Goal: Information Seeking & Learning: Check status

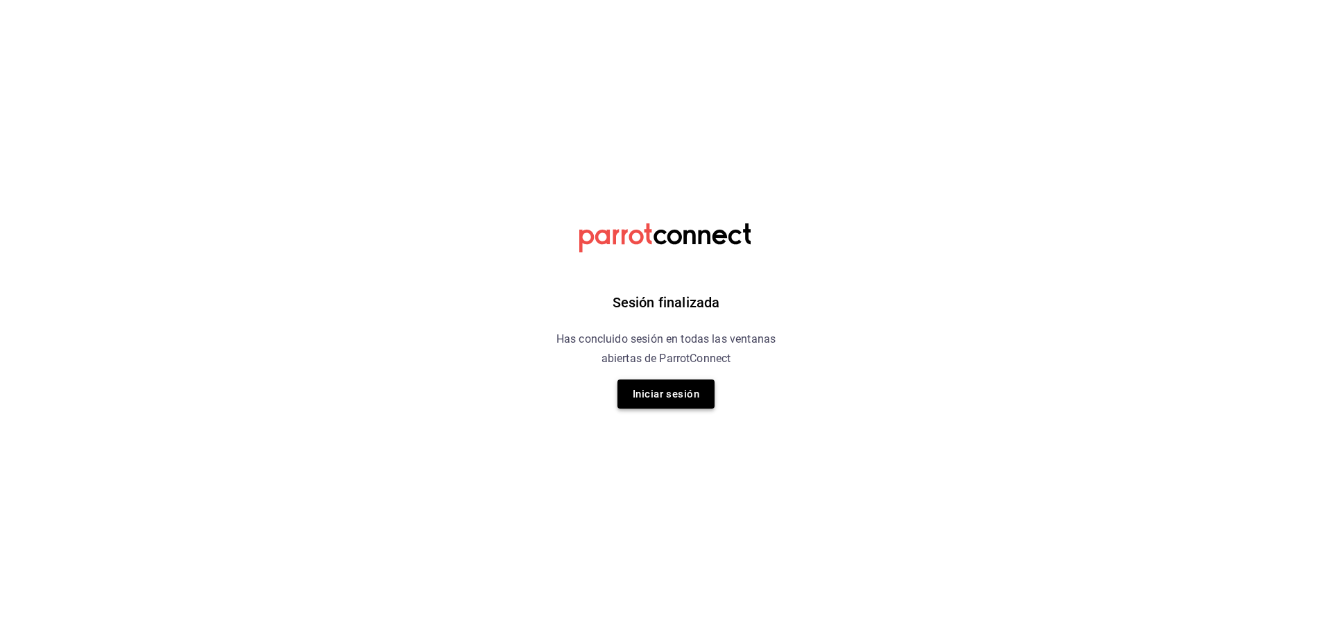
click at [679, 400] on button "Iniciar sesión" at bounding box center [665, 394] width 97 height 29
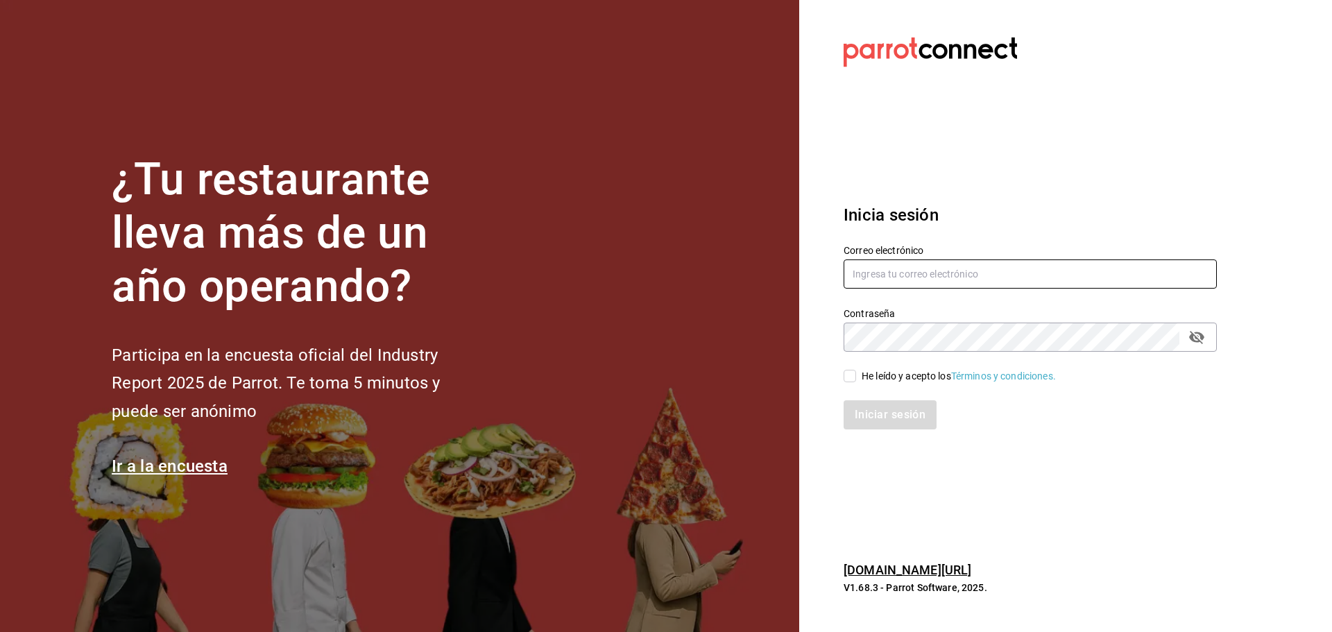
type input "ANIMAL.MASARYK@GRUPOCOSTENO.COM"
click at [854, 379] on input "He leído y acepto los Términos y condiciones." at bounding box center [850, 376] width 12 height 12
checkbox input "true"
click at [890, 418] on button "Iniciar sesión" at bounding box center [891, 414] width 94 height 29
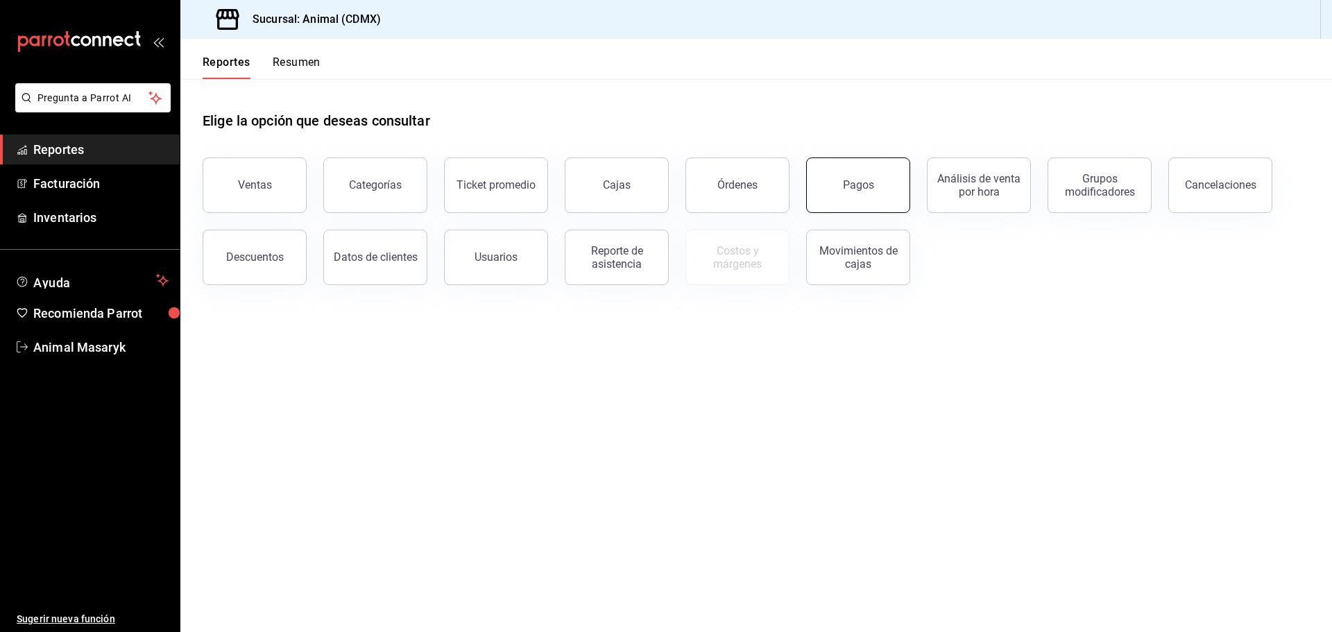
click at [876, 196] on button "Pagos" at bounding box center [858, 185] width 104 height 56
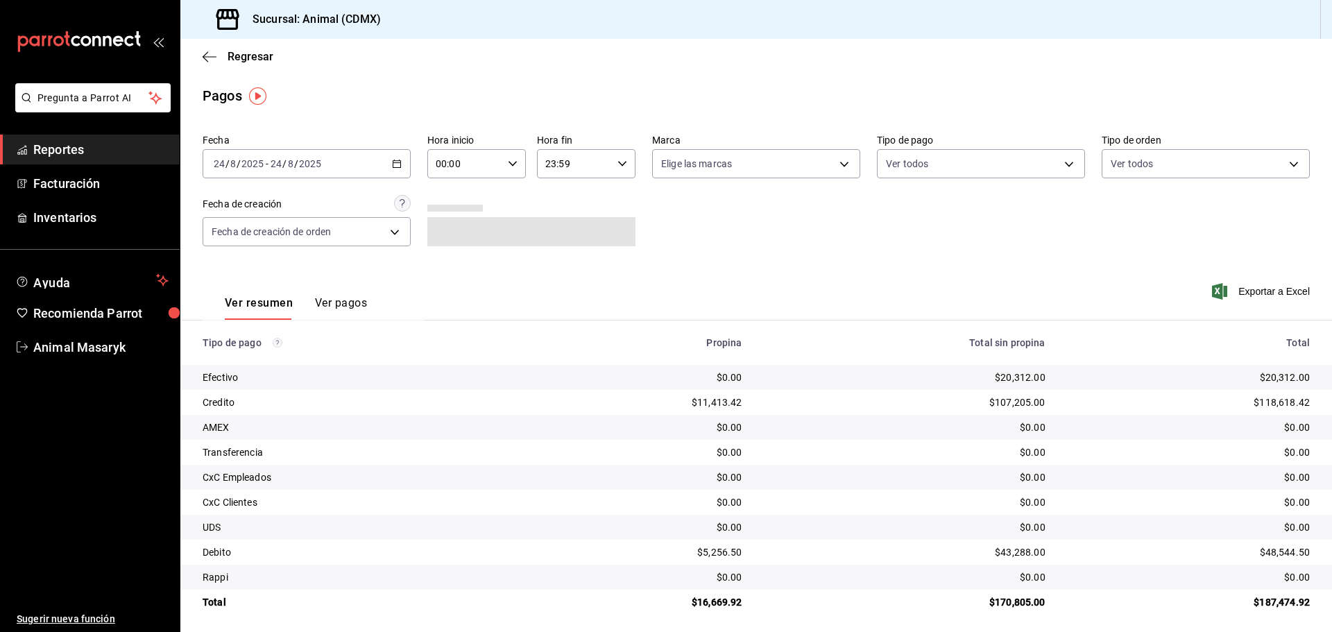
click at [398, 159] on icon "button" at bounding box center [397, 164] width 10 height 10
click at [257, 194] on li "Hoy" at bounding box center [268, 205] width 130 height 31
click at [515, 167] on div "00:00 Hora inicio" at bounding box center [476, 163] width 99 height 29
click at [448, 225] on span "05" at bounding box center [449, 226] width 27 height 11
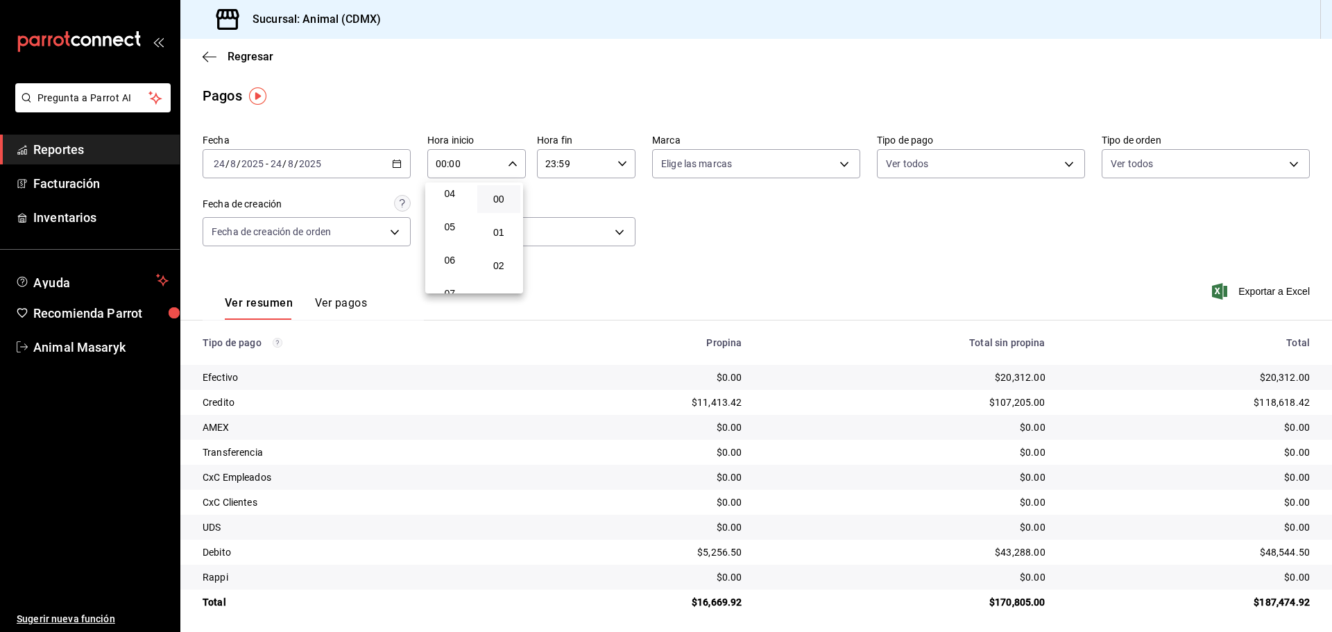
type input "05:00"
click at [686, 217] on div at bounding box center [666, 316] width 1332 height 632
click at [829, 163] on body "Pregunta a Parrot AI Reportes Facturación Inventarios Ayuda Recomienda Parrot A…" at bounding box center [666, 316] width 1332 height 632
click at [749, 221] on li "Ver todas" at bounding box center [751, 216] width 205 height 41
type input "cb0f6aec-1481-4e37-861c-bab9b3a65b14"
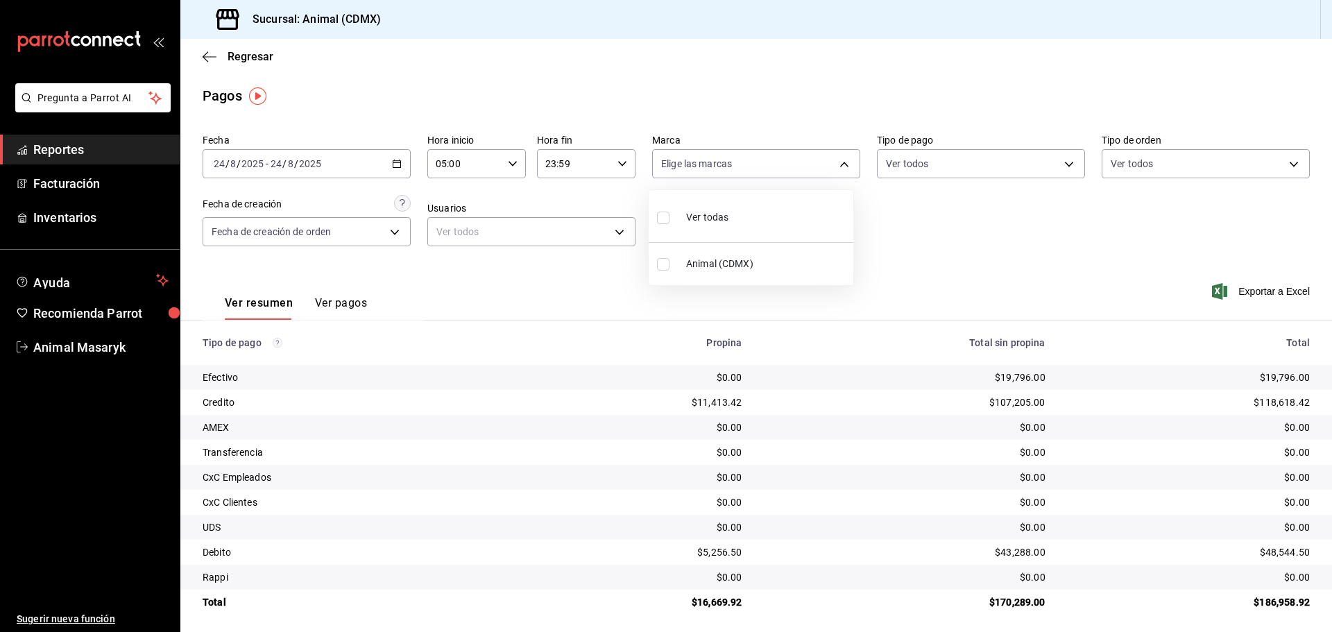
checkbox input "true"
click at [961, 255] on div at bounding box center [666, 316] width 1332 height 632
click at [1056, 164] on body "Pregunta a Parrot AI Reportes Facturación Inventarios Ayuda Recomienda Parrot A…" at bounding box center [666, 316] width 1332 height 632
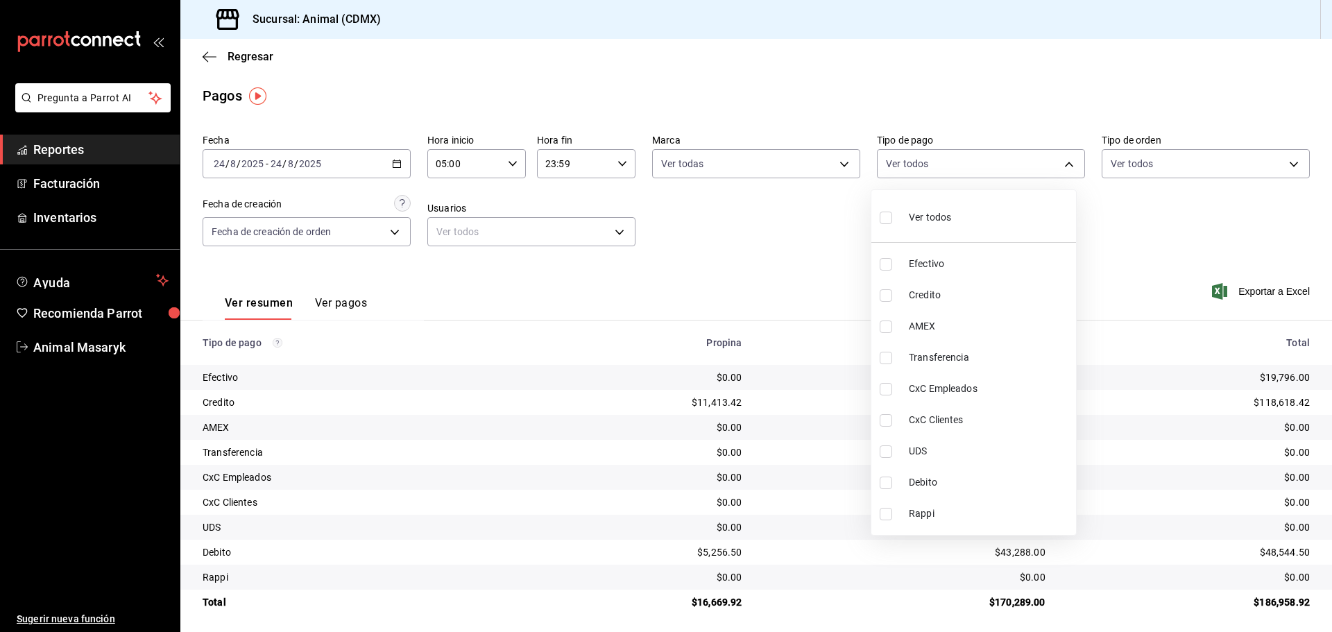
click at [953, 214] on li "Ver todos" at bounding box center [973, 216] width 205 height 41
type input "42f515b5-d78a-4538-9fd6-dd91ca8c9d0d,09d93f3d-83f8-4294-bef9-640bdbafd8e4,c0bfe…"
checkbox input "true"
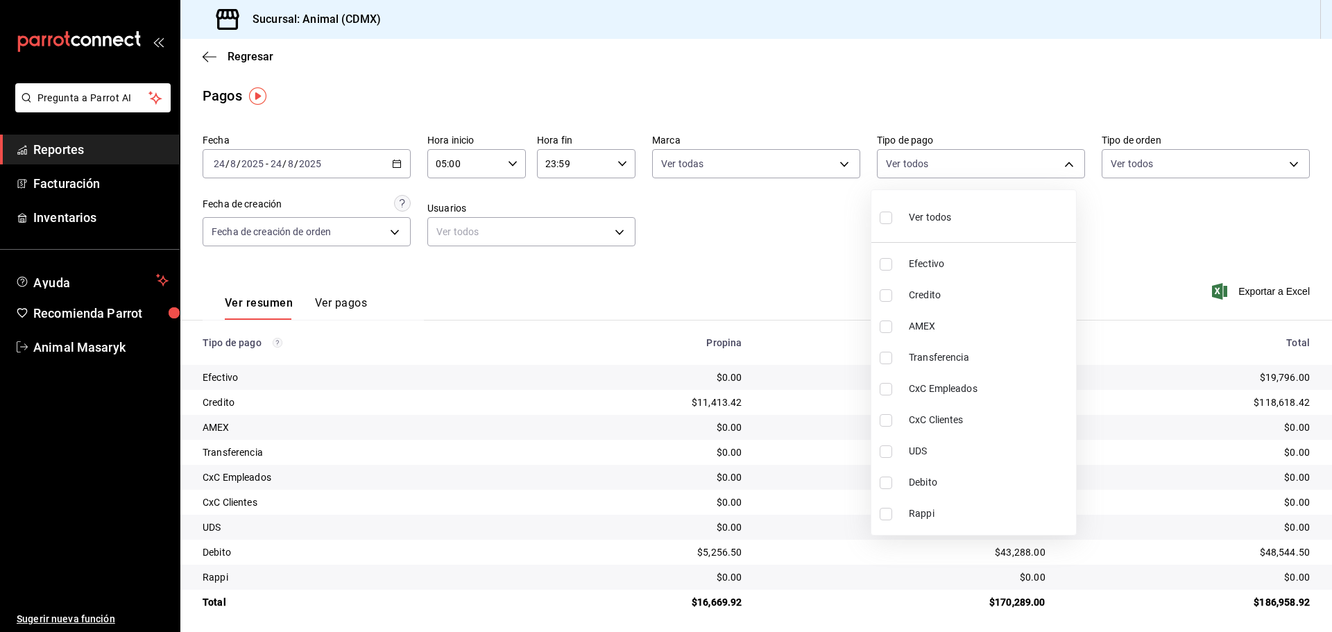
checkbox input "true"
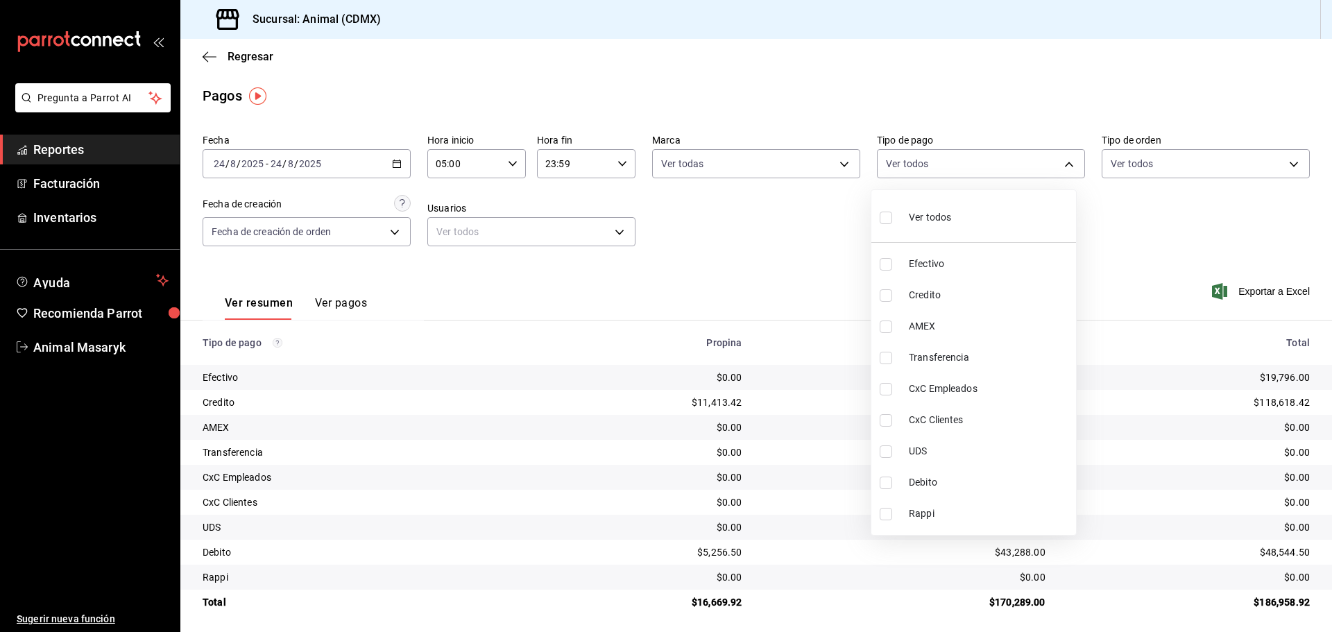
checkbox input "true"
click at [1143, 223] on div at bounding box center [666, 316] width 1332 height 632
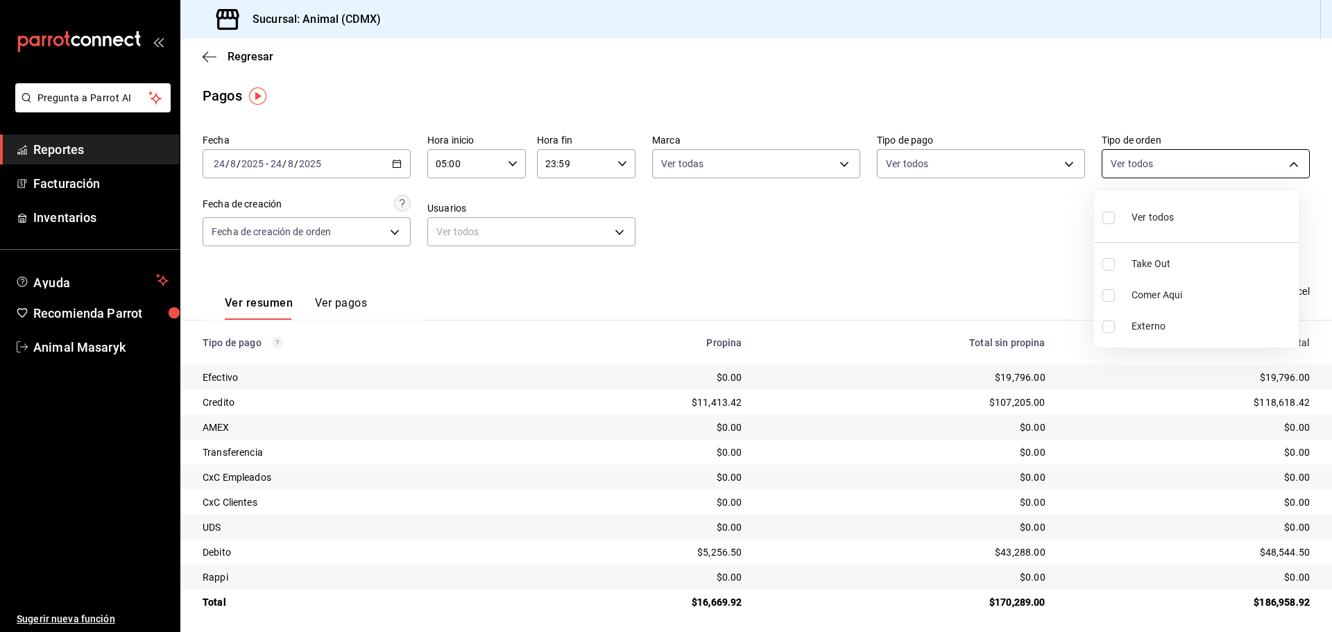
click at [1285, 154] on body "Pregunta a Parrot AI Reportes Facturación Inventarios Ayuda Recomienda Parrot A…" at bounding box center [666, 316] width 1332 height 632
click at [1156, 216] on span "Ver todos" at bounding box center [1153, 217] width 42 height 15
type input "ad44a823-99d3-4372-a913-4cf57f2a9ac0,b8ee5ff1-85c8-4a81-aa51-555e6c8ba0c6,EXTER…"
checkbox input "true"
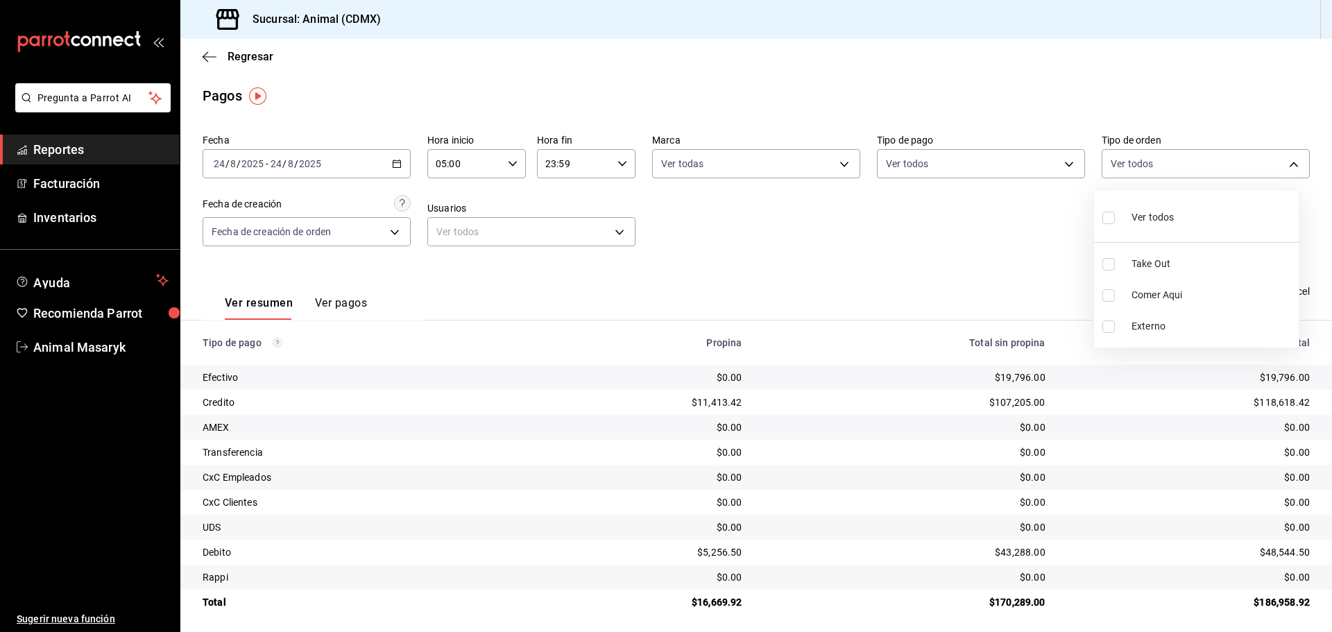
checkbox input "true"
click at [979, 259] on div at bounding box center [666, 316] width 1332 height 632
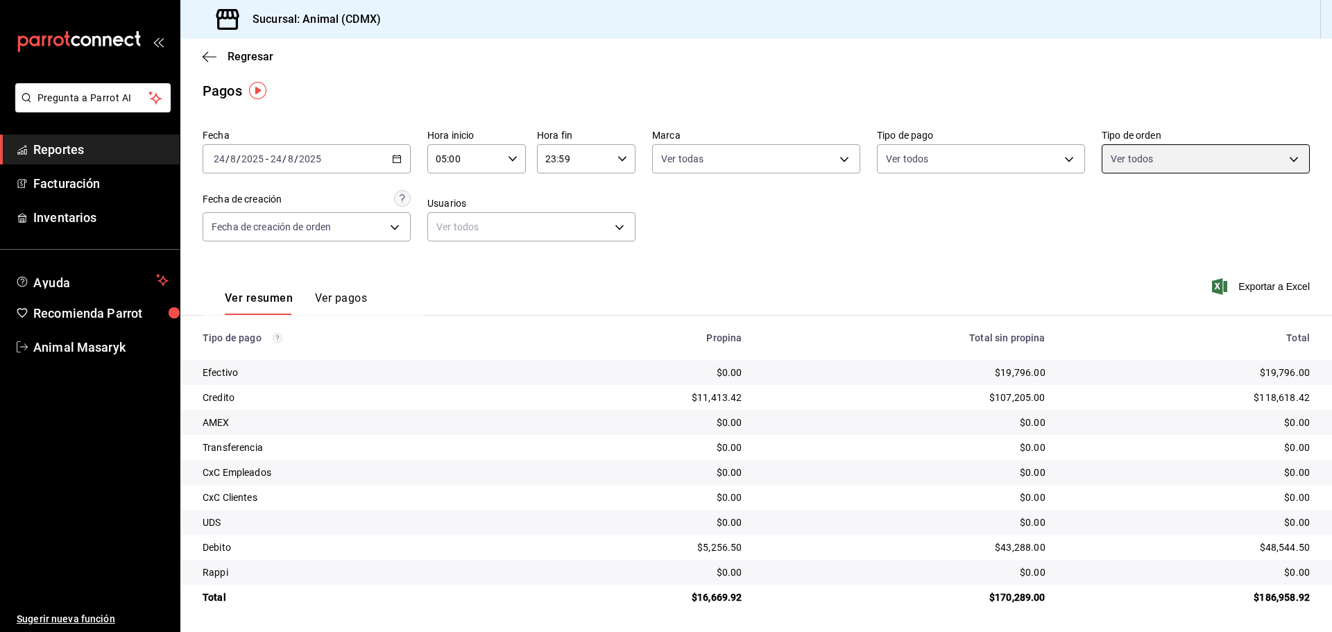
scroll to position [6, 0]
click at [395, 151] on div "[DATE] [DATE] - [DATE] [DATE]" at bounding box center [307, 158] width 208 height 29
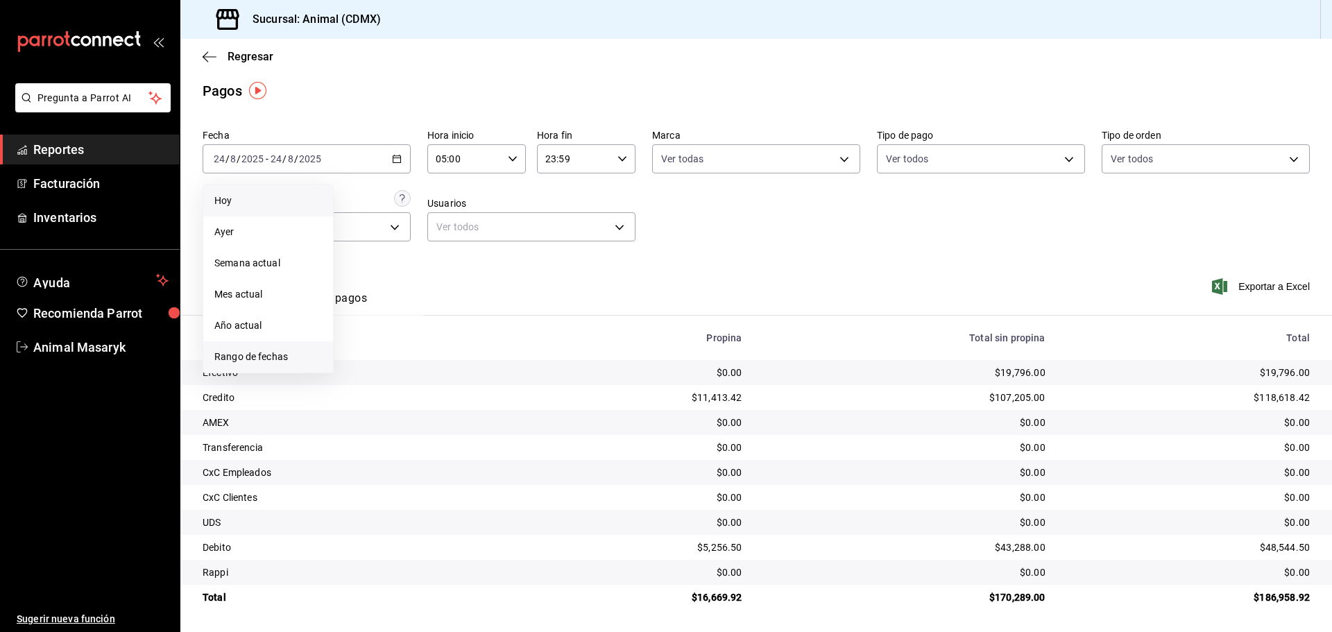
click at [268, 355] on span "Rango de fechas" at bounding box center [268, 357] width 108 height 15
click at [506, 346] on abbr "24" at bounding box center [510, 343] width 9 height 10
click at [359, 372] on abbr "25" at bounding box center [362, 373] width 9 height 10
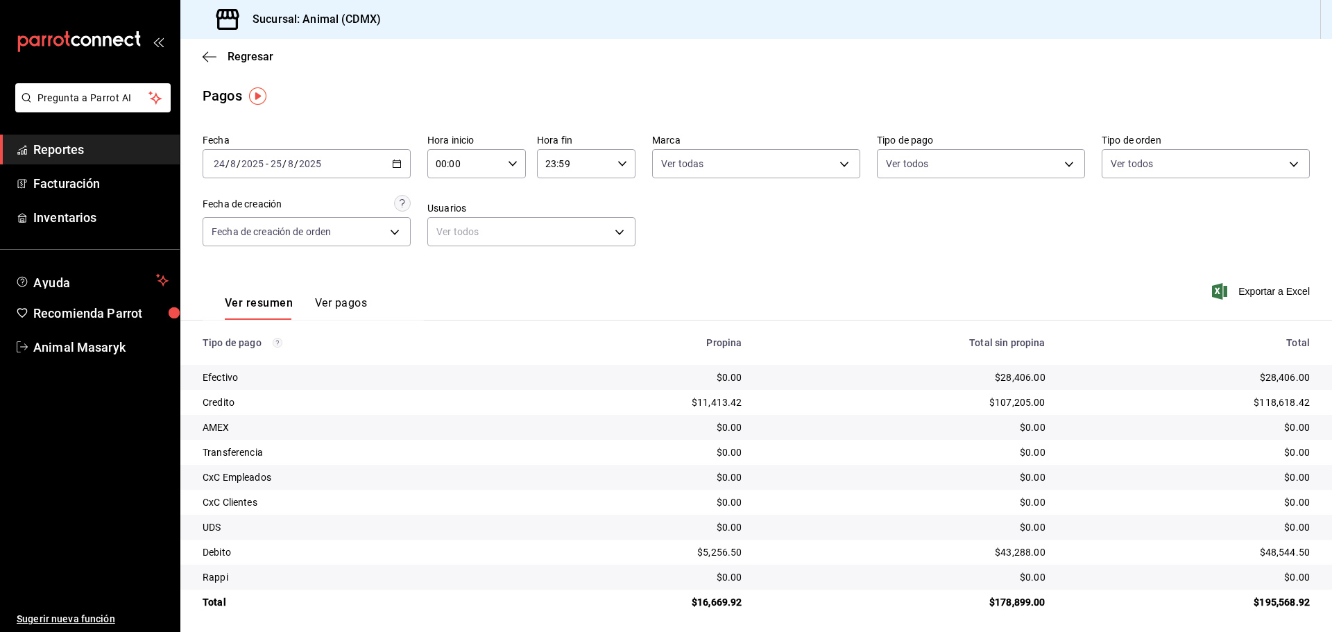
click at [511, 158] on div "00:00 Hora inicio" at bounding box center [476, 163] width 99 height 29
drag, startPoint x: 452, startPoint y: 230, endPoint x: 544, endPoint y: 169, distance: 110.6
click at [451, 230] on span "05" at bounding box center [449, 226] width 27 height 11
type input "05:00"
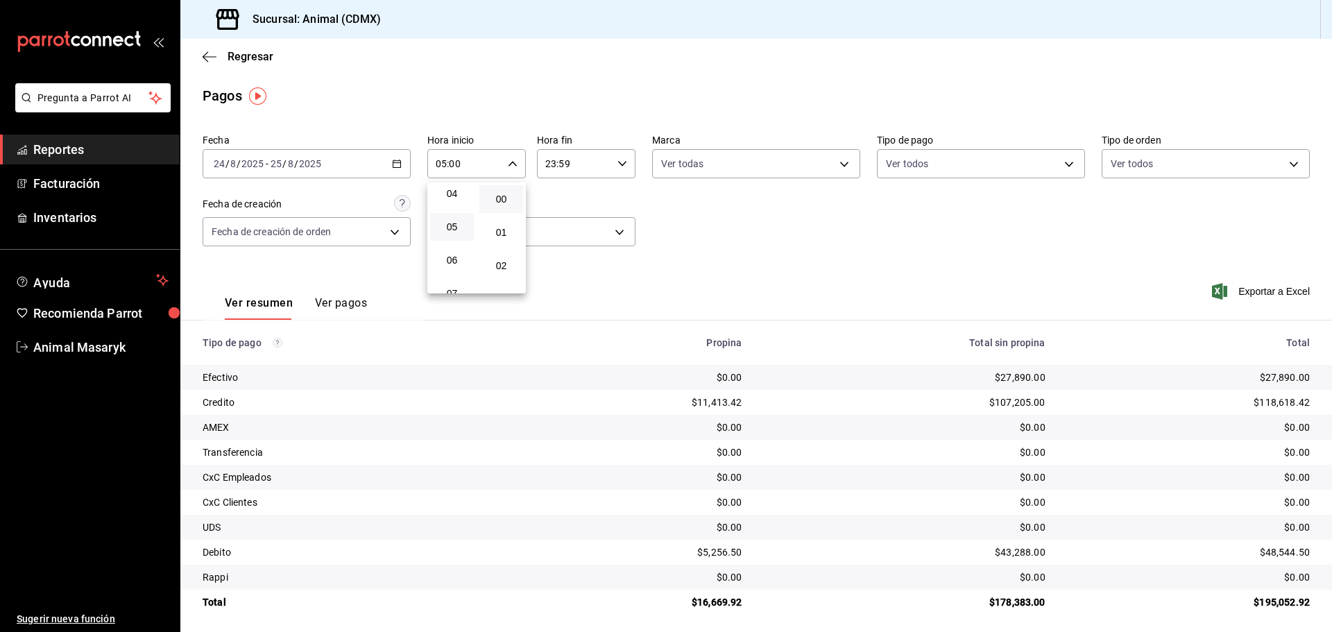
click at [736, 241] on div at bounding box center [666, 316] width 1332 height 632
click at [848, 158] on body "Pregunta a Parrot AI Reportes Facturación Inventarios Ayuda Recomienda Parrot A…" at bounding box center [666, 316] width 1332 height 632
click at [1064, 160] on div at bounding box center [666, 316] width 1332 height 632
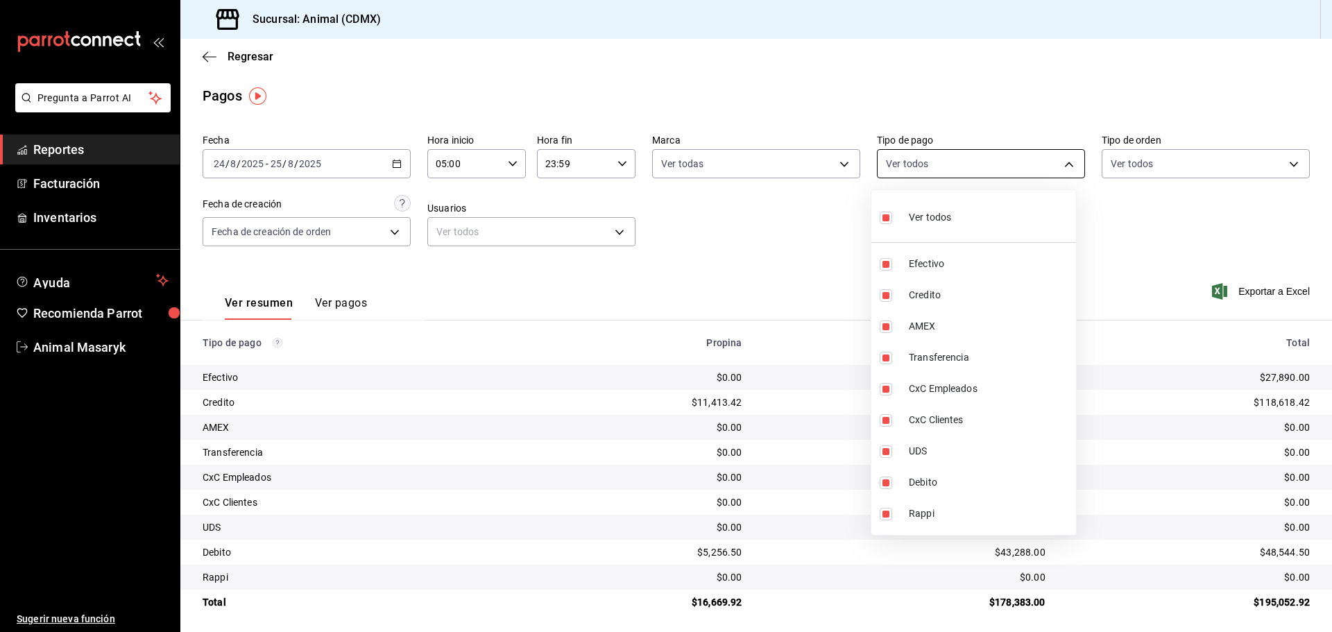
click at [1052, 170] on body "Pregunta a Parrot AI Reportes Facturación Inventarios Ayuda Recomienda Parrot A…" at bounding box center [666, 316] width 1332 height 632
click at [1176, 220] on div at bounding box center [666, 316] width 1332 height 632
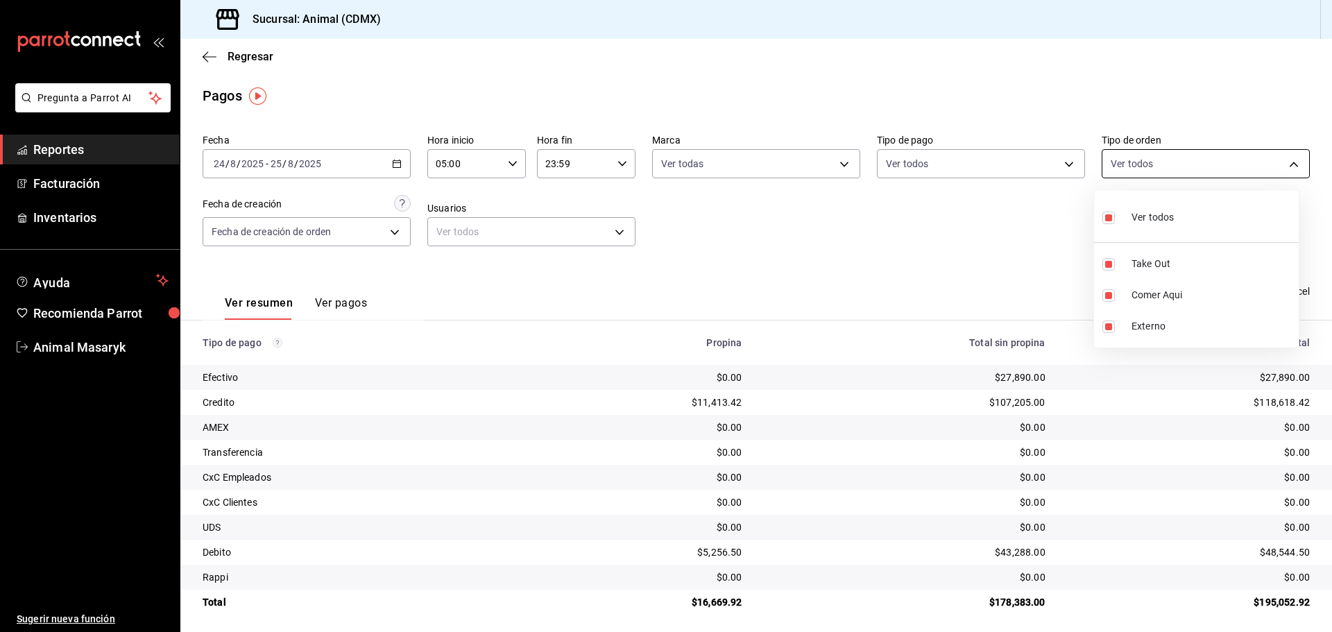
click at [1268, 167] on body "Pregunta a Parrot AI Reportes Facturación Inventarios Ayuda Recomienda Parrot A…" at bounding box center [666, 316] width 1332 height 632
click at [936, 249] on div at bounding box center [666, 316] width 1332 height 632
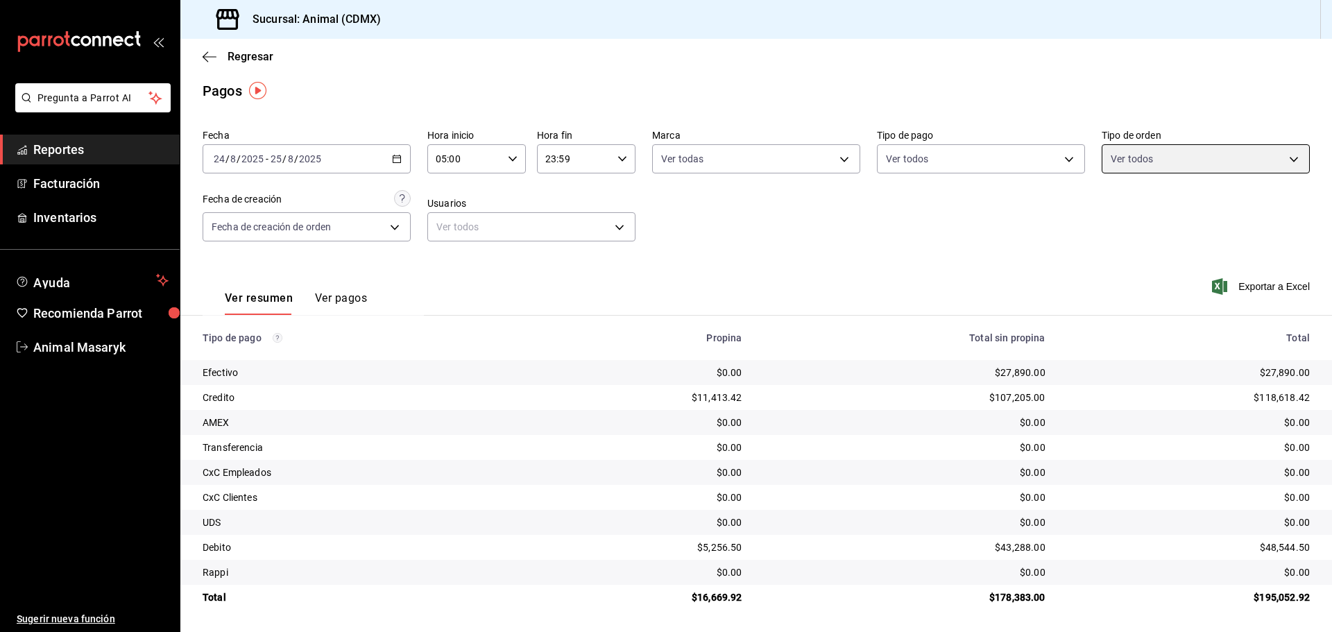
scroll to position [6, 0]
click at [102, 149] on span "Reportes" at bounding box center [100, 149] width 135 height 19
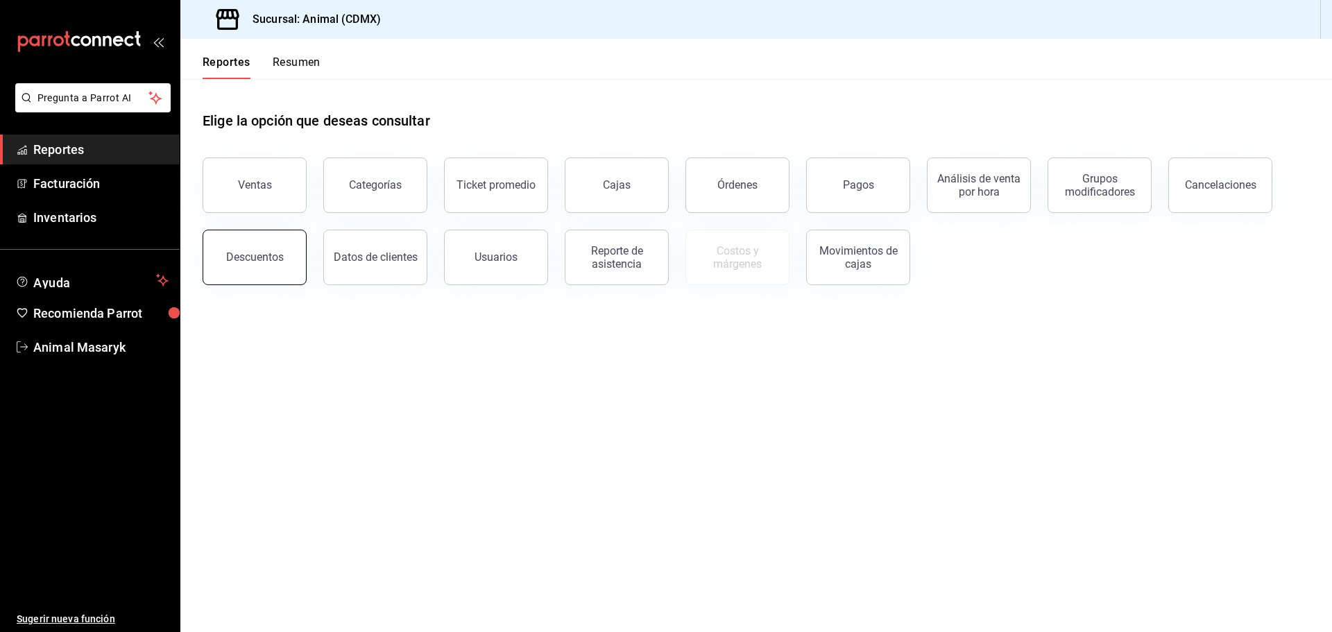
click at [262, 259] on div "Descuentos" at bounding box center [255, 256] width 58 height 13
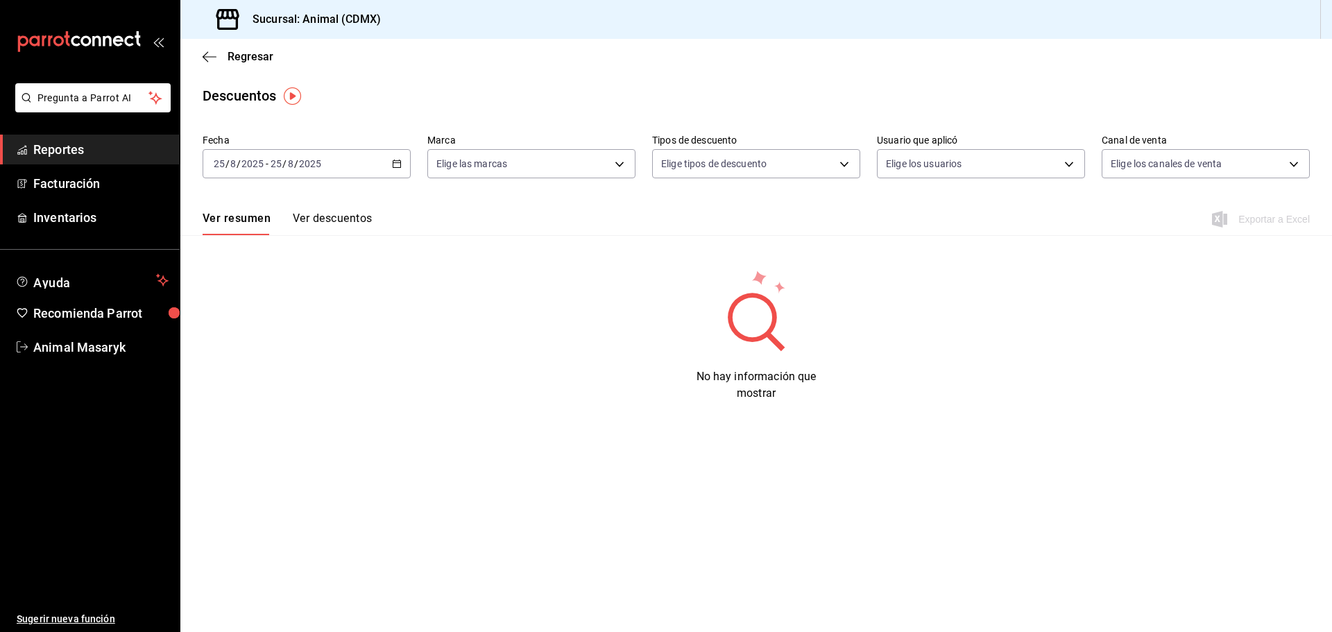
click at [395, 157] on div "[DATE] [DATE] - [DATE] [DATE]" at bounding box center [307, 163] width 208 height 29
click at [270, 363] on span "Rango de fechas" at bounding box center [268, 362] width 108 height 15
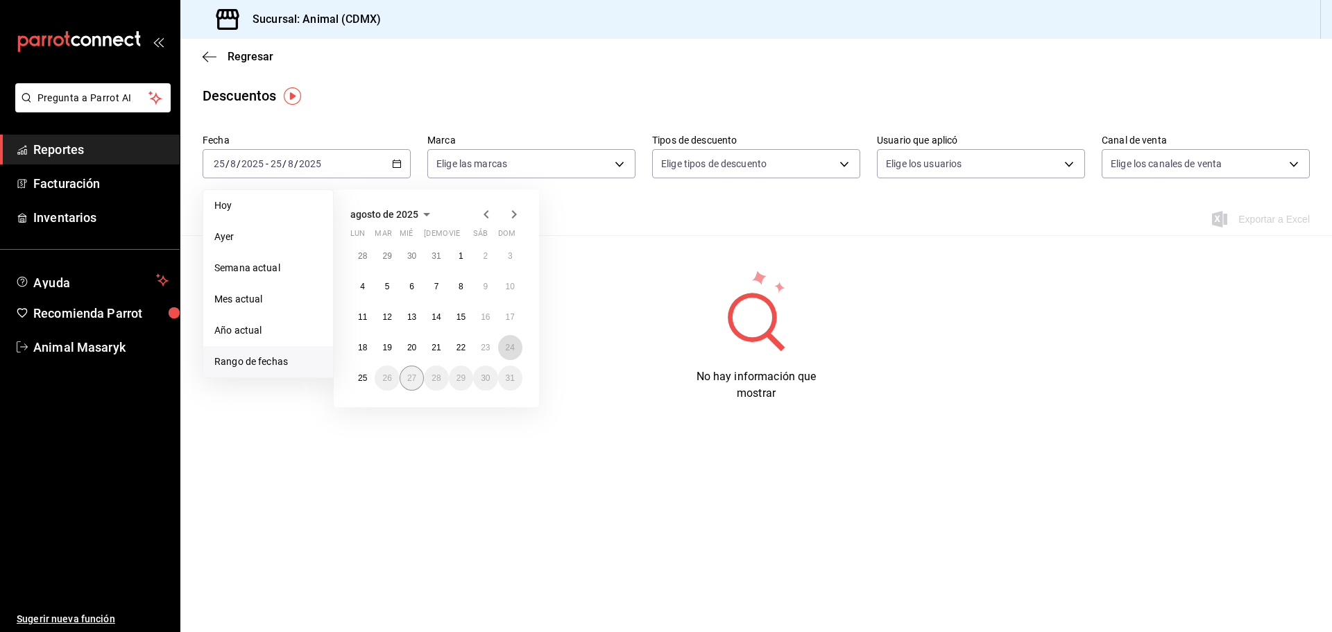
drag, startPoint x: 520, startPoint y: 350, endPoint x: 412, endPoint y: 366, distance: 108.7
click at [513, 348] on button "24" at bounding box center [510, 347] width 24 height 25
click at [359, 380] on abbr "25" at bounding box center [362, 378] width 9 height 10
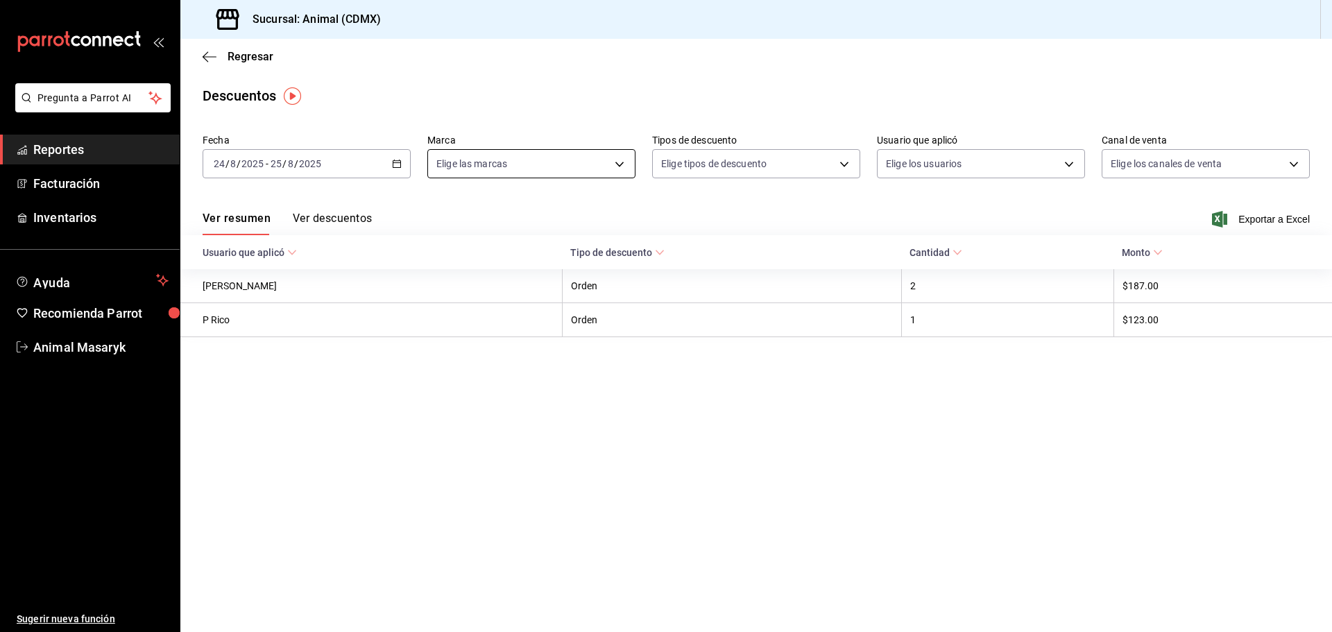
click at [622, 157] on body "Pregunta a Parrot AI Reportes Facturación Inventarios Ayuda Recomienda Parrot A…" at bounding box center [666, 316] width 1332 height 632
click at [486, 214] on span "Ver todas" at bounding box center [487, 217] width 42 height 15
type input "cb0f6aec-1481-4e37-861c-bab9b3a65b14"
checkbox input "true"
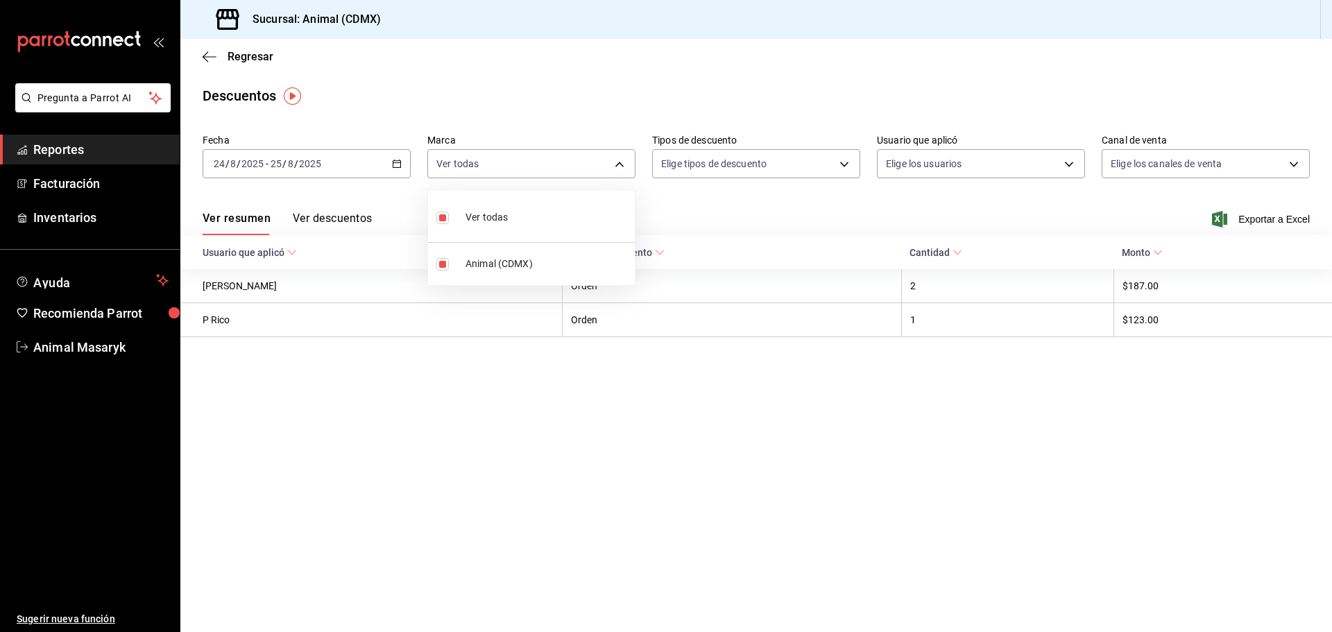
click at [805, 201] on div at bounding box center [666, 316] width 1332 height 632
click at [844, 155] on body "Pregunta a Parrot AI Reportes Facturación Inventarios Ayuda Recomienda Parrot A…" at bounding box center [666, 316] width 1332 height 632
click at [707, 210] on span "Orden" at bounding box center [768, 210] width 161 height 15
type input "ORDER"
checkbox input "true"
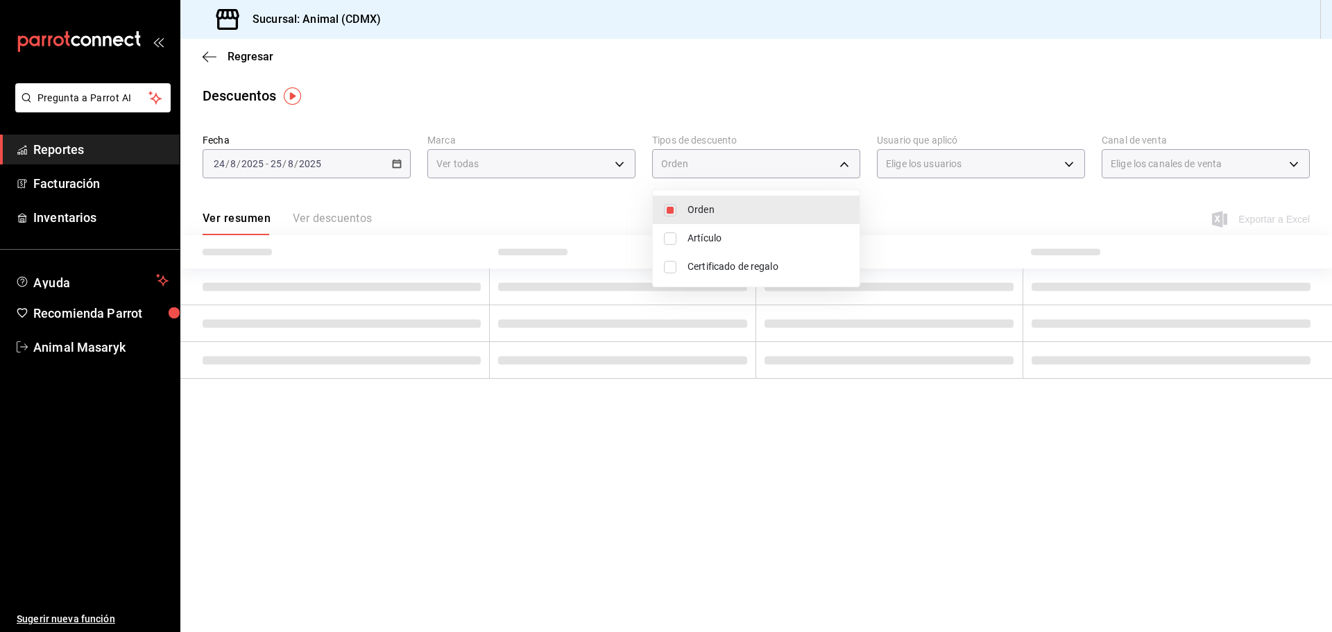
click at [690, 239] on span "Artículo" at bounding box center [768, 238] width 161 height 15
type input "ORDER,ORDER_ITEM"
checkbox input "true"
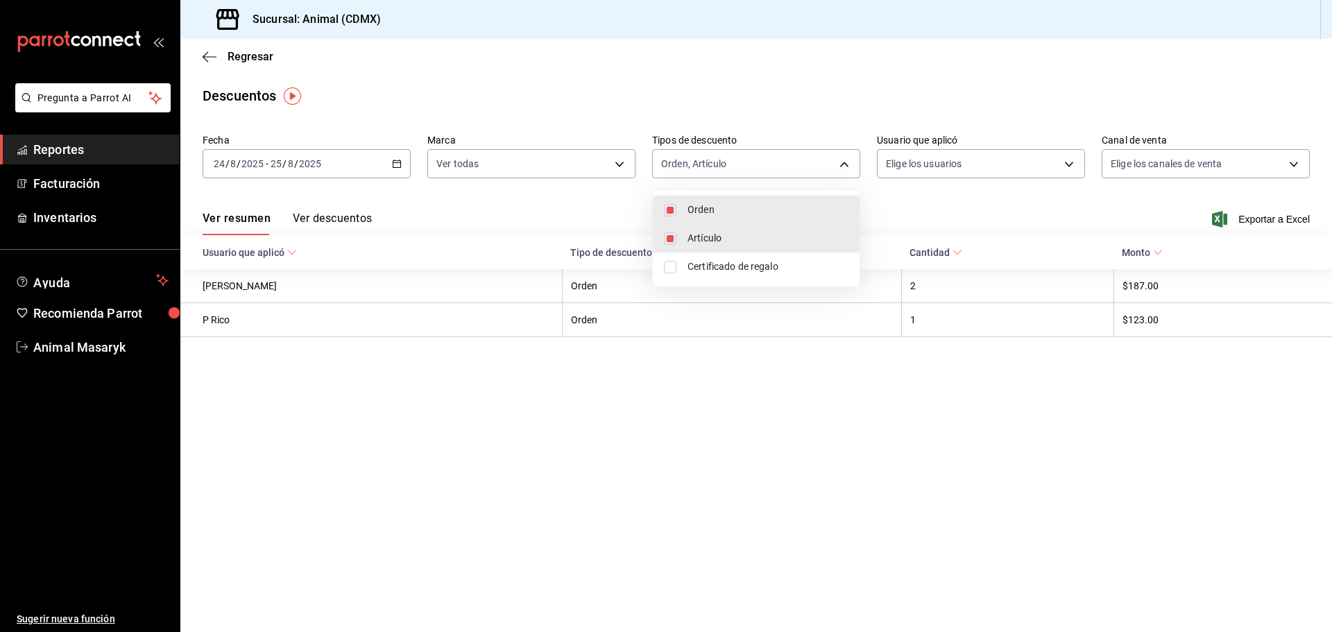
click at [693, 265] on span "Certificado de regalo" at bounding box center [768, 266] width 161 height 15
type input "ORDER,ORDER_ITEM,CARD_REWARD"
checkbox input "true"
click at [939, 212] on div at bounding box center [666, 316] width 1332 height 632
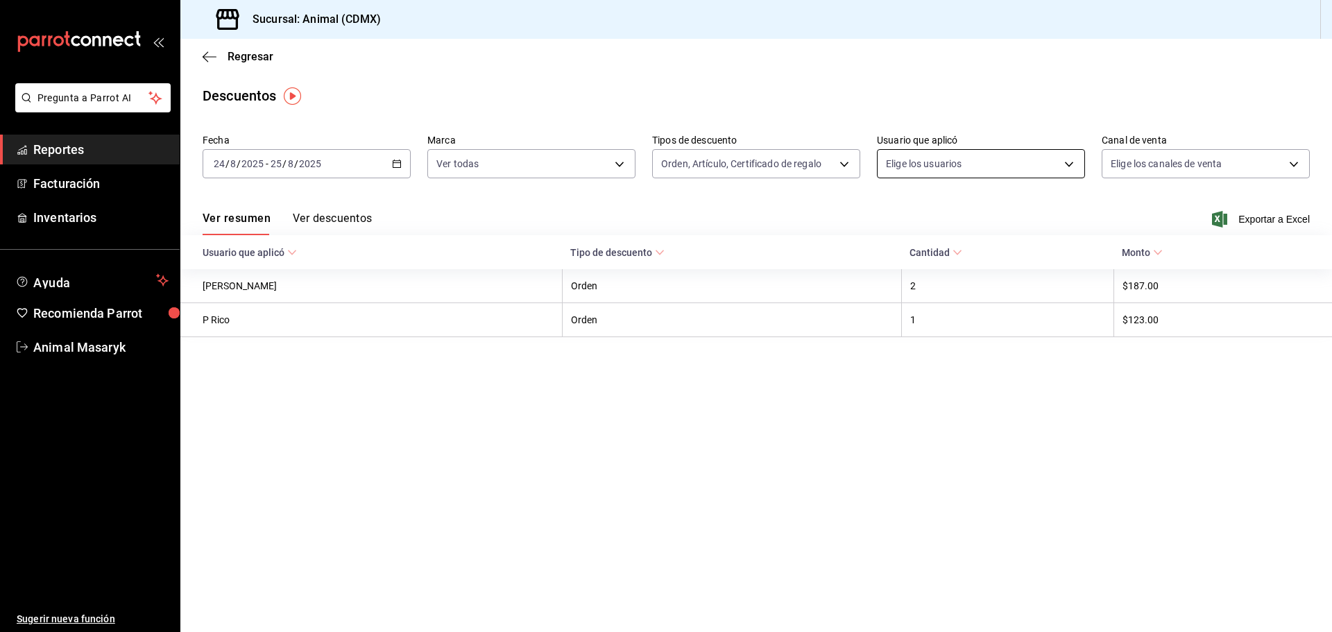
click at [1045, 162] on body "Pregunta a Parrot AI Reportes Facturación Inventarios Ayuda Recomienda Parrot A…" at bounding box center [666, 316] width 1332 height 632
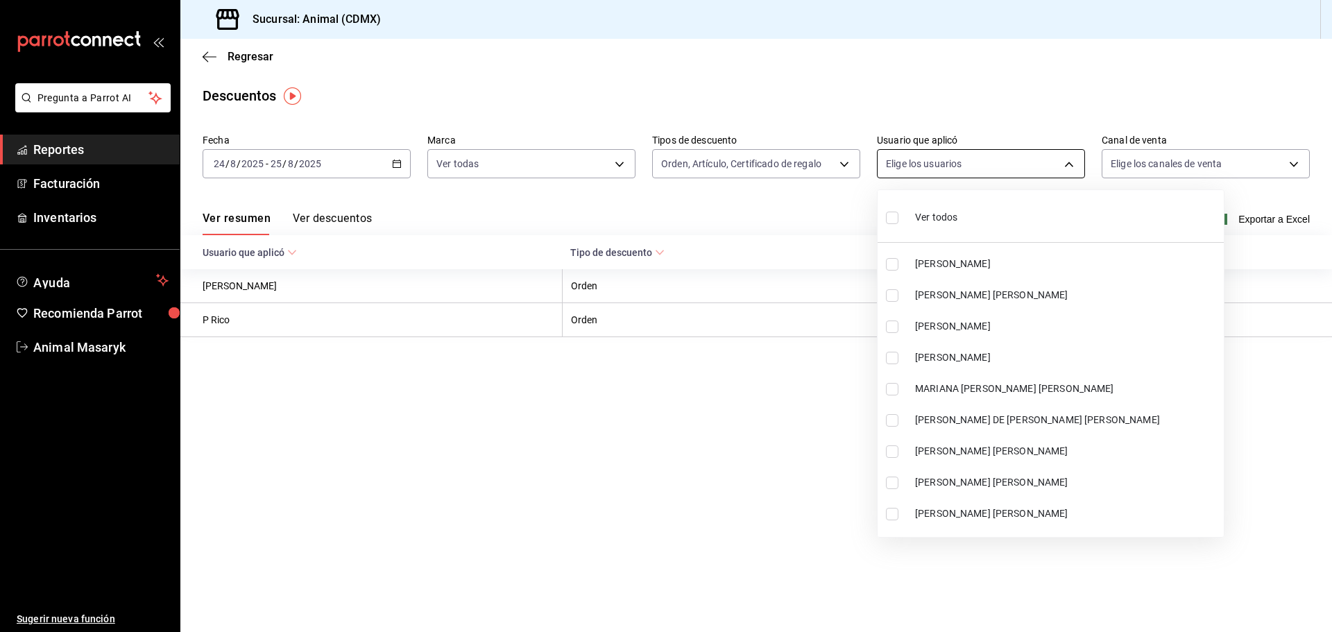
click at [1066, 161] on div at bounding box center [666, 316] width 1332 height 632
click at [935, 214] on li "Ver todos" at bounding box center [1051, 216] width 346 height 41
click at [1072, 164] on div at bounding box center [666, 316] width 1332 height 632
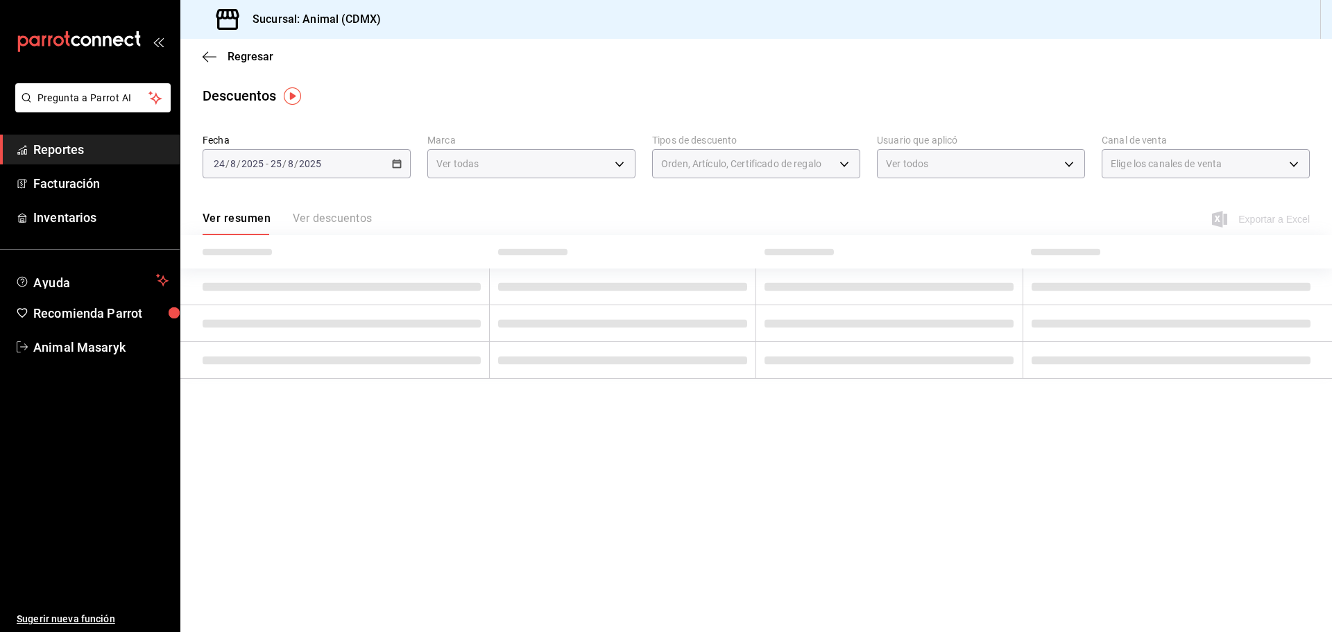
type input "418a12c8-821a-463c-b34b-cd55b362b414,467feb36-073b-4207-8b89-0e764e67df31,25cab…"
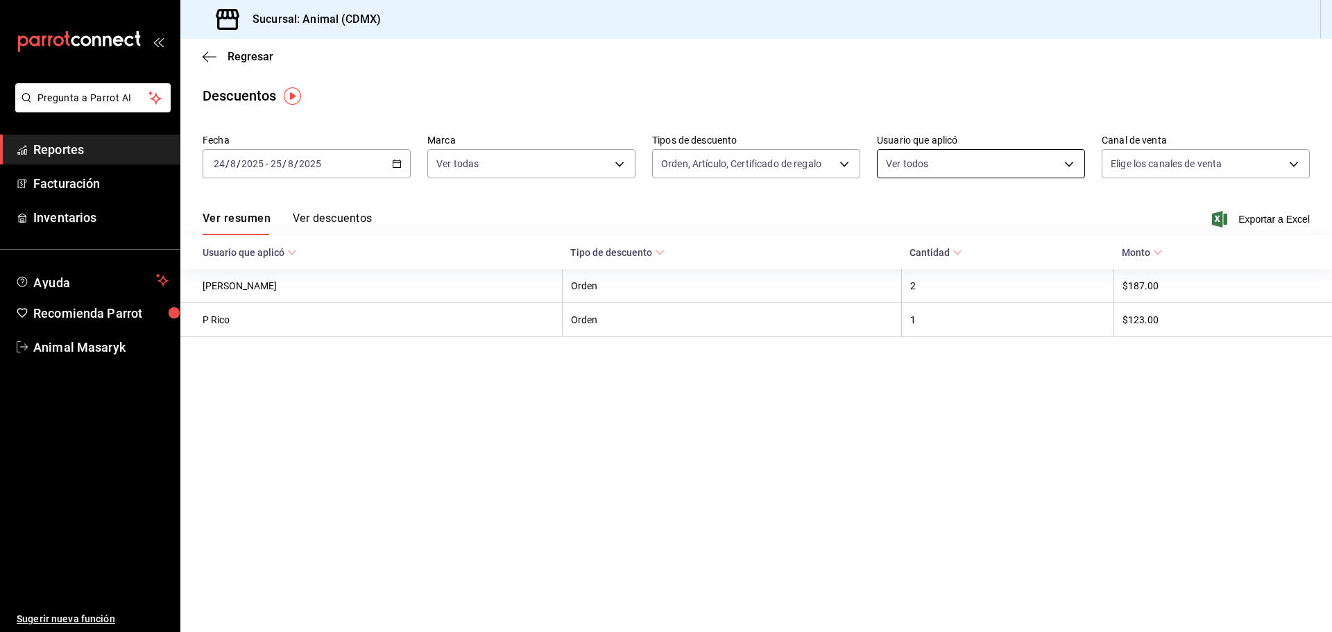
click at [1068, 165] on body "Pregunta a Parrot AI Reportes Facturación Inventarios Ayuda Recomienda Parrot A…" at bounding box center [666, 316] width 1332 height 632
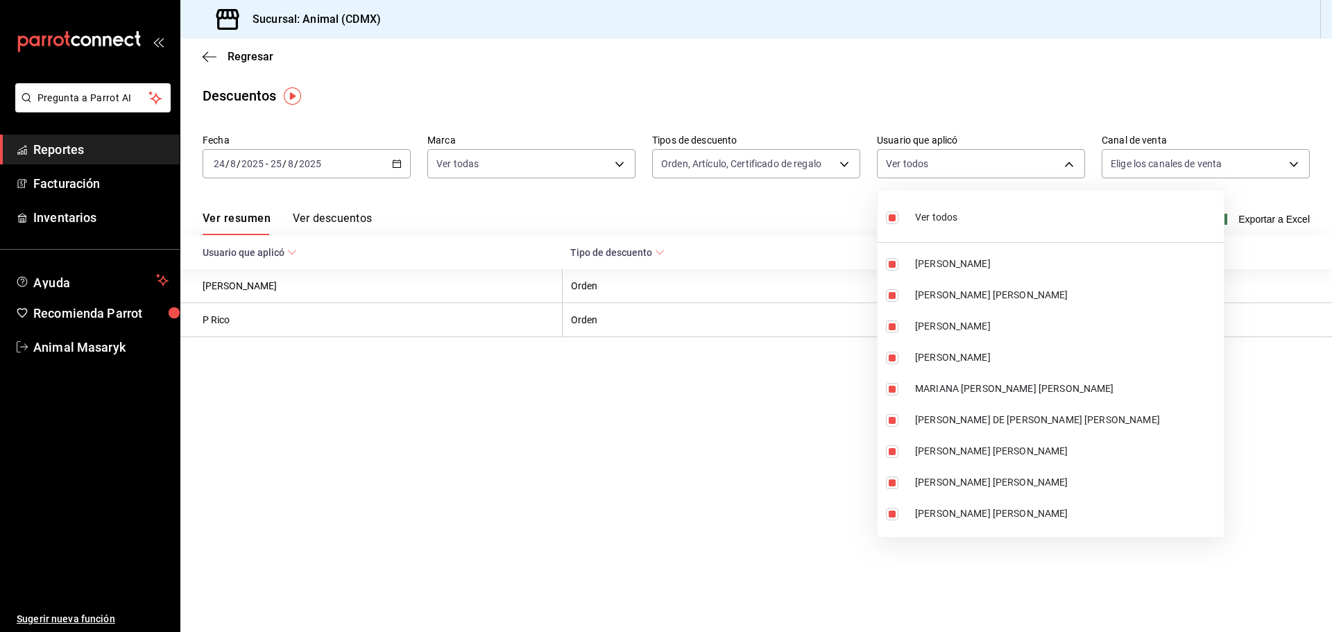
click at [1108, 95] on div at bounding box center [666, 316] width 1332 height 632
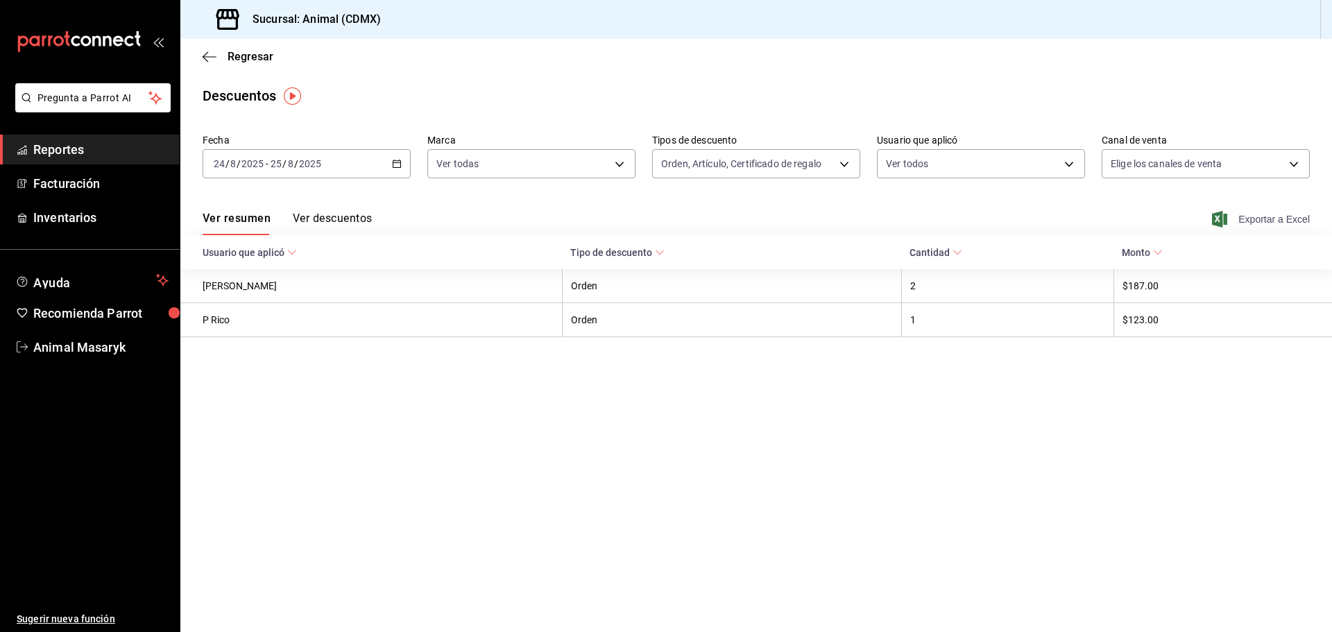
click at [1251, 211] on span "Exportar a Excel" at bounding box center [1262, 219] width 95 height 17
click at [95, 149] on span "Reportes" at bounding box center [100, 149] width 135 height 19
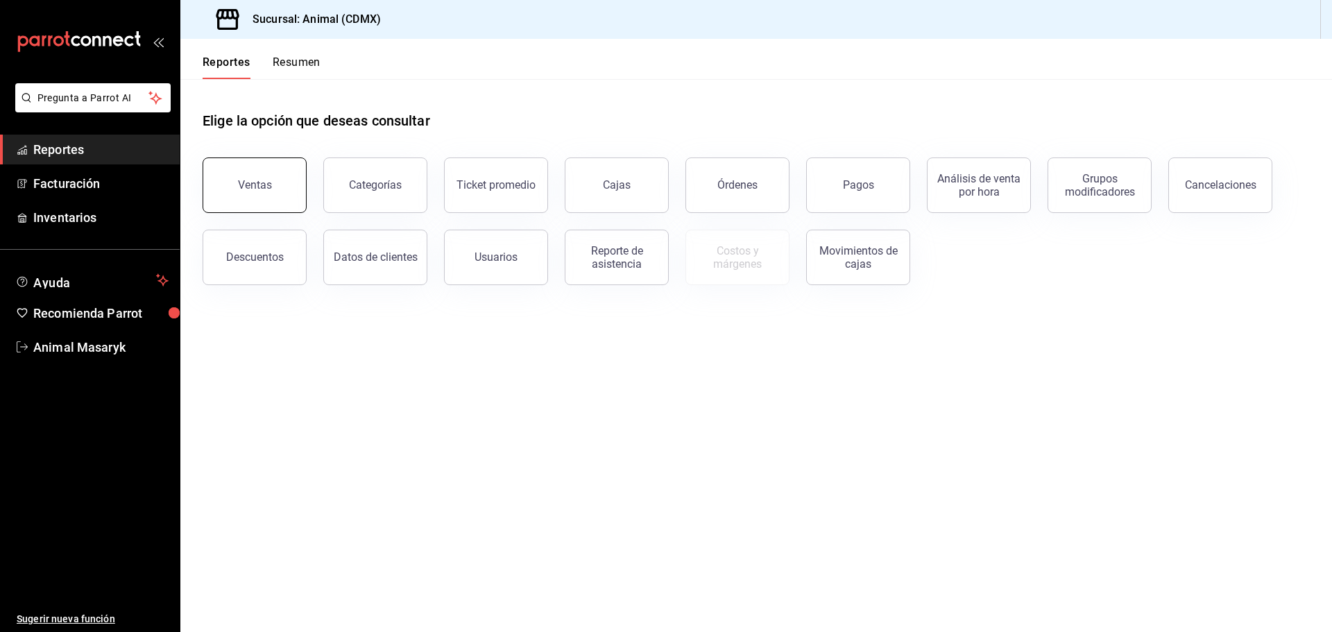
click at [269, 185] on div "Ventas" at bounding box center [255, 184] width 34 height 13
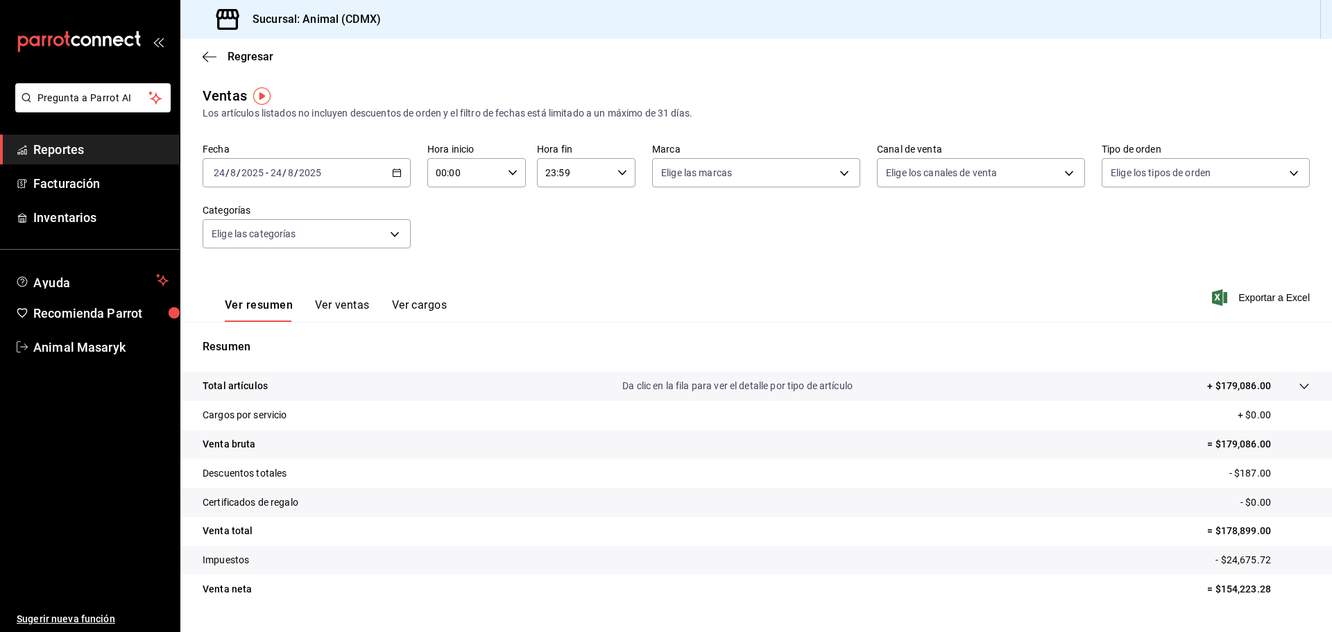
click at [393, 171] on icon "button" at bounding box center [397, 173] width 10 height 10
click at [288, 344] on span "Rango de fechas" at bounding box center [268, 339] width 108 height 15
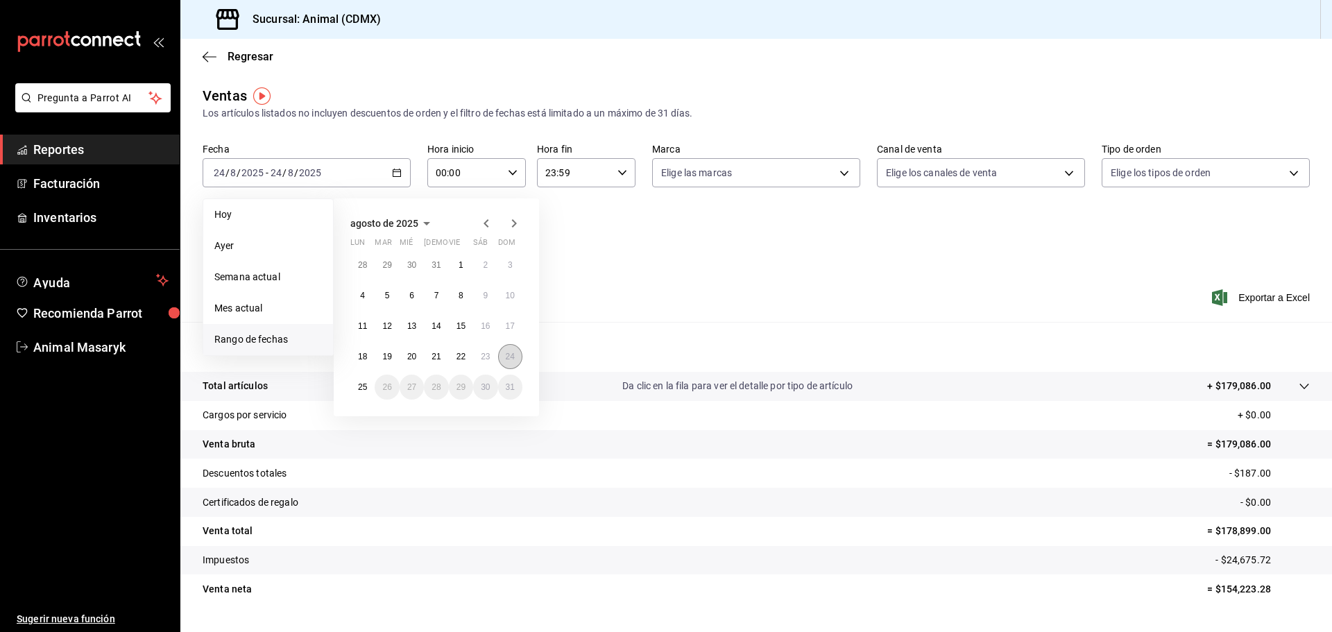
click at [510, 360] on abbr "24" at bounding box center [510, 357] width 9 height 10
click at [365, 393] on button "25" at bounding box center [362, 387] width 24 height 25
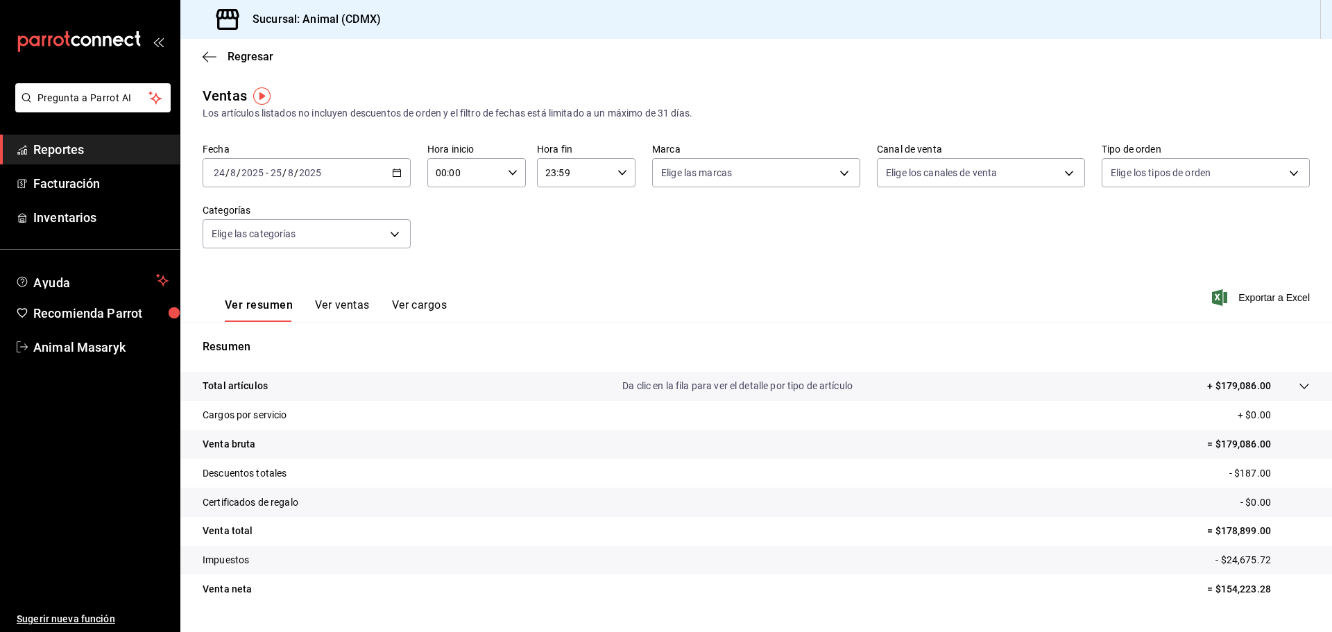
click at [516, 173] on div "00:00 Hora inicio" at bounding box center [476, 172] width 99 height 29
click at [447, 244] on button "05" at bounding box center [450, 236] width 44 height 28
type input "05:00"
click at [622, 178] on div at bounding box center [666, 316] width 1332 height 632
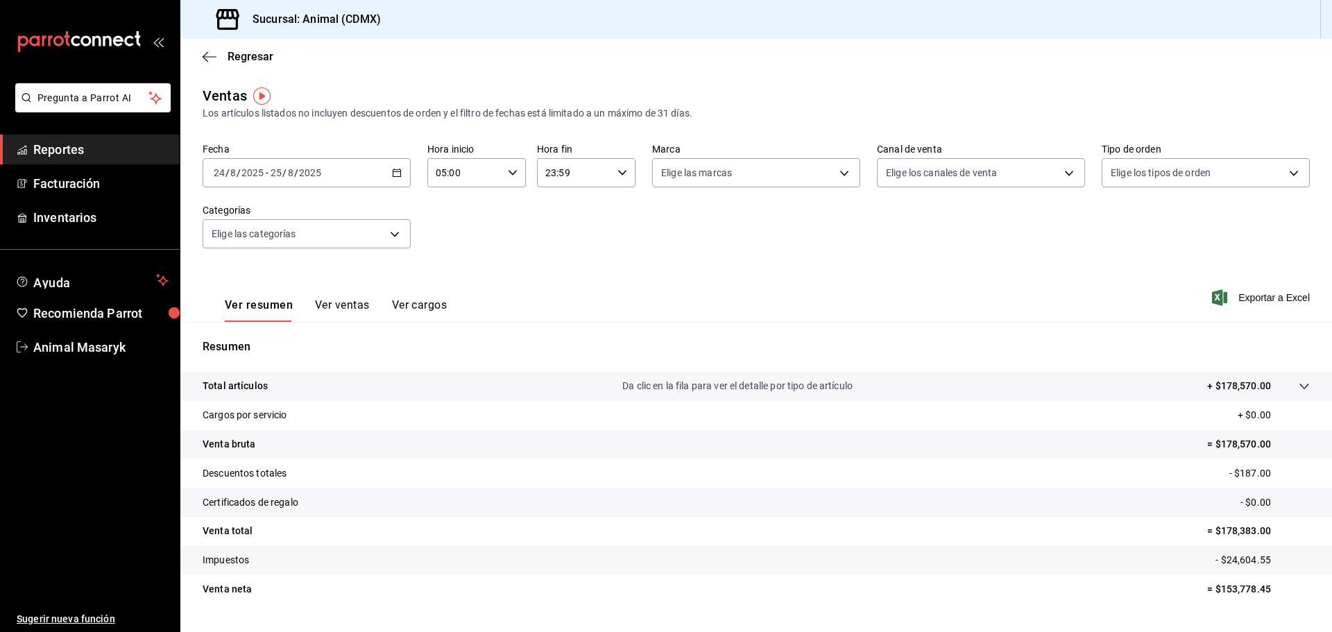
click at [621, 169] on icon "button" at bounding box center [622, 173] width 10 height 10
click at [692, 239] on div at bounding box center [666, 316] width 1332 height 632
click at [839, 172] on body "Pregunta a Parrot AI Reportes Facturación Inventarios Ayuda Recomienda Parrot A…" at bounding box center [666, 316] width 1332 height 632
click at [660, 229] on input "checkbox" at bounding box center [663, 227] width 12 height 12
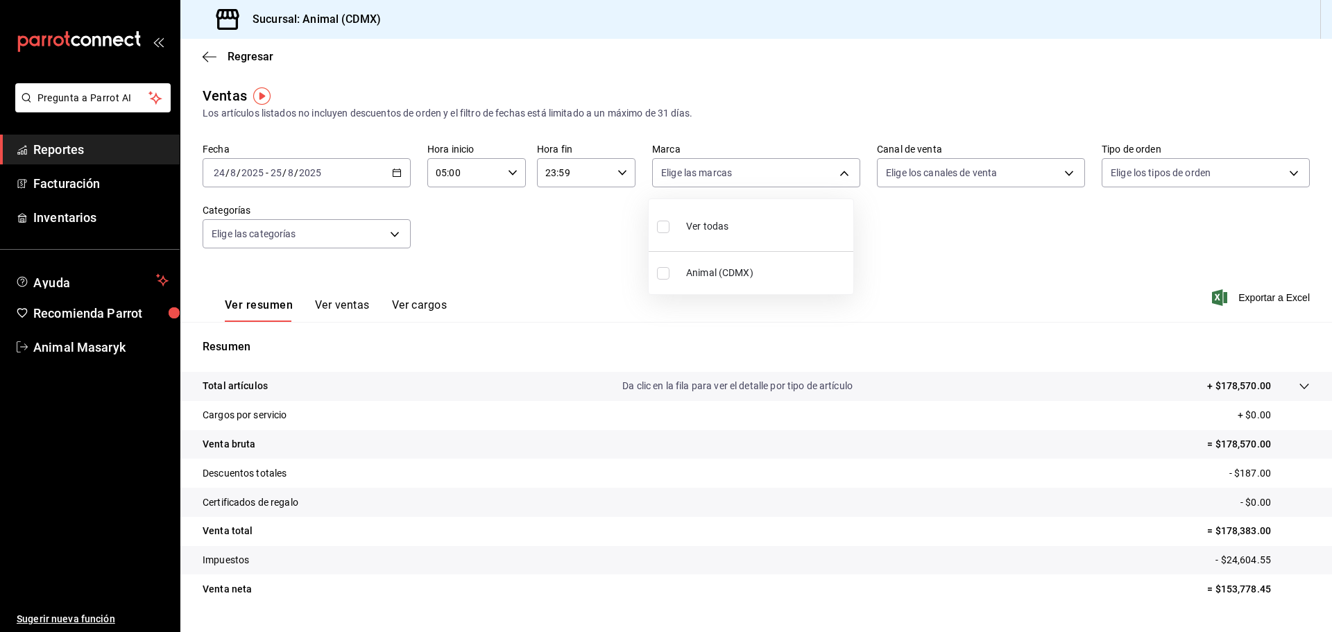
checkbox input "true"
type input "cb0f6aec-1481-4e37-861c-bab9b3a65b14"
checkbox input "true"
click at [978, 241] on div at bounding box center [666, 316] width 1332 height 632
click at [1062, 170] on body "Pregunta a Parrot AI Reportes Facturación Inventarios Ayuda Recomienda Parrot A…" at bounding box center [666, 316] width 1332 height 632
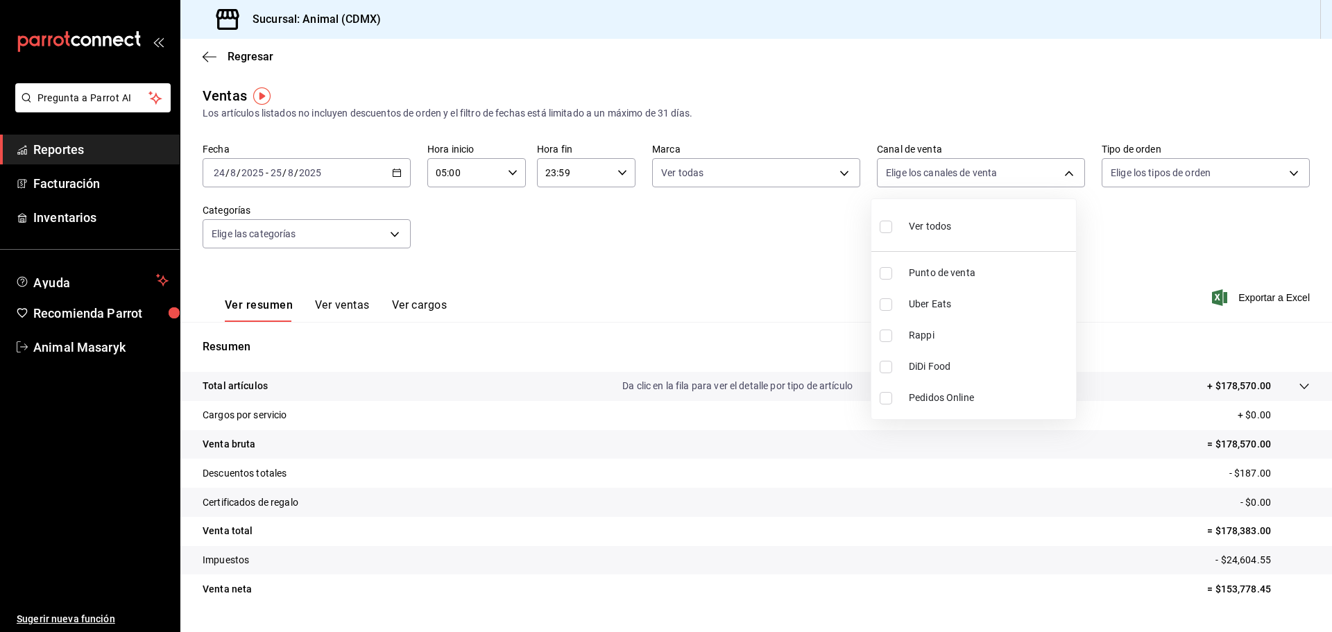
click at [899, 228] on div "Ver todos" at bounding box center [915, 225] width 71 height 30
type input "PARROT,UBER_EATS,RAPPI,DIDI_FOOD,ONLINE"
checkbox input "true"
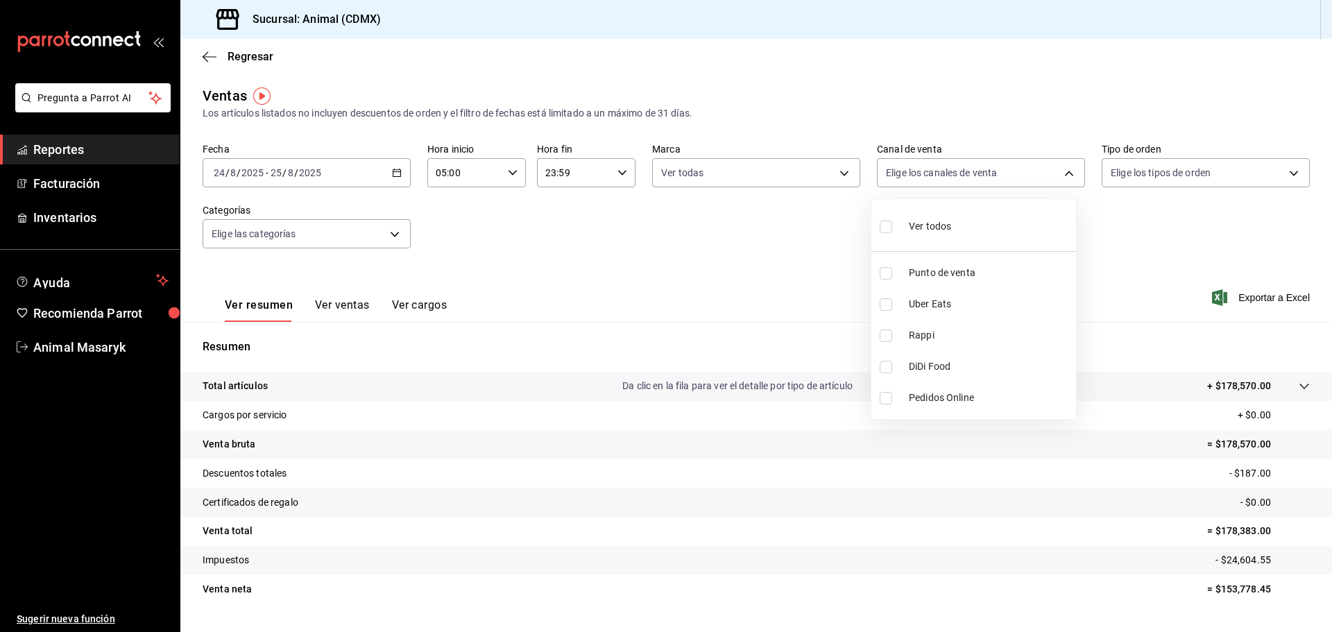
checkbox input "true"
click at [1143, 225] on div at bounding box center [666, 316] width 1332 height 632
click at [1290, 167] on body "Pregunta a Parrot AI Reportes Facturación Inventarios Ayuda Recomienda Parrot A…" at bounding box center [666, 316] width 1332 height 632
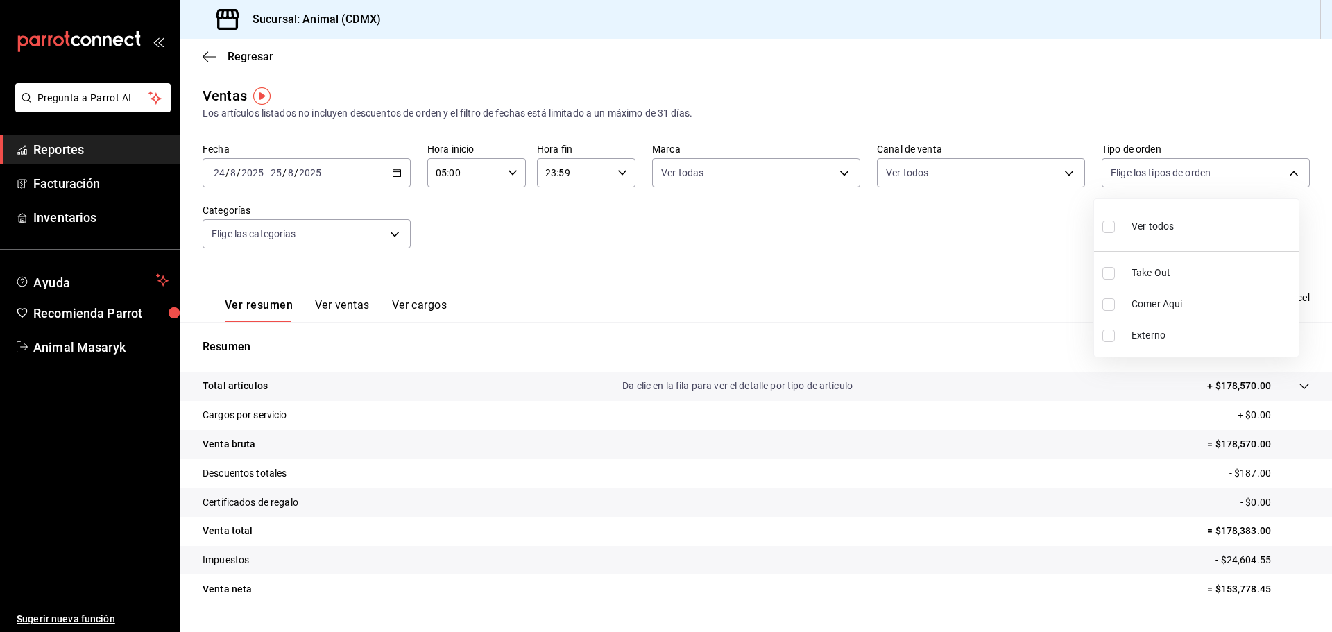
click at [1125, 221] on div "Ver todos" at bounding box center [1137, 225] width 71 height 30
type input "ad44a823-99d3-4372-a913-4cf57f2a9ac0,b8ee5ff1-85c8-4a81-aa51-555e6c8ba0c6,EXTER…"
checkbox input "true"
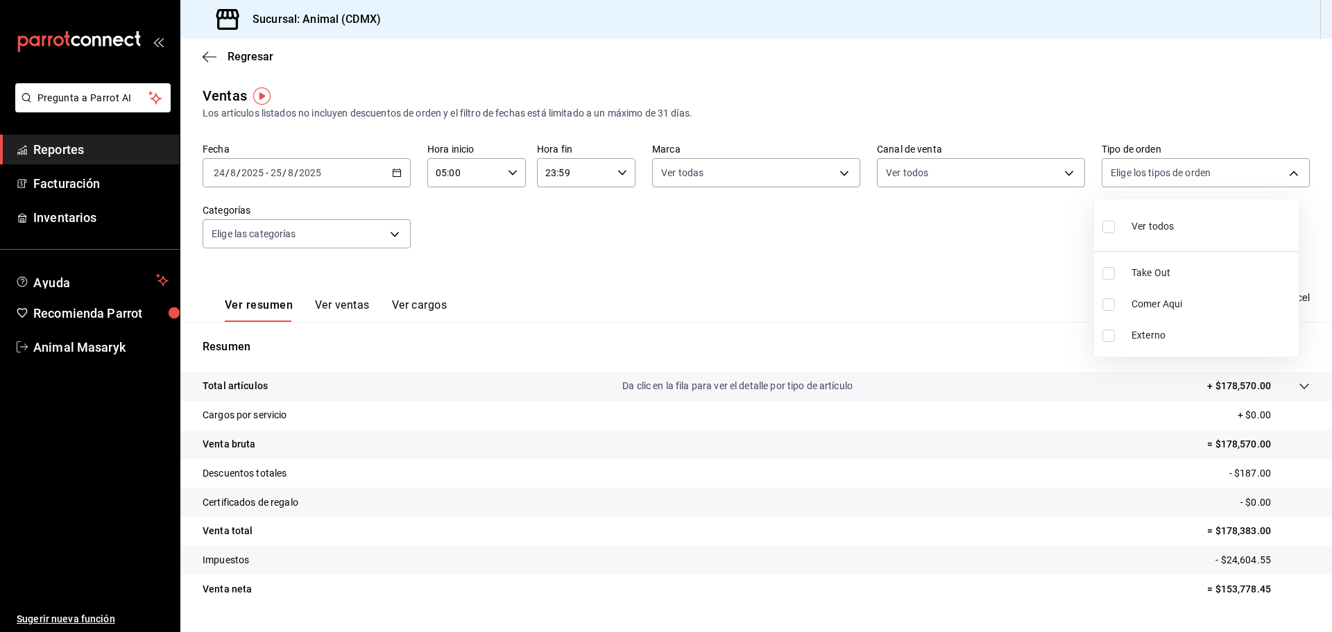
checkbox input "true"
click at [987, 302] on div at bounding box center [666, 316] width 1332 height 632
click at [1285, 386] on div at bounding box center [1290, 386] width 39 height 15
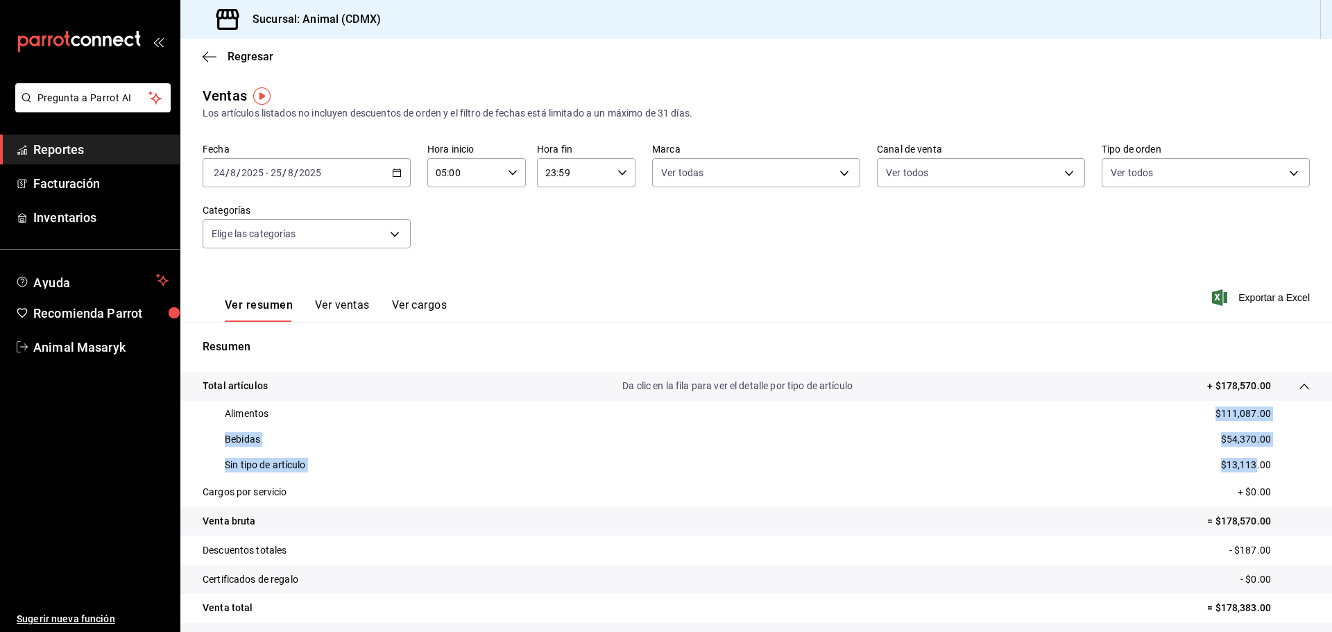
drag, startPoint x: 1207, startPoint y: 414, endPoint x: 1246, endPoint y: 465, distance: 63.8
click at [1246, 465] on div "Alimentos $111,087.00 Bebidas $54,370.00 Sin tipo de artículo $13,113.00" at bounding box center [756, 439] width 1107 height 77
click at [601, 287] on div "Ver resumen Ver ventas Ver cargos Exportar a Excel" at bounding box center [756, 293] width 1152 height 57
click at [392, 230] on body "Pregunta a Parrot AI Reportes Facturación Inventarios Ayuda Recomienda Parrot A…" at bounding box center [666, 316] width 1332 height 632
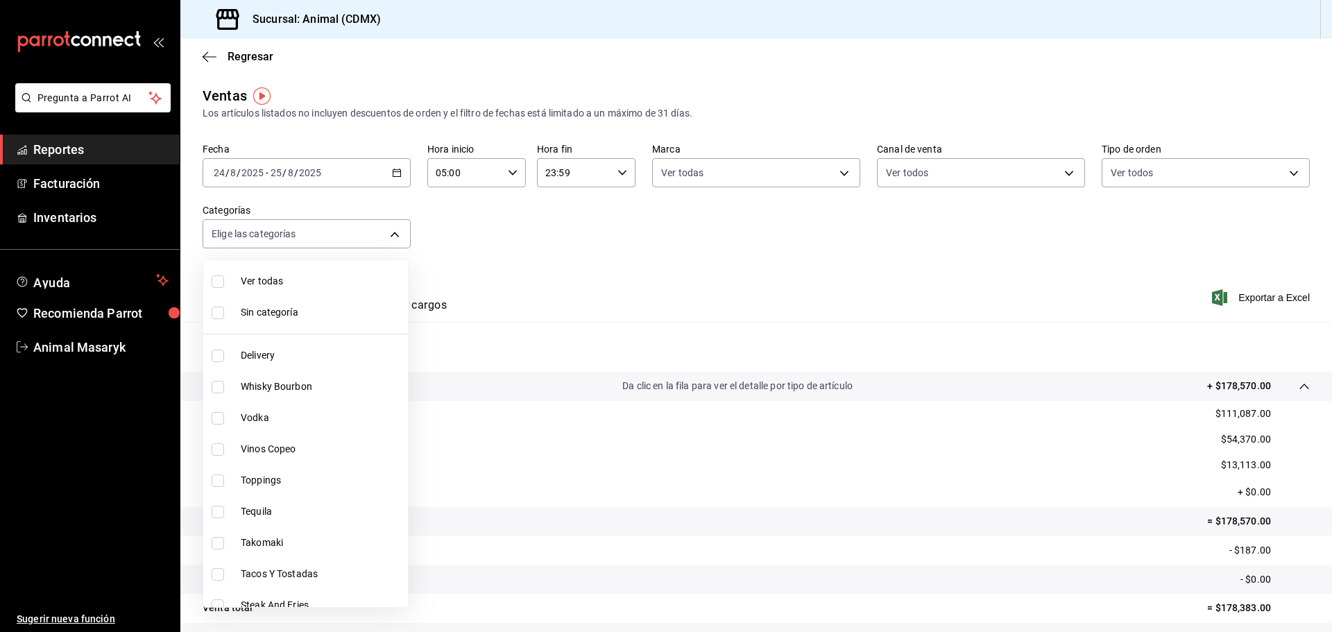
click at [263, 316] on span "Sin categoría" at bounding box center [322, 312] width 162 height 15
checkbox input "true"
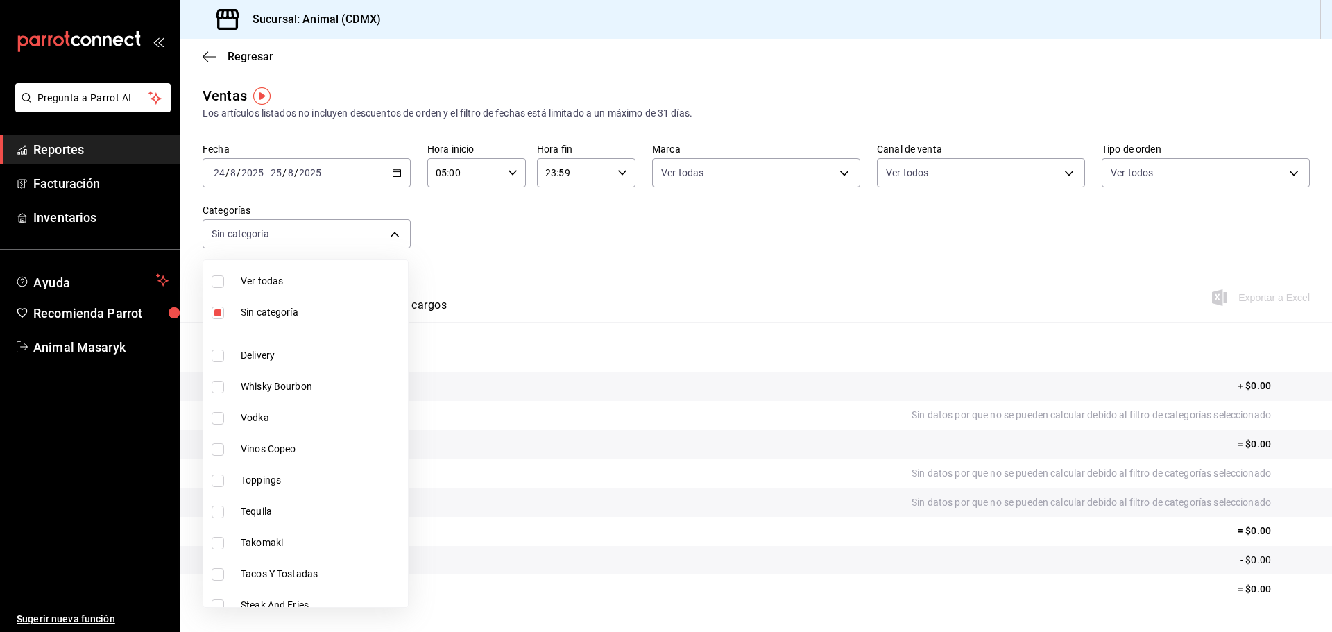
click at [262, 278] on span "Ver todas" at bounding box center [322, 281] width 162 height 15
type input "281688af-6220-48ae-86b9-ca5e6f63eb3e,2ffeebaa-176c-4024-95f8-553ffecca8da,37769…"
checkbox input "true"
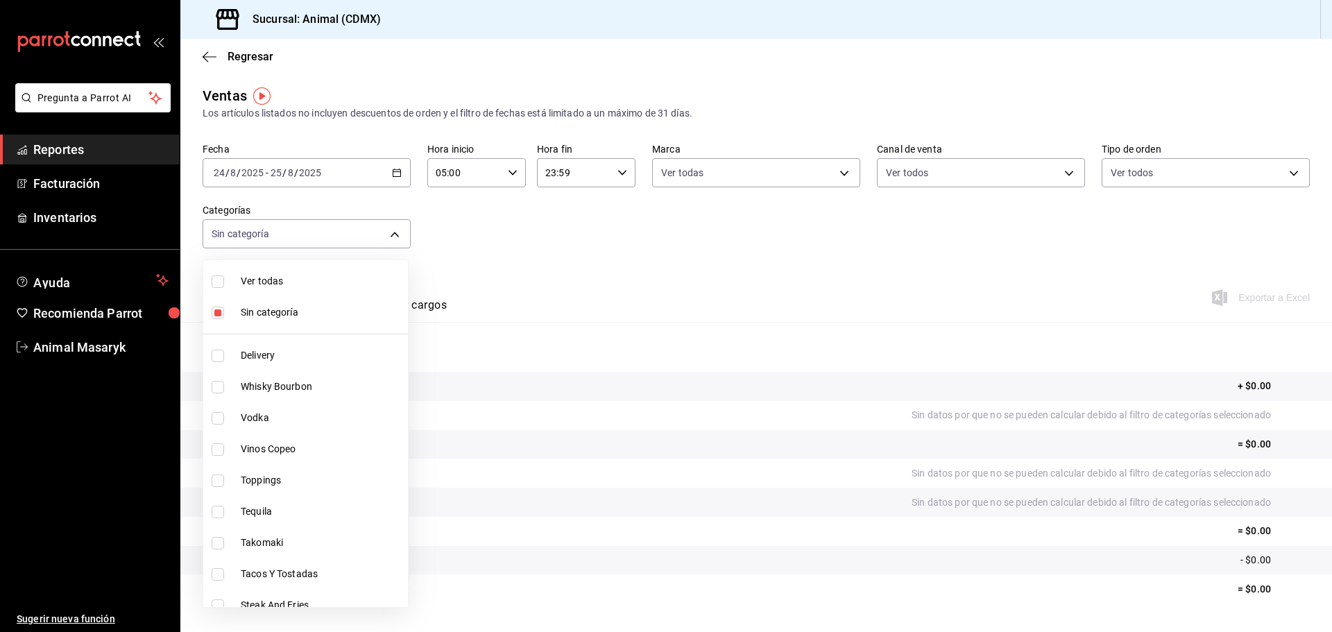
checkbox input "true"
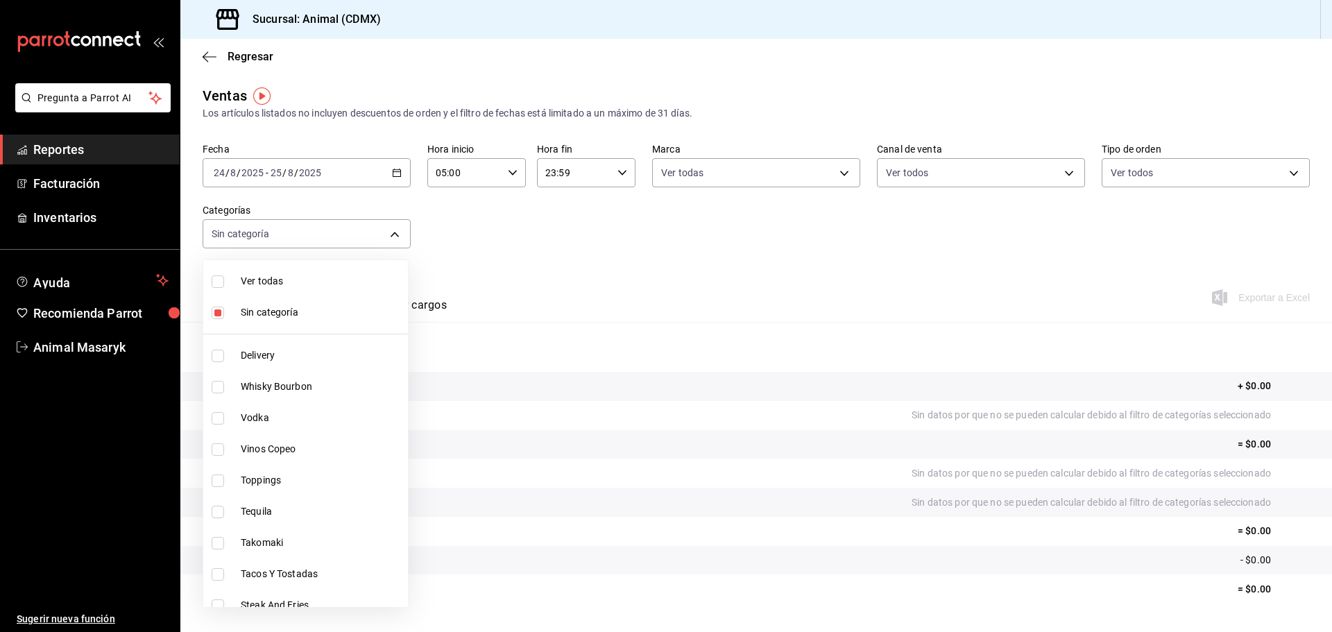
checkbox input "true"
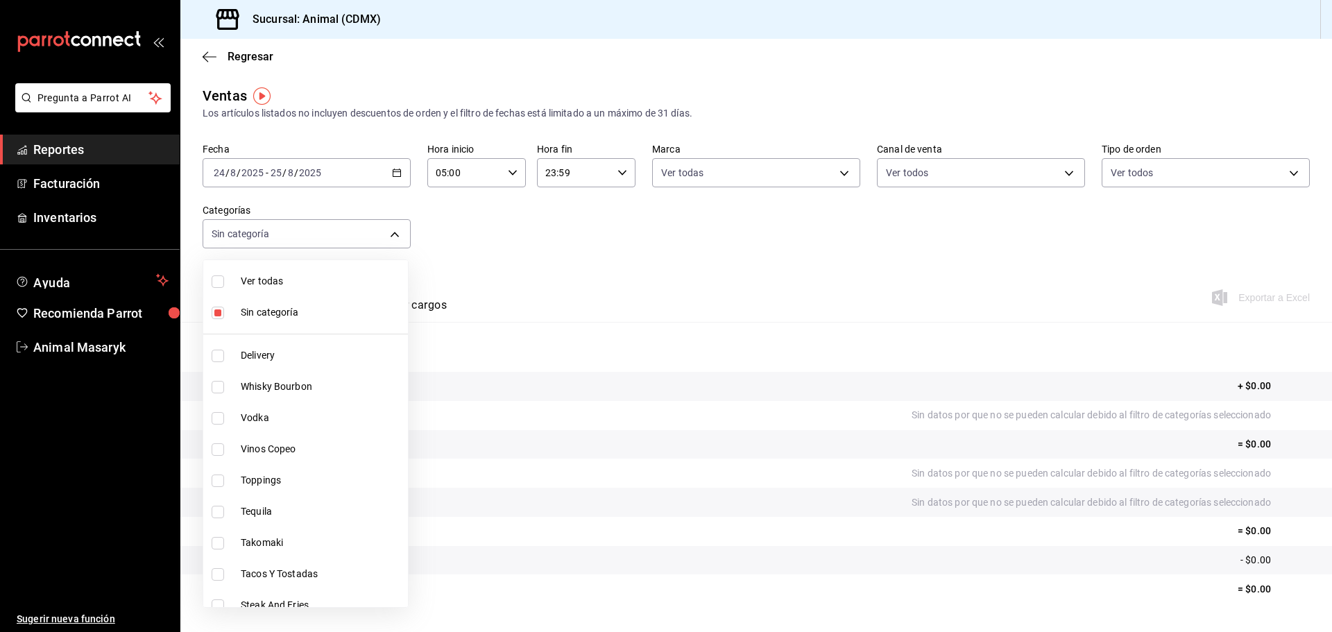
checkbox input "true"
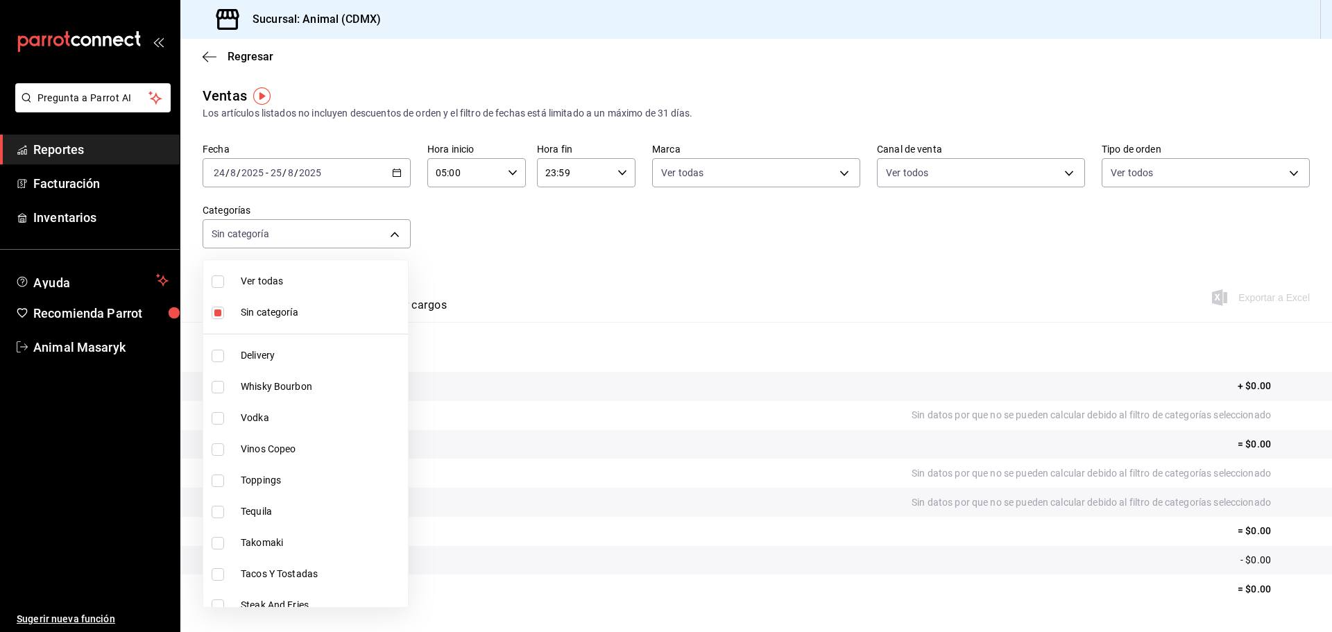
checkbox input "true"
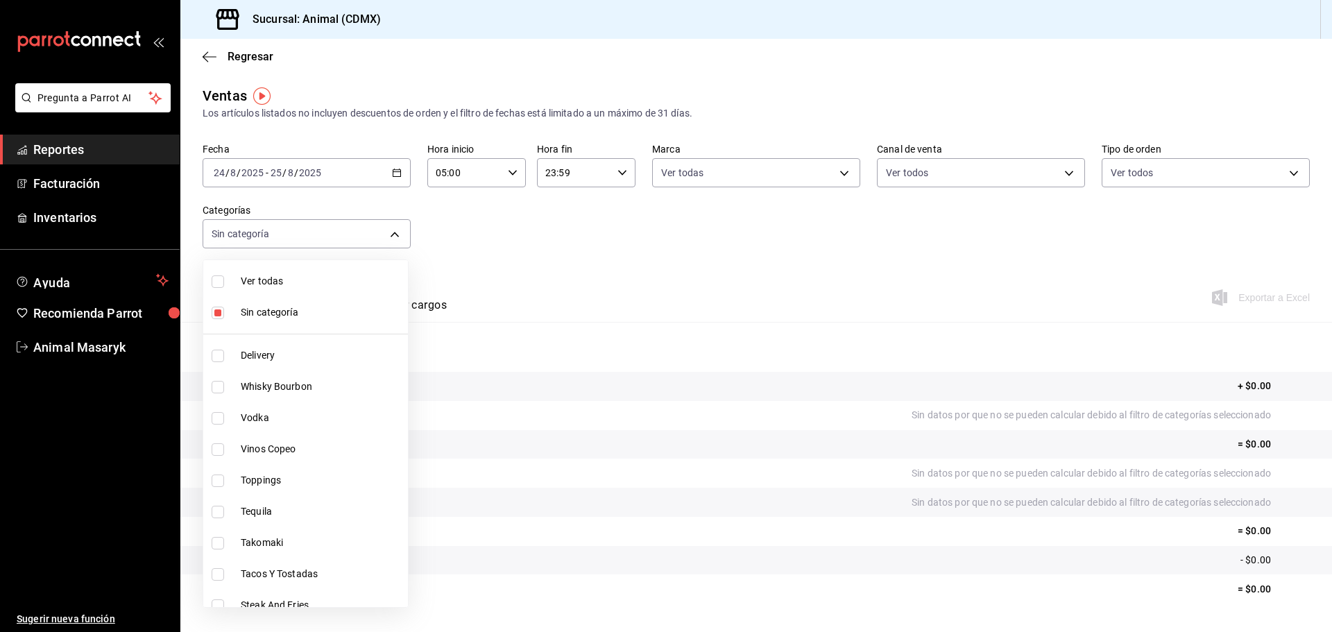
checkbox input "true"
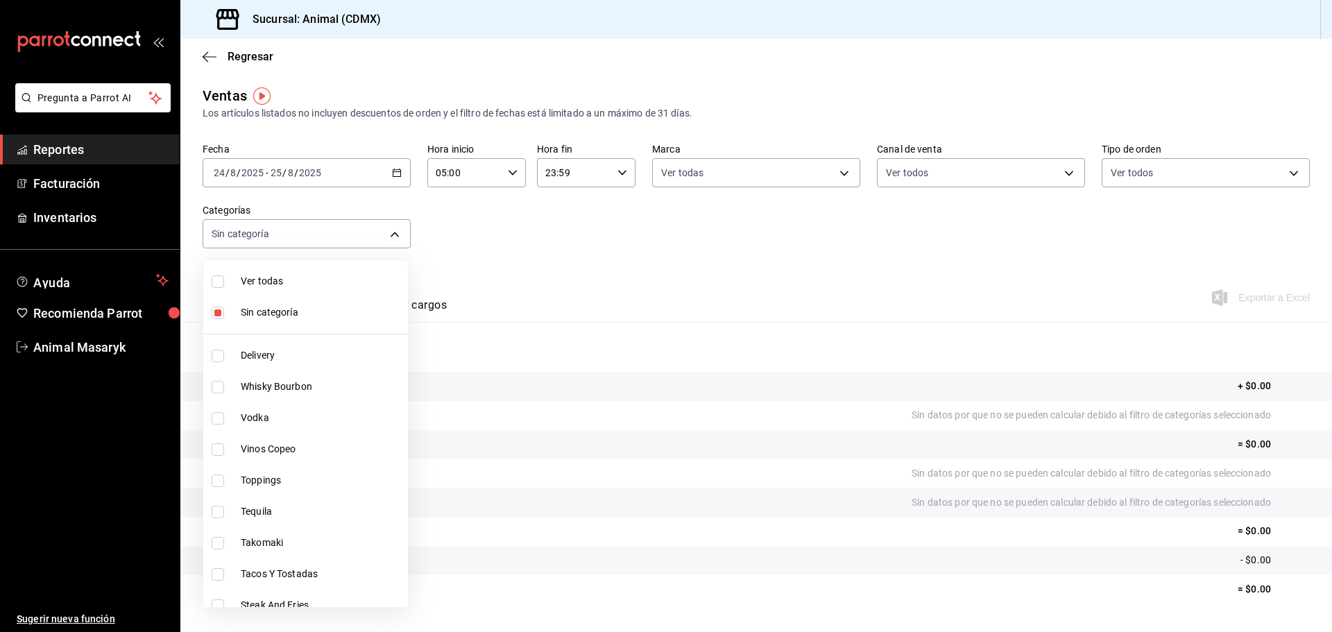
checkbox input "true"
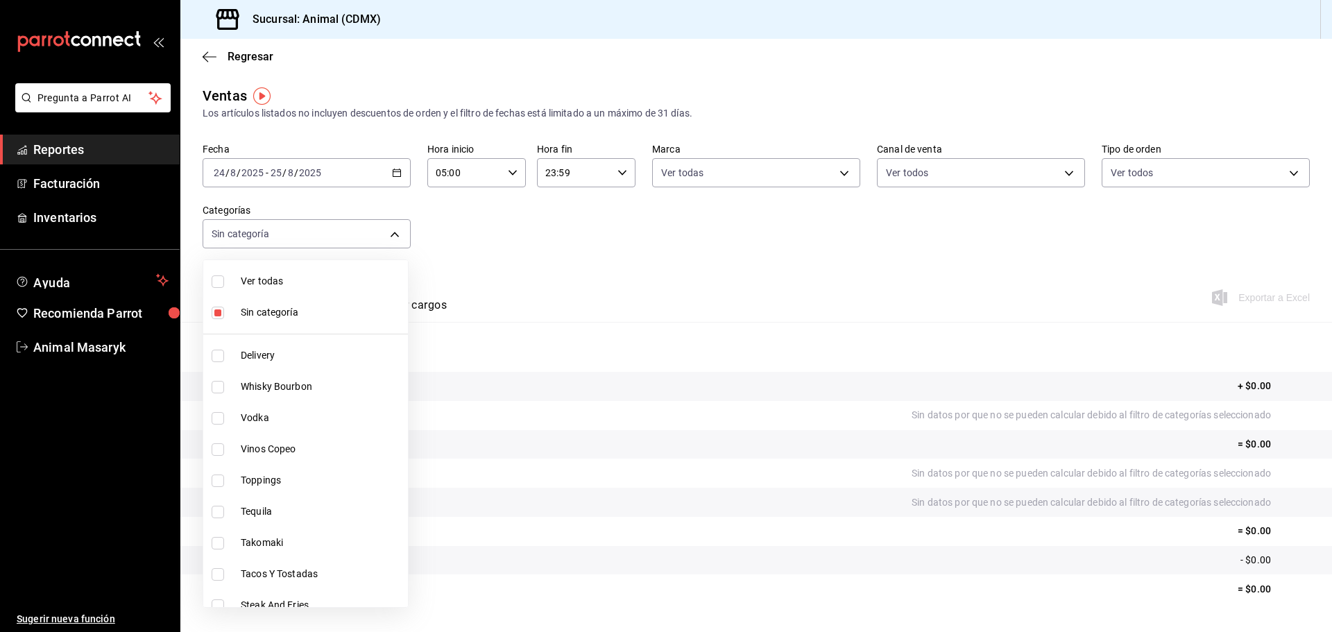
checkbox input "true"
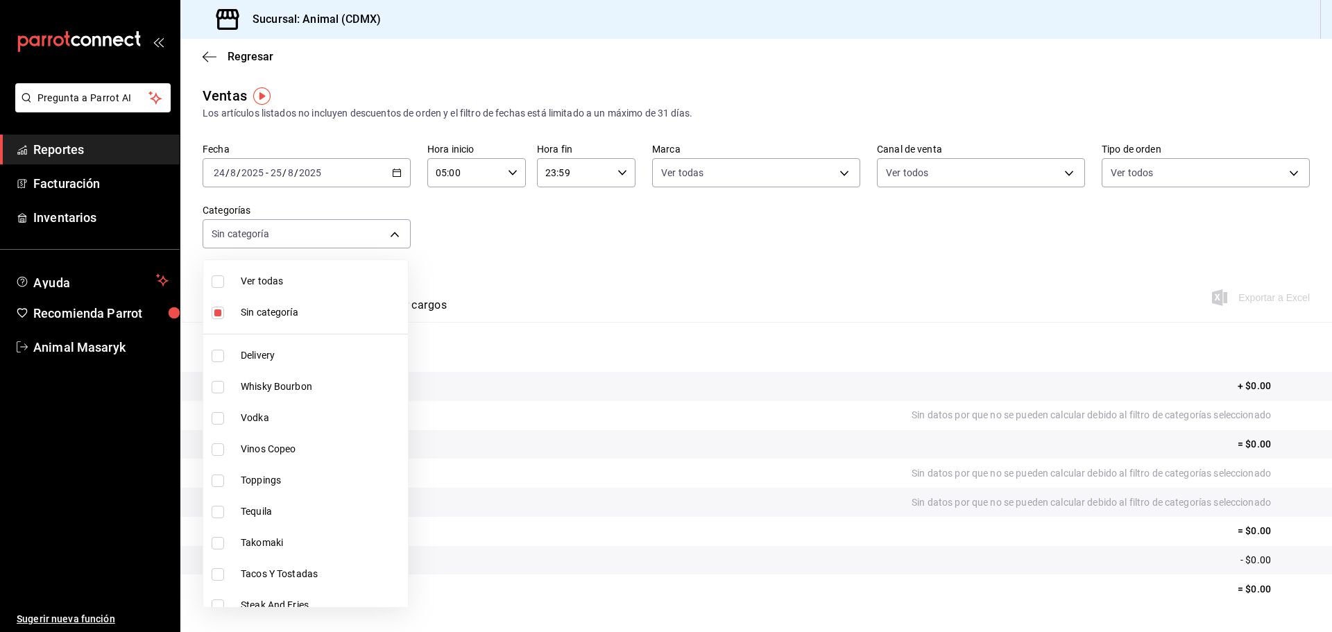
checkbox input "true"
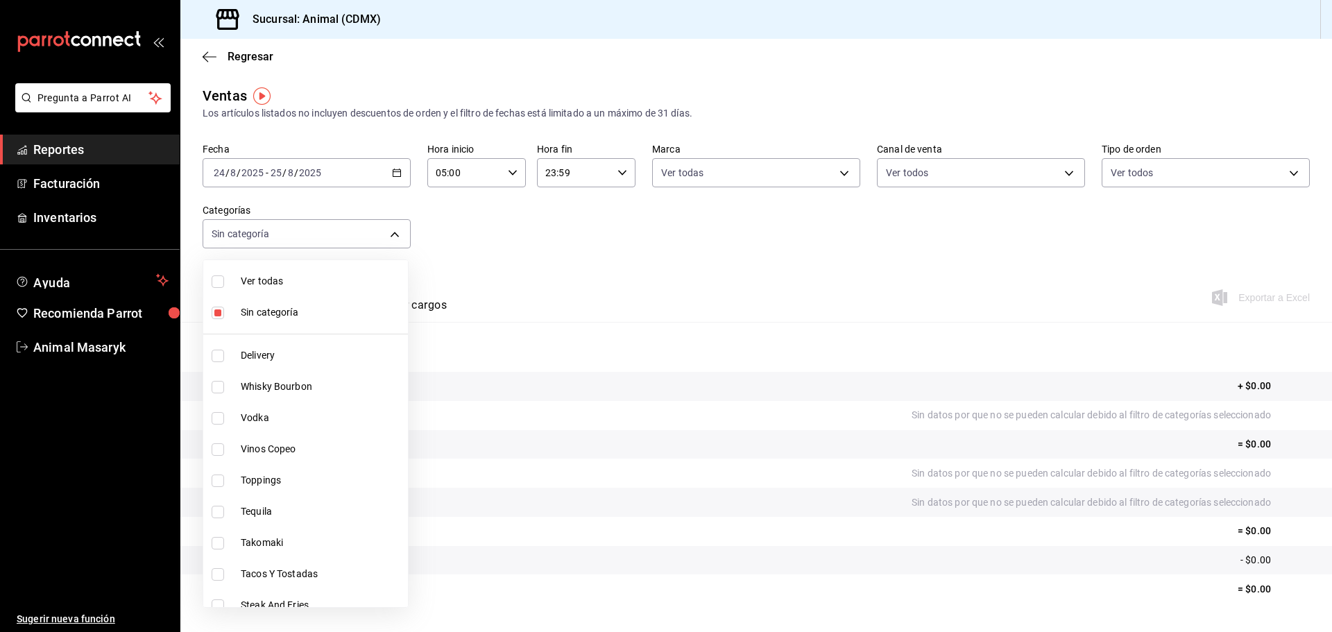
checkbox input "true"
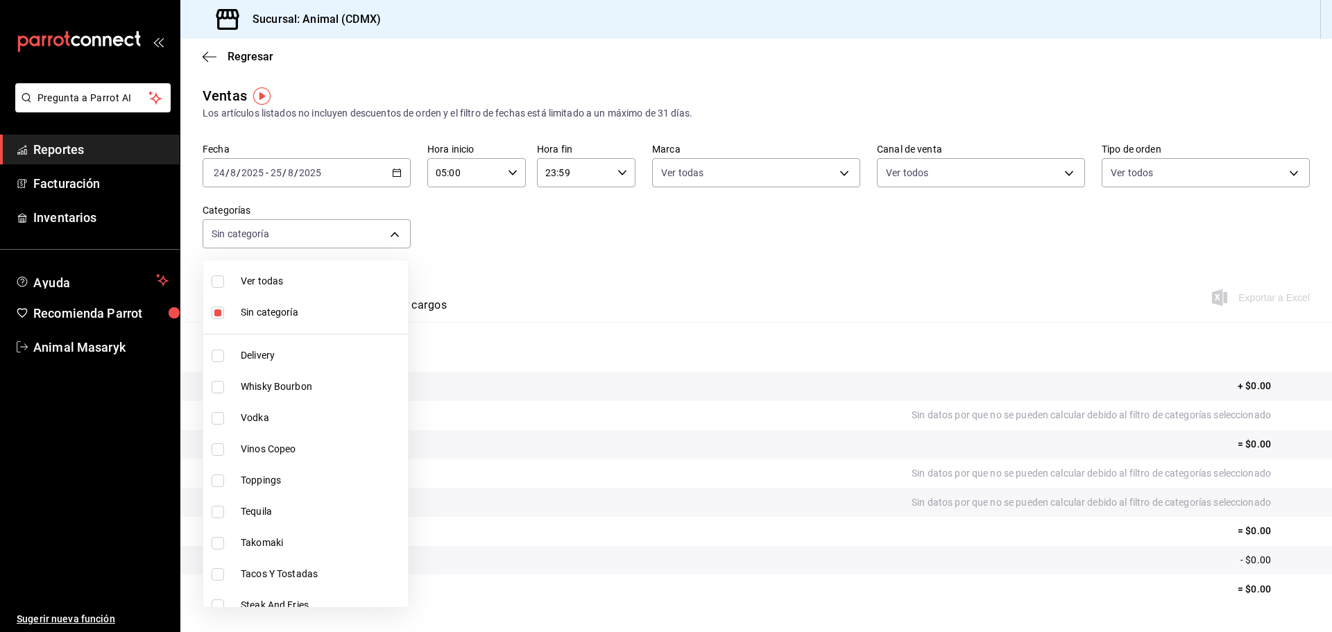
checkbox input "true"
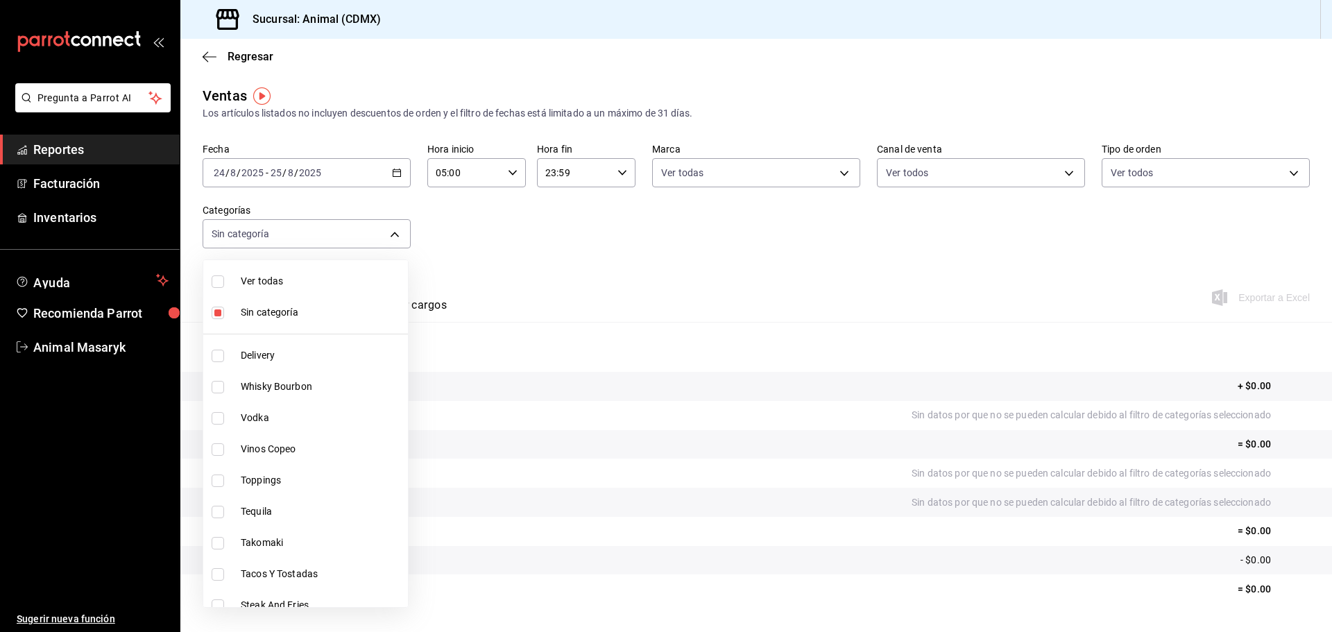
checkbox input "true"
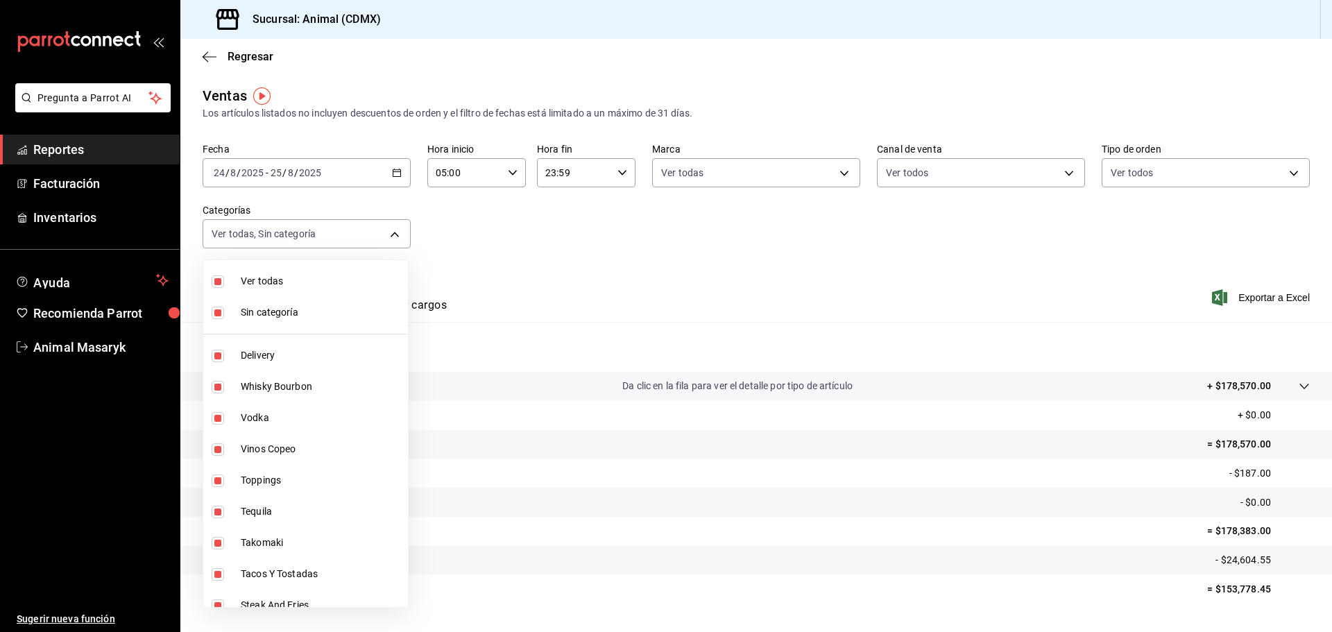
click at [606, 246] on div at bounding box center [666, 316] width 1332 height 632
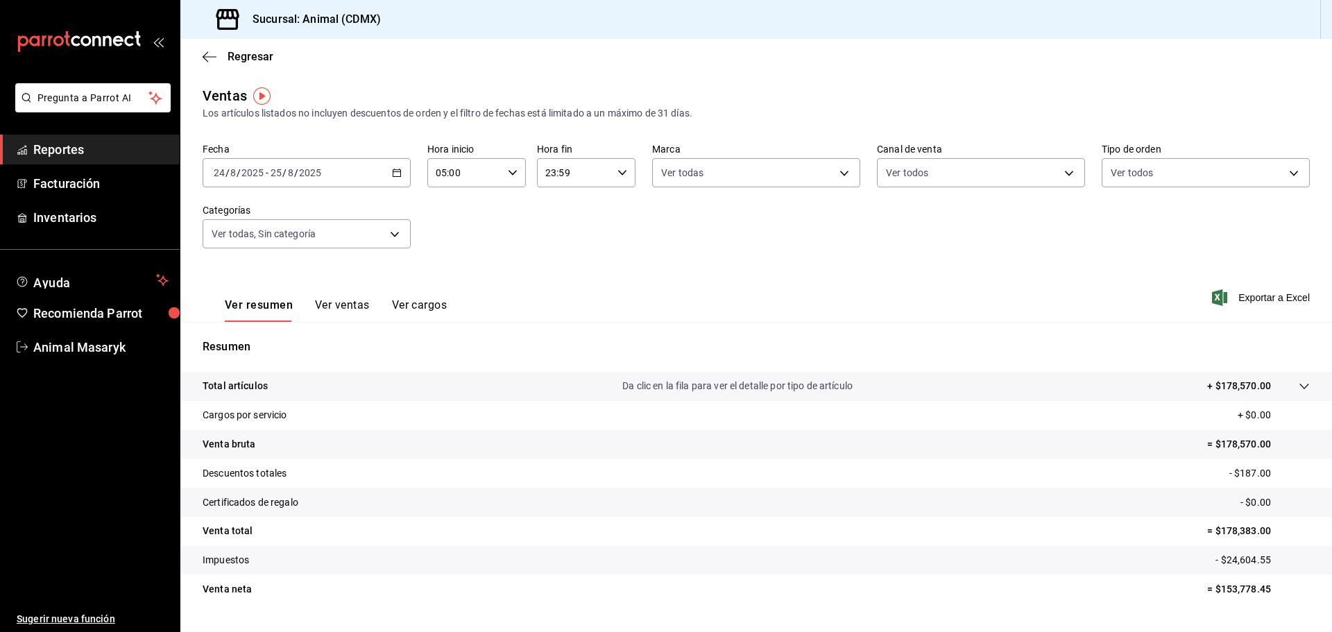
click at [1299, 386] on icon at bounding box center [1304, 386] width 11 height 11
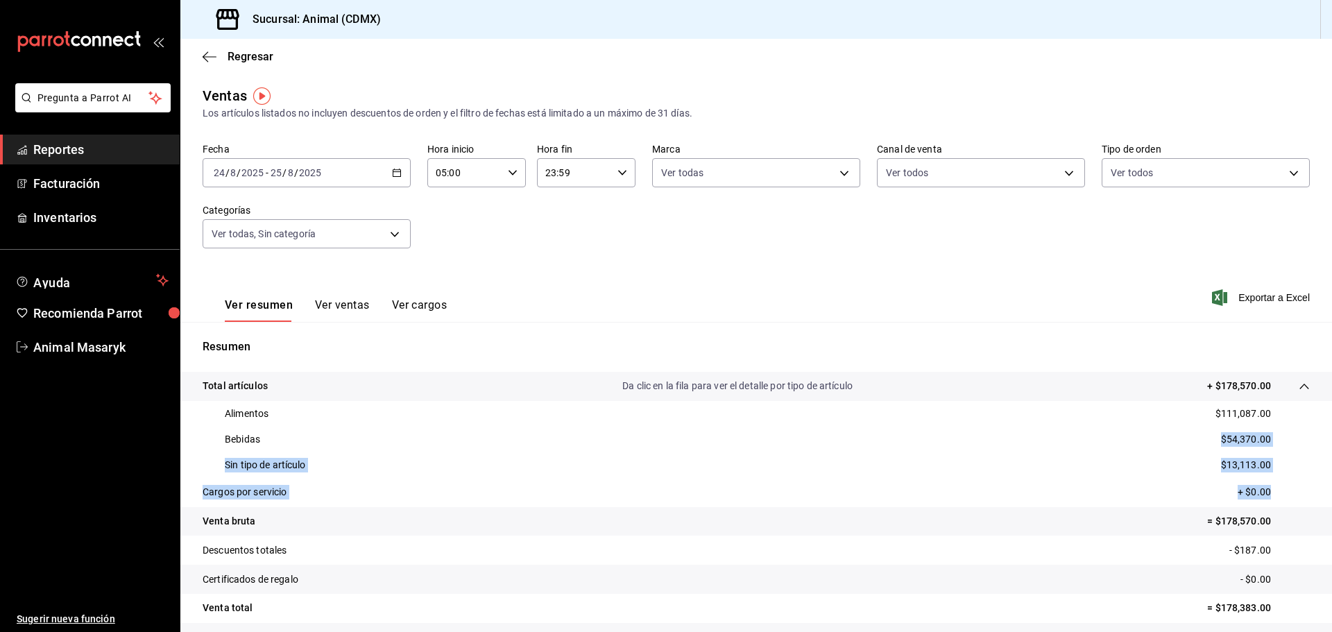
drag, startPoint x: 1279, startPoint y: 478, endPoint x: 1204, endPoint y: 444, distance: 82.9
click at [1204, 444] on tbody "Total artículos Da clic en la fila para ver el detalle por tipo de artículo + $…" at bounding box center [756, 526] width 1152 height 309
click at [1269, 468] on div "Sin tipo de artículo $13,113.00" at bounding box center [756, 465] width 1107 height 26
drag, startPoint x: 1270, startPoint y: 466, endPoint x: 1264, endPoint y: 460, distance: 8.4
click at [1269, 465] on div "Sin tipo de artículo $13,113.00" at bounding box center [756, 465] width 1107 height 26
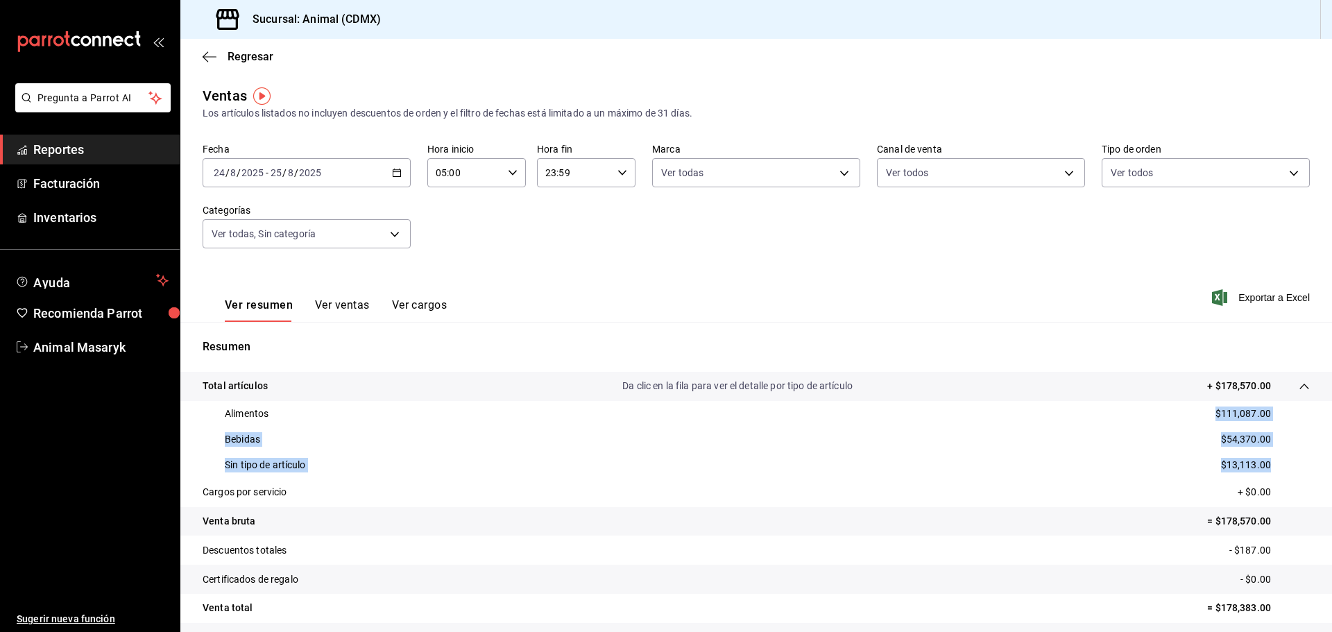
drag, startPoint x: 1207, startPoint y: 413, endPoint x: 1262, endPoint y: 460, distance: 72.8
click at [1262, 460] on div "Alimentos $111,087.00 Bebidas $54,370.00 Sin tipo de artículo $13,113.00" at bounding box center [756, 439] width 1107 height 77
copy div "$111,087.00 Bebidas $54,370.00 Sin tipo de artículo $13,113.00"
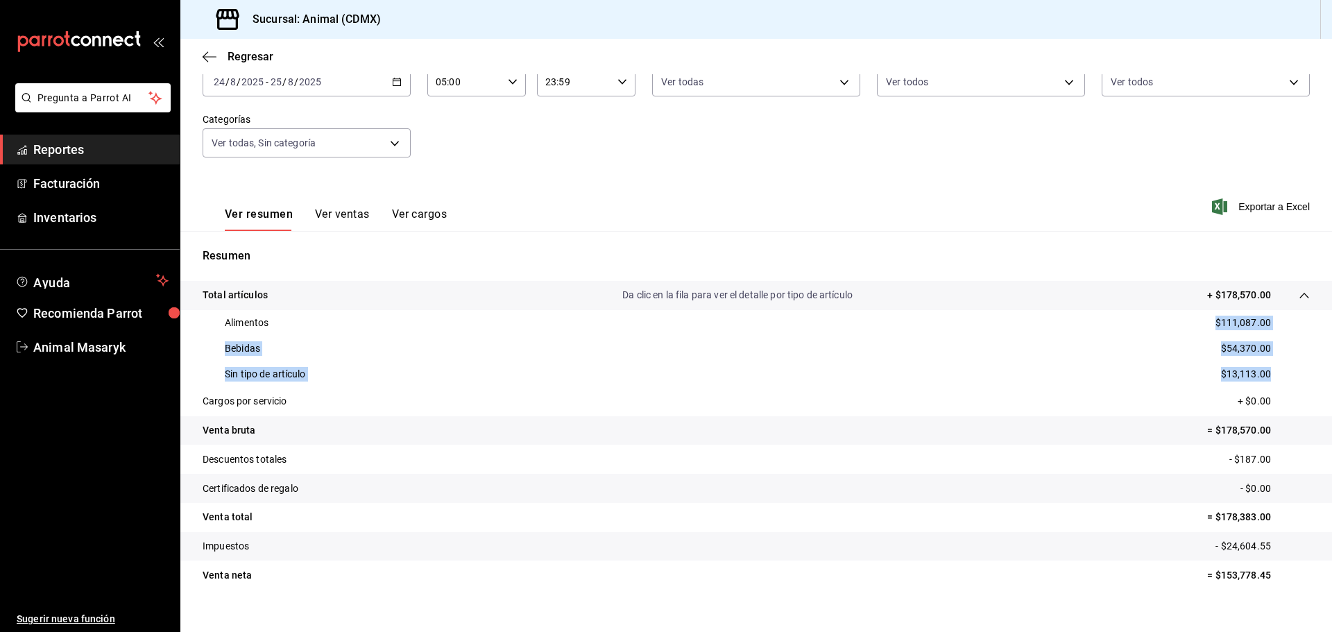
scroll to position [110, 0]
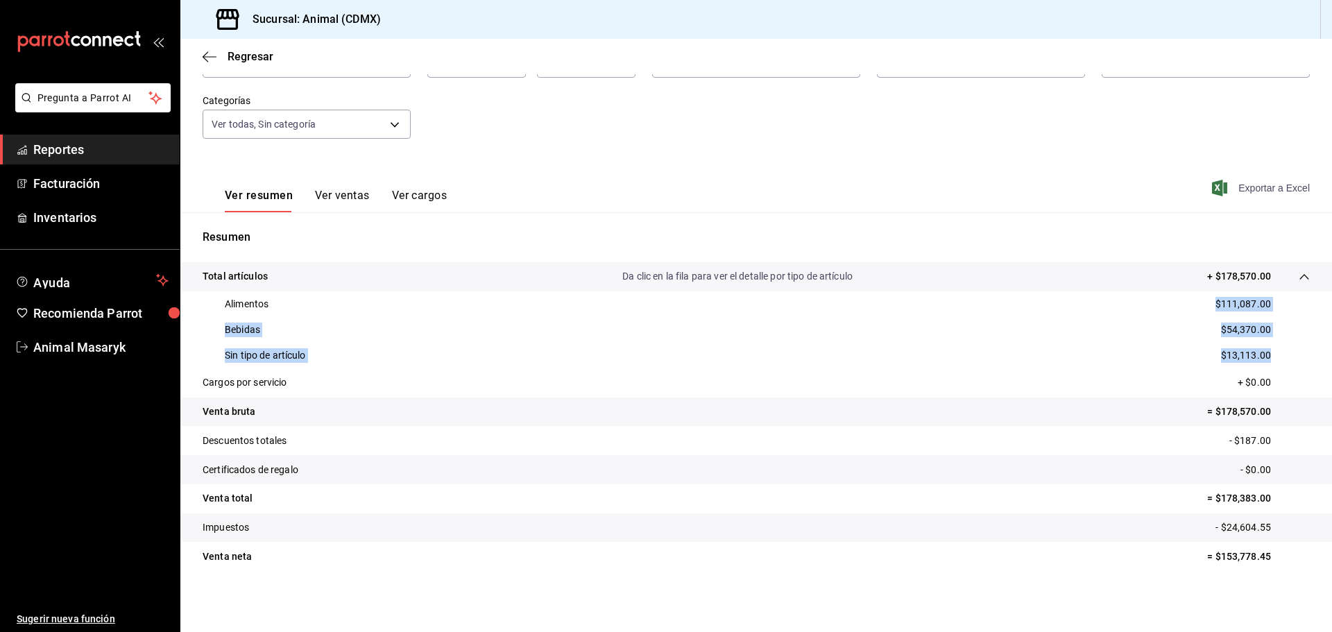
click at [1271, 190] on span "Exportar a Excel" at bounding box center [1262, 188] width 95 height 17
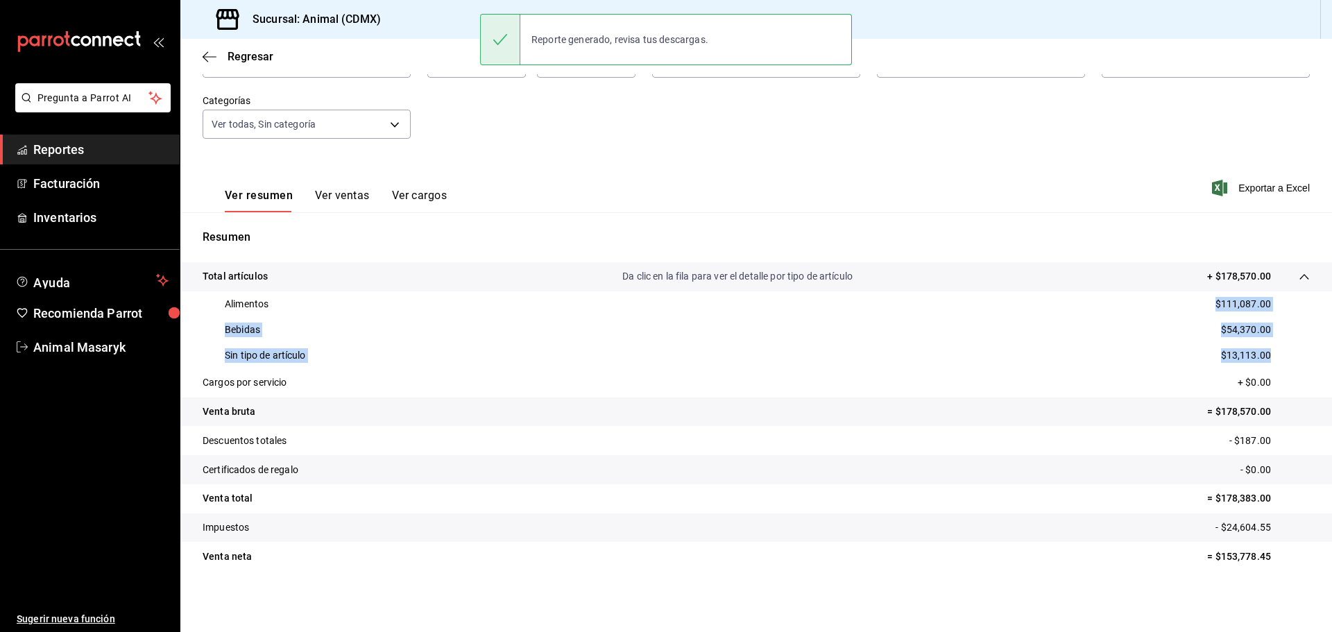
click at [319, 196] on button "Ver ventas" at bounding box center [342, 201] width 55 height 24
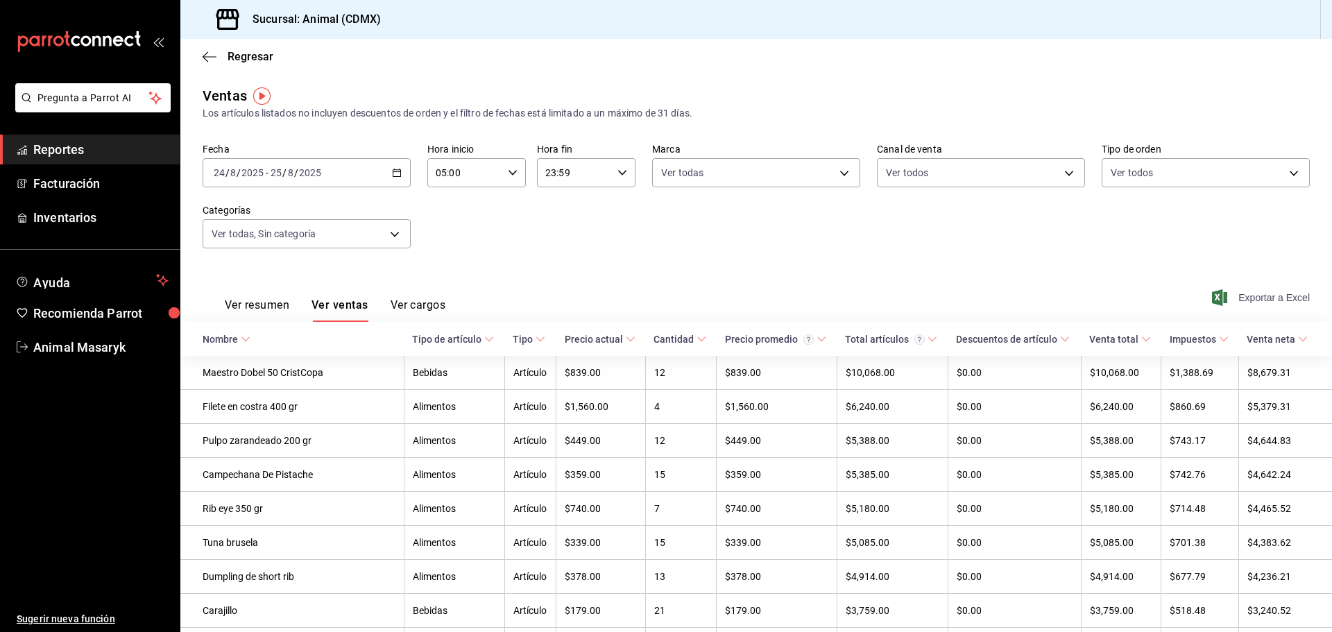
click at [1294, 299] on span "Exportar a Excel" at bounding box center [1262, 297] width 95 height 17
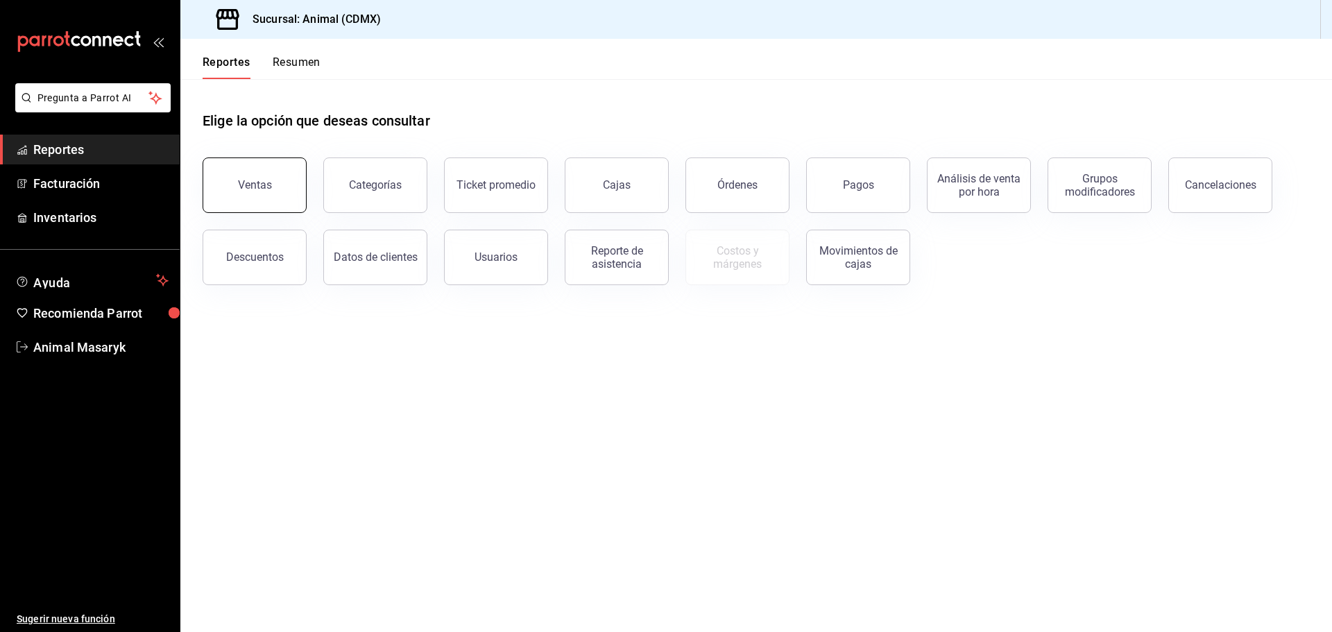
click at [268, 171] on button "Ventas" at bounding box center [255, 185] width 104 height 56
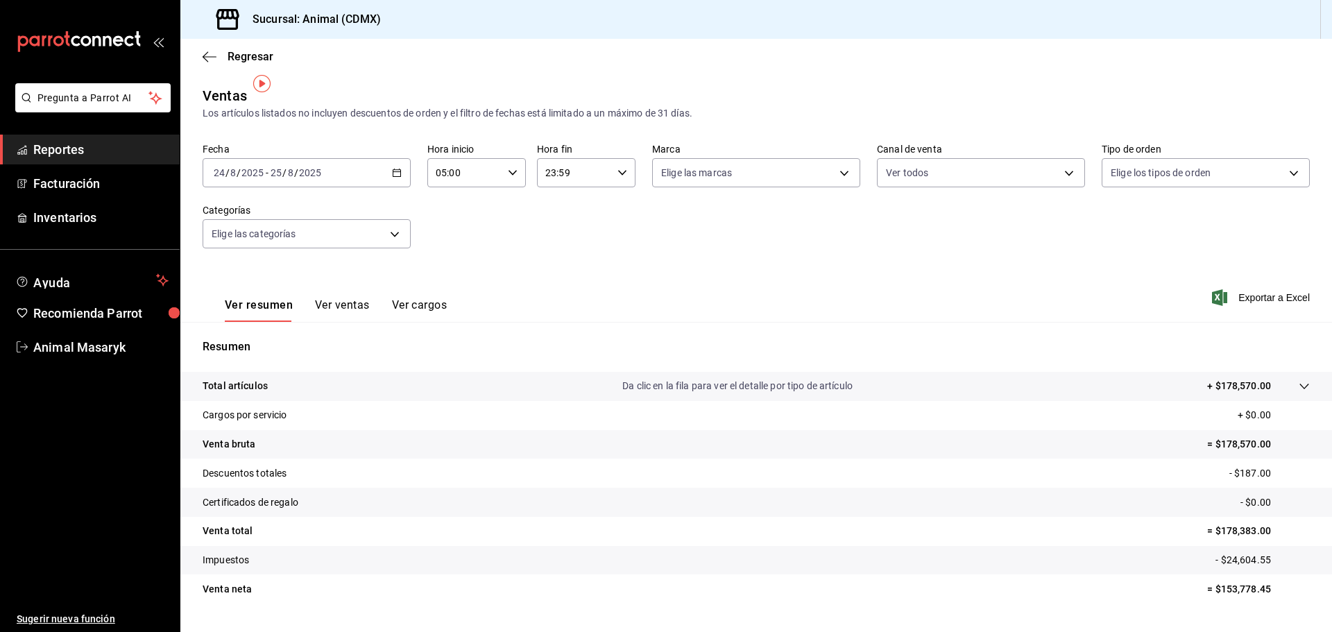
scroll to position [33, 0]
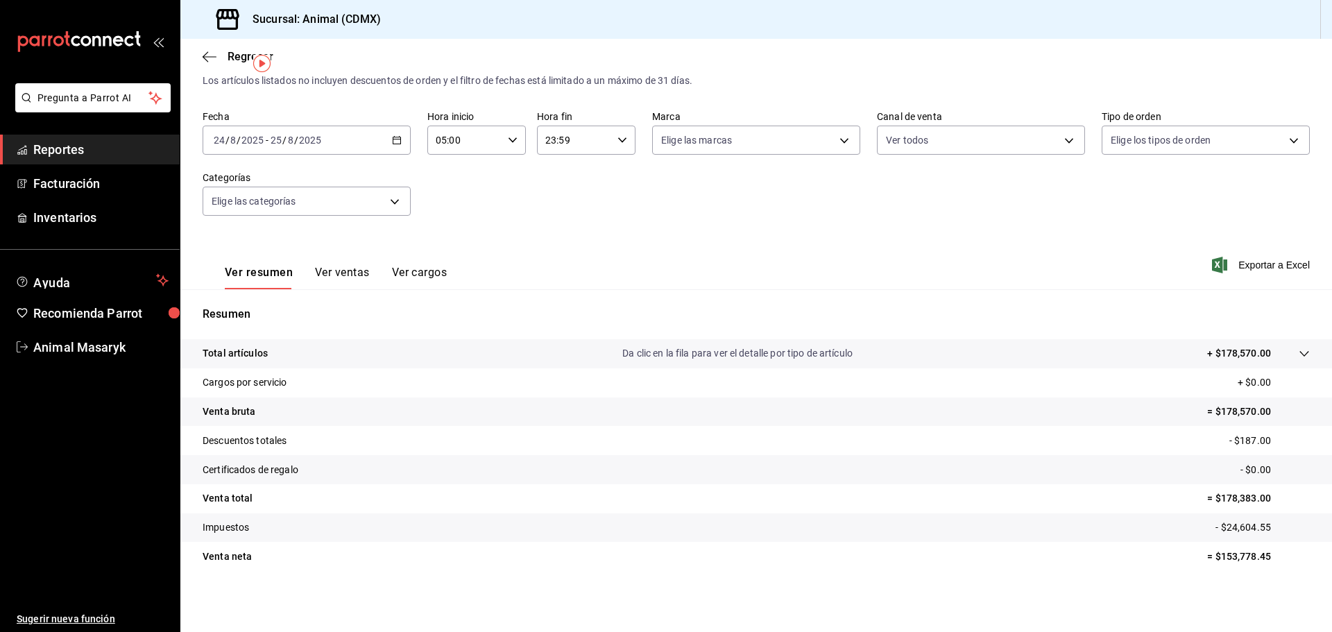
click at [1299, 351] on icon at bounding box center [1304, 353] width 11 height 11
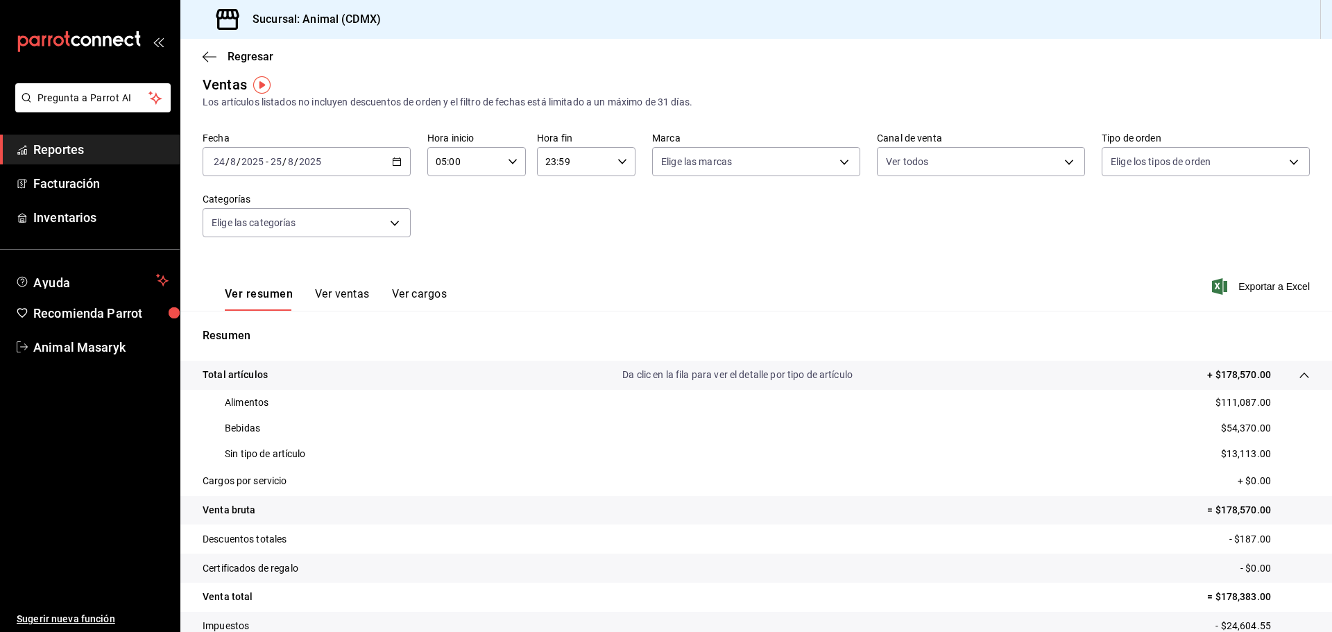
scroll to position [110, 0]
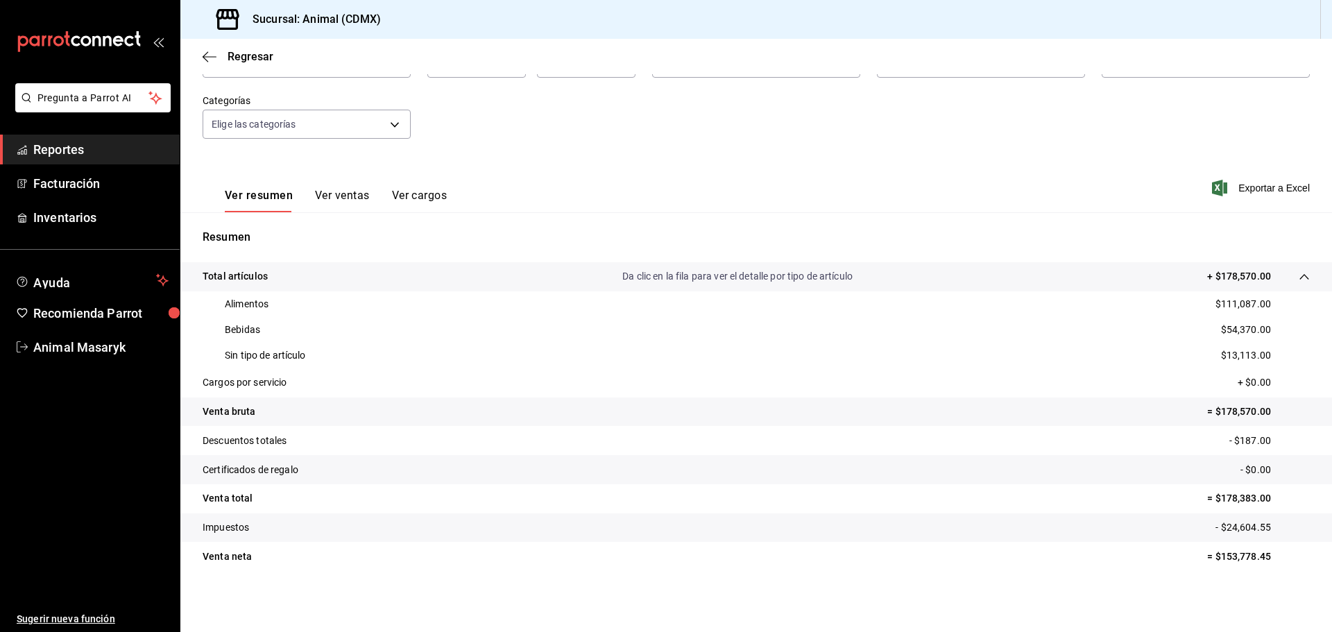
click at [359, 193] on button "Ver ventas" at bounding box center [342, 201] width 55 height 24
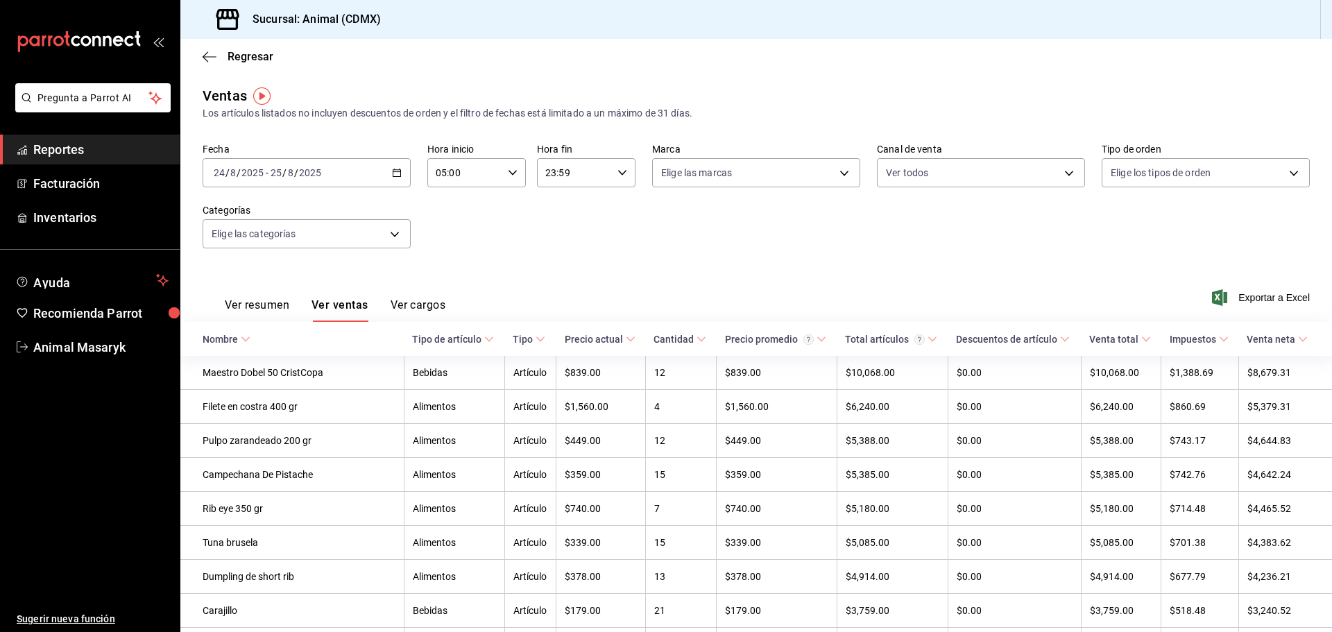
click at [404, 301] on button "Ver cargos" at bounding box center [419, 310] width 56 height 24
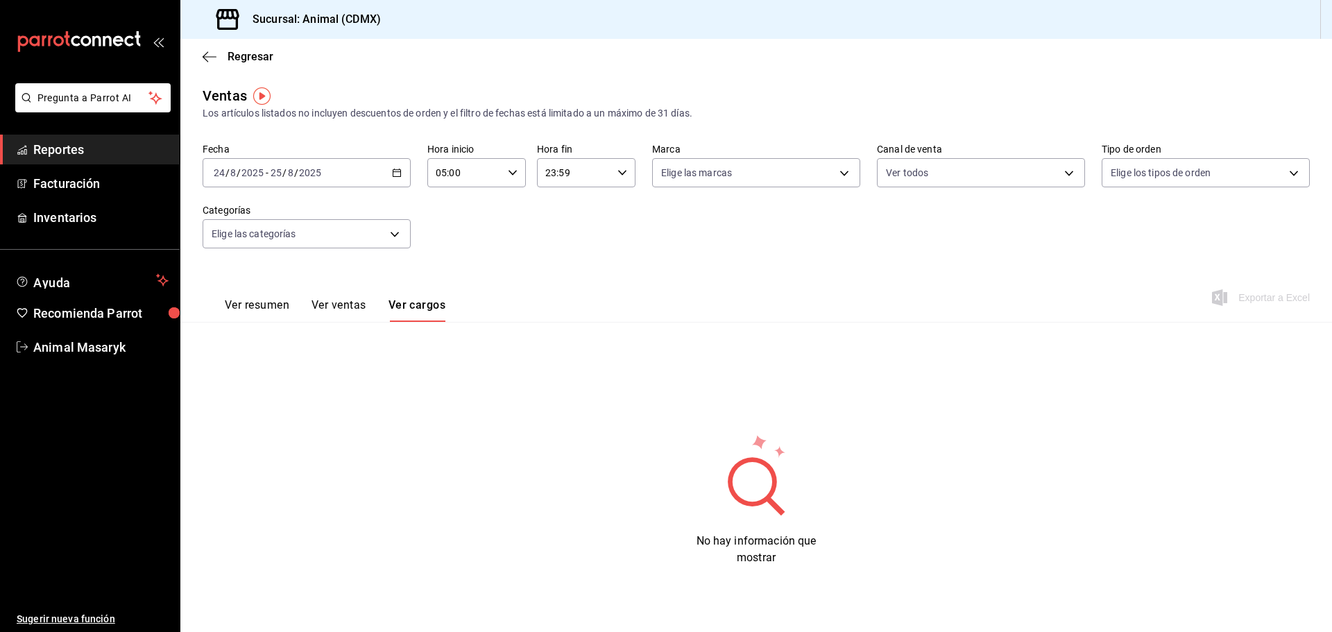
click at [355, 303] on button "Ver ventas" at bounding box center [339, 310] width 55 height 24
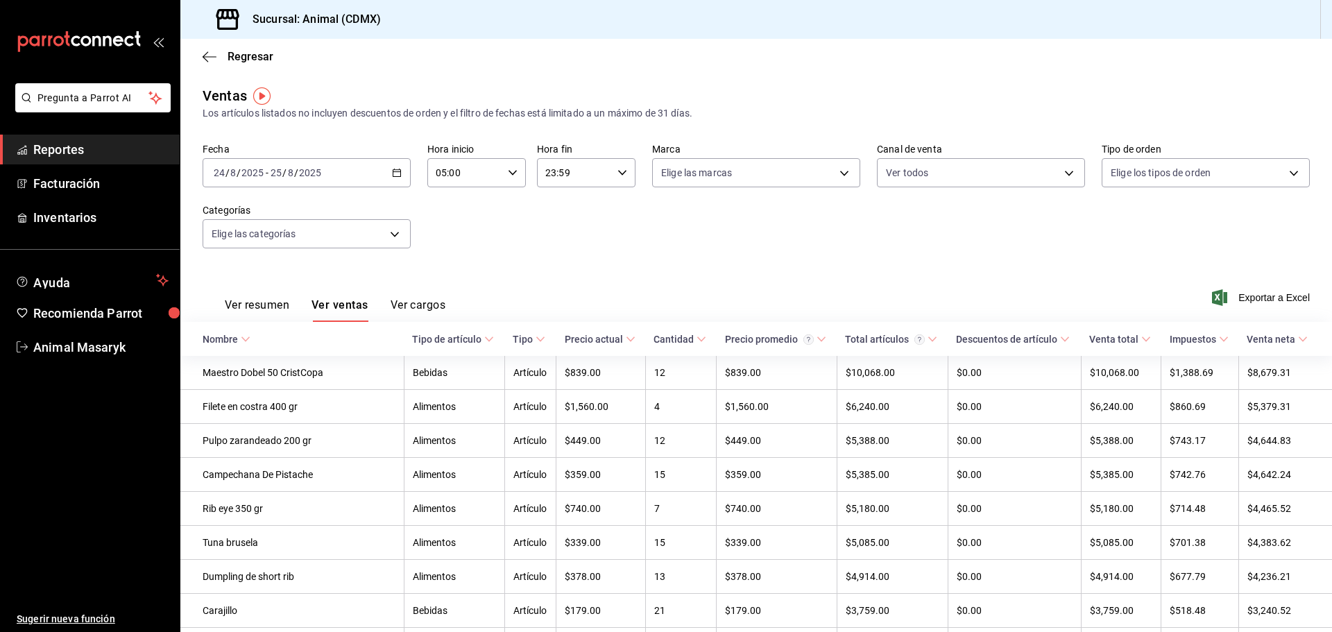
click at [249, 303] on button "Ver resumen" at bounding box center [257, 310] width 65 height 24
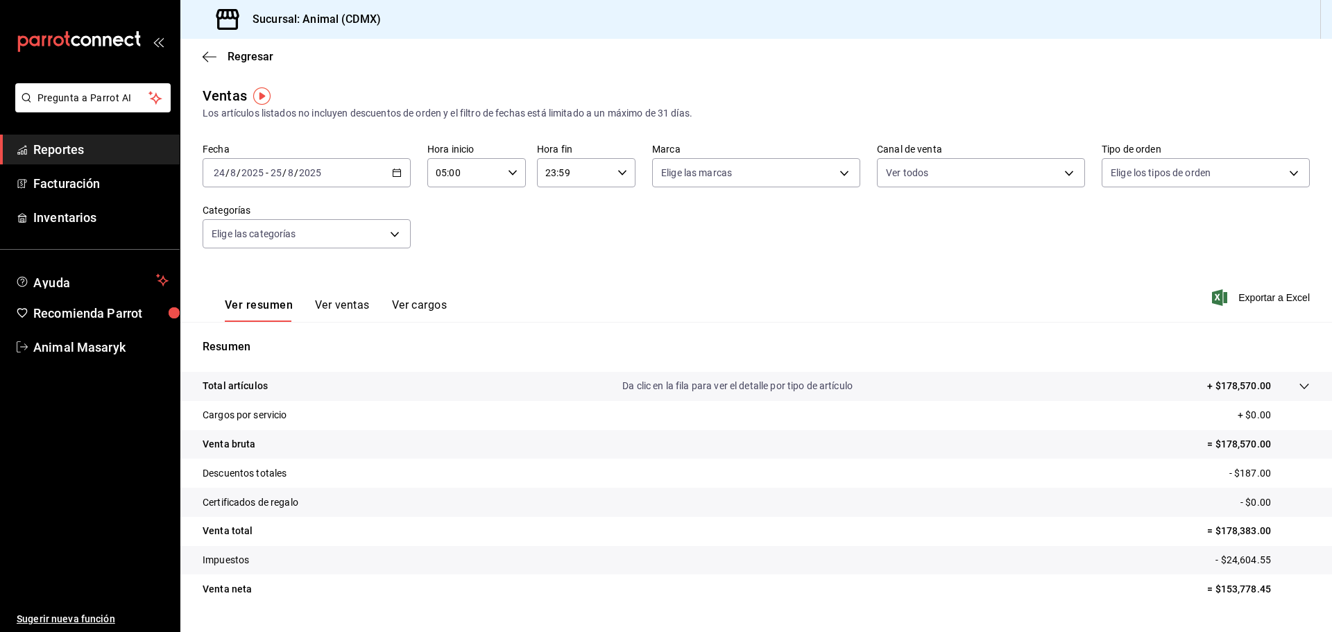
click at [297, 300] on div "Ver resumen Ver ventas Ver cargos" at bounding box center [336, 310] width 222 height 24
click at [333, 293] on div "Ver resumen Ver ventas Ver cargos" at bounding box center [325, 302] width 244 height 40
click at [339, 306] on button "Ver ventas" at bounding box center [342, 310] width 55 height 24
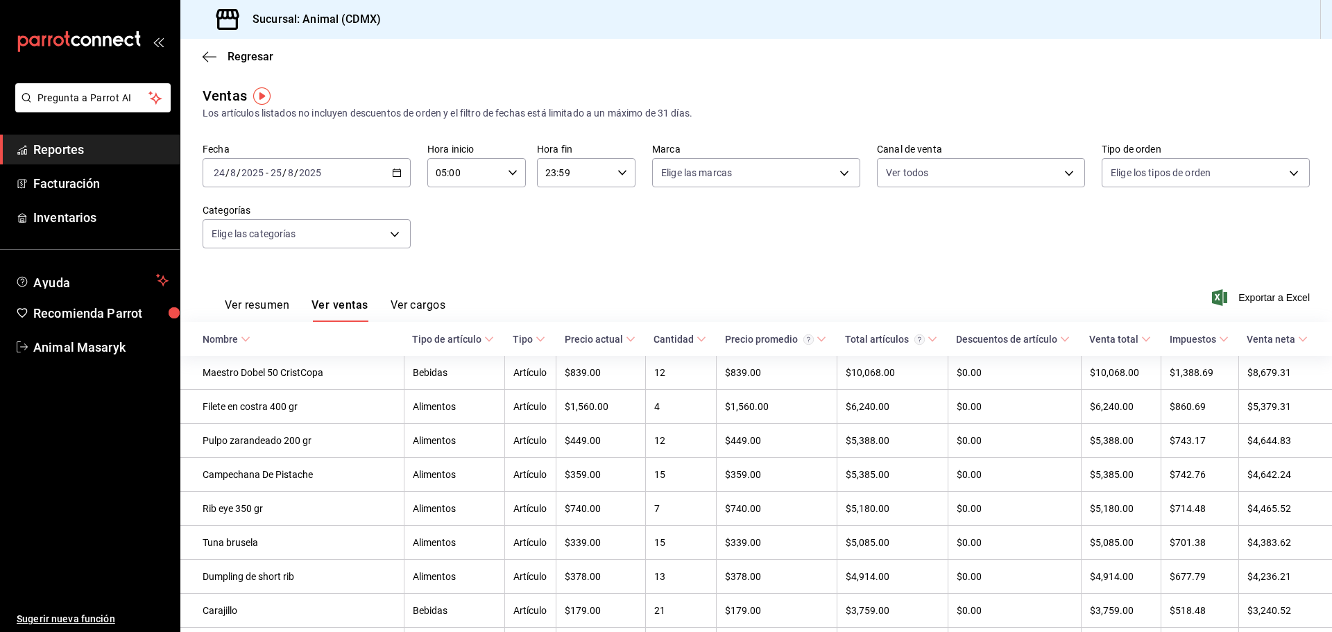
click at [55, 151] on span "Reportes" at bounding box center [100, 149] width 135 height 19
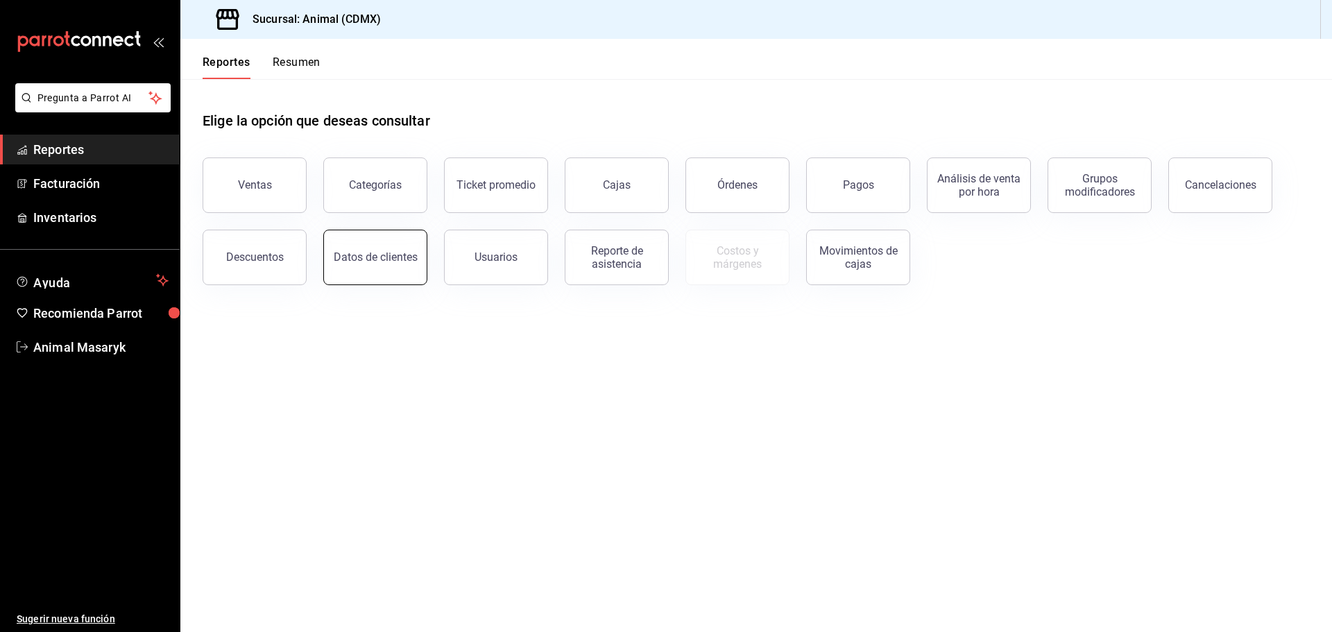
click at [382, 259] on div "Datos de clientes" at bounding box center [376, 256] width 84 height 13
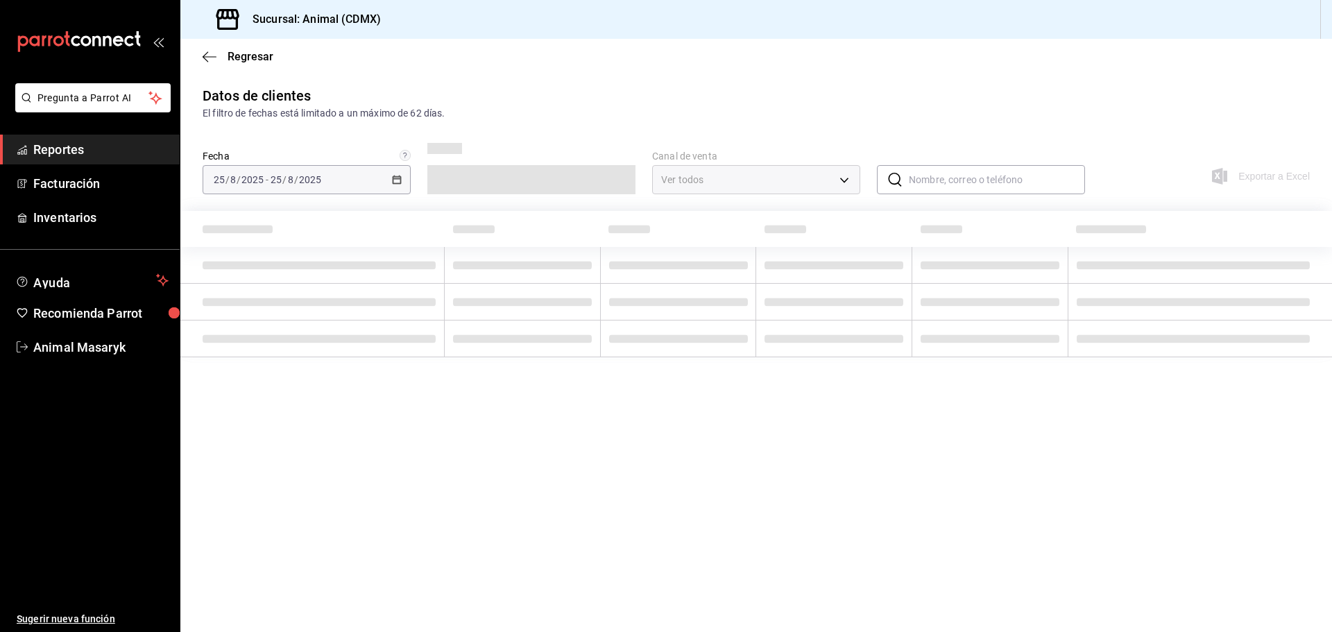
type input "PARROT,DIDI_FOOD,ONLINE"
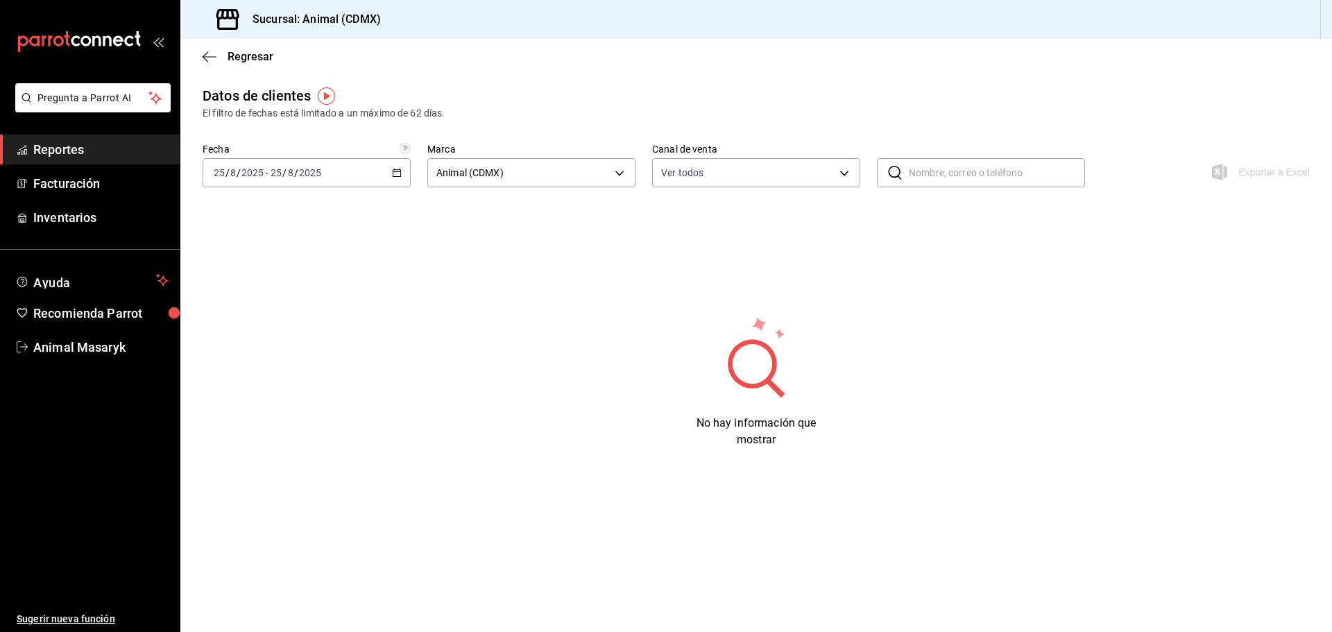
click at [395, 174] on icon "button" at bounding box center [397, 173] width 10 height 10
click at [273, 342] on span "Rango de fechas" at bounding box center [268, 339] width 108 height 15
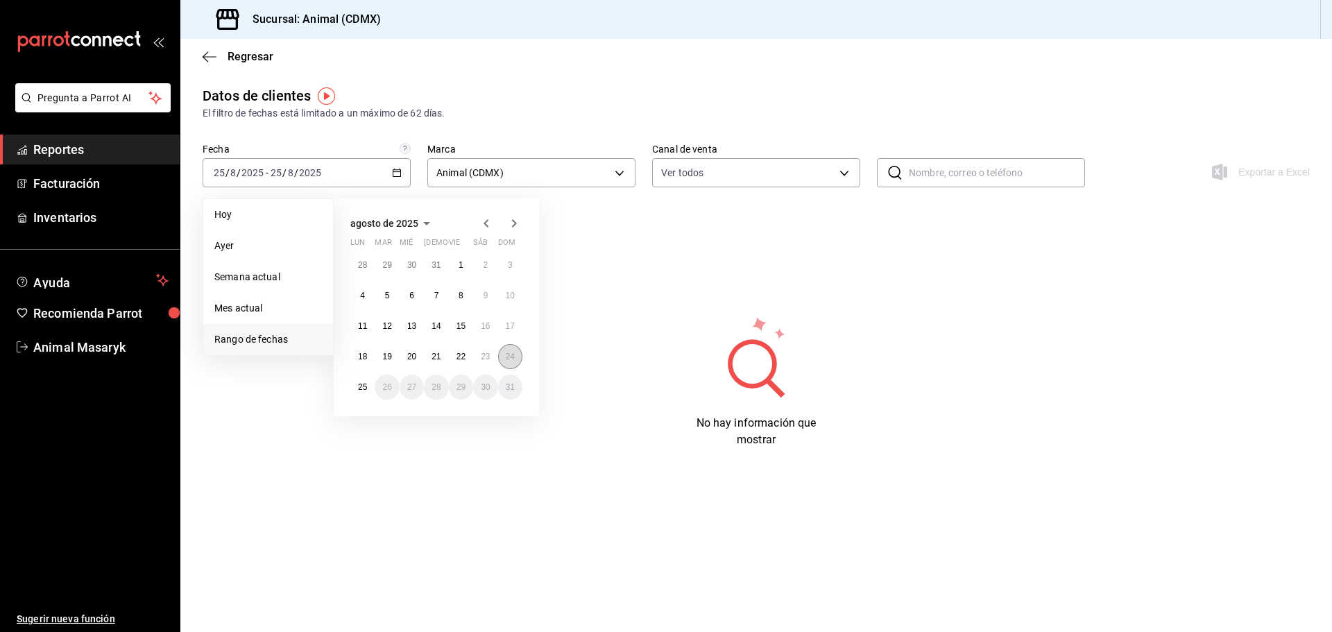
click at [511, 354] on abbr "24" at bounding box center [510, 357] width 9 height 10
click at [360, 388] on abbr "25" at bounding box center [362, 387] width 9 height 10
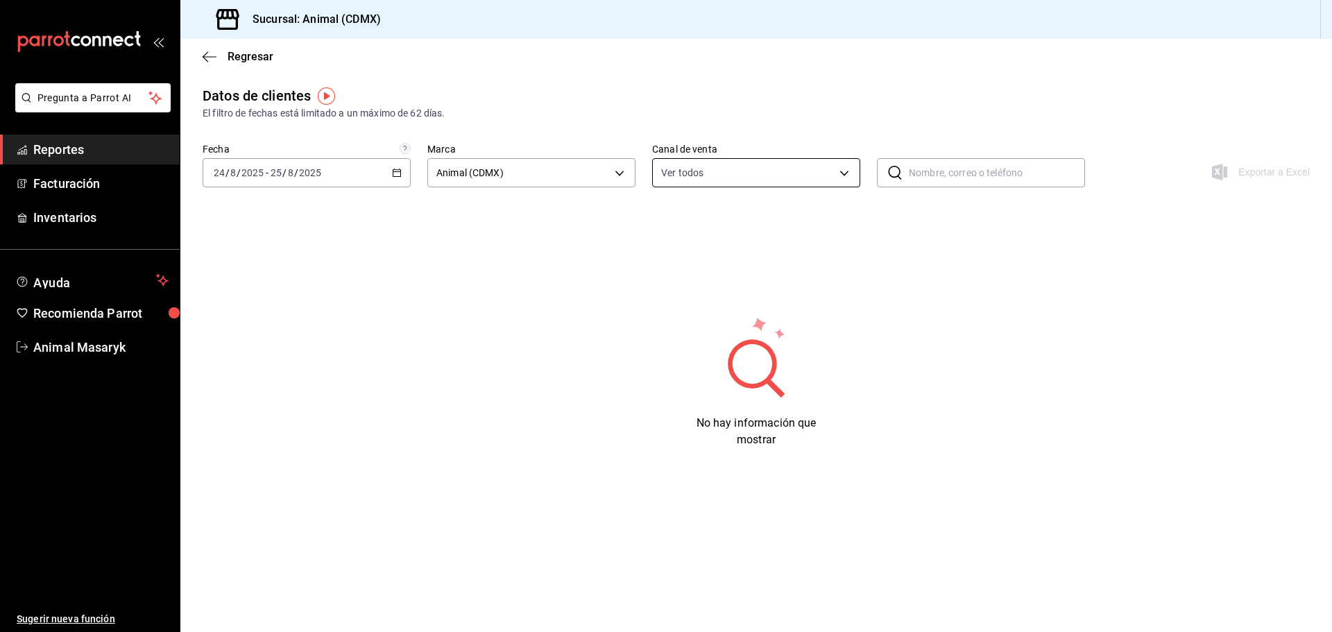
click at [835, 171] on body "Pregunta a Parrot AI Reportes Facturación Inventarios Ayuda Recomienda Parrot A…" at bounding box center [666, 316] width 1332 height 632
click at [1055, 163] on div at bounding box center [666, 316] width 1332 height 632
click at [89, 147] on span "Reportes" at bounding box center [100, 149] width 135 height 19
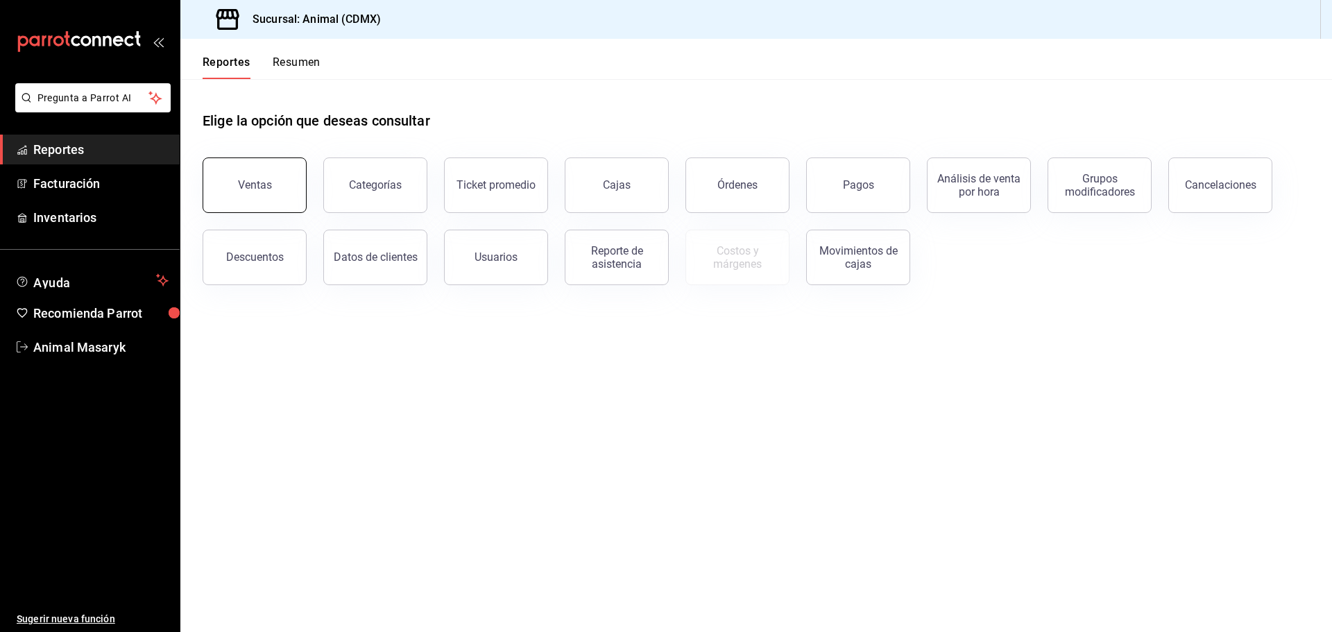
click at [289, 180] on button "Ventas" at bounding box center [255, 185] width 104 height 56
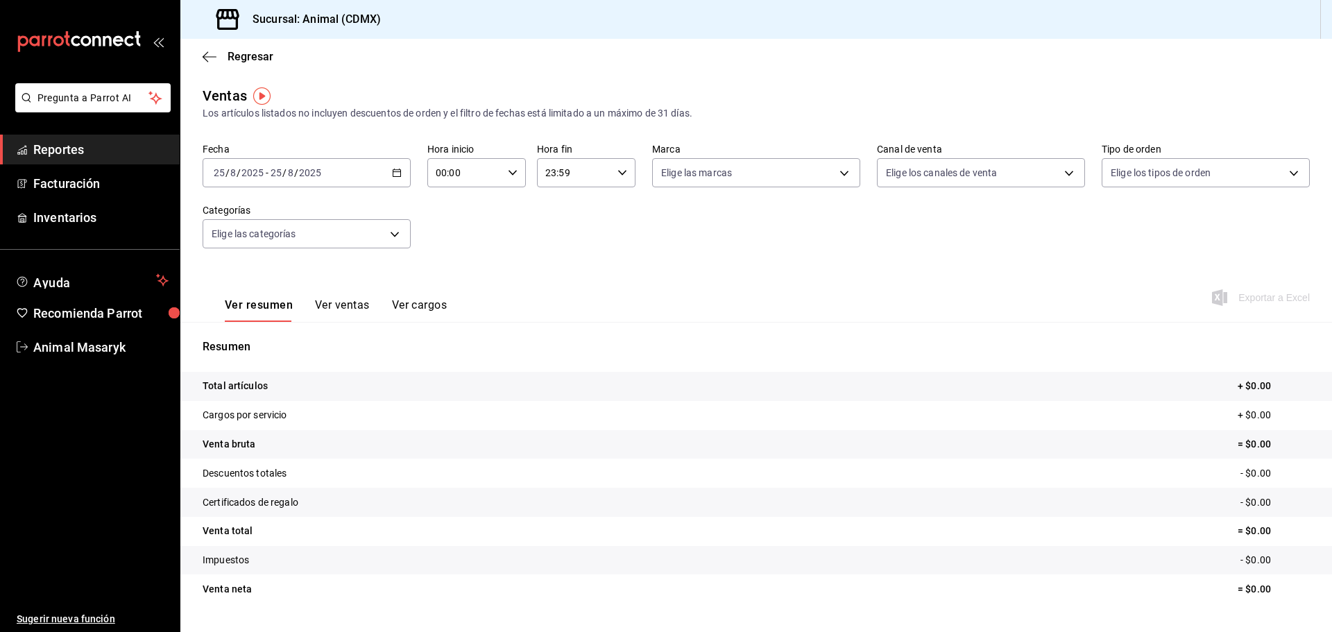
click at [485, 176] on input "00:00" at bounding box center [464, 173] width 75 height 28
click at [453, 203] on button "08" at bounding box center [450, 197] width 44 height 28
type input "08:00"
click at [651, 252] on div at bounding box center [666, 316] width 1332 height 632
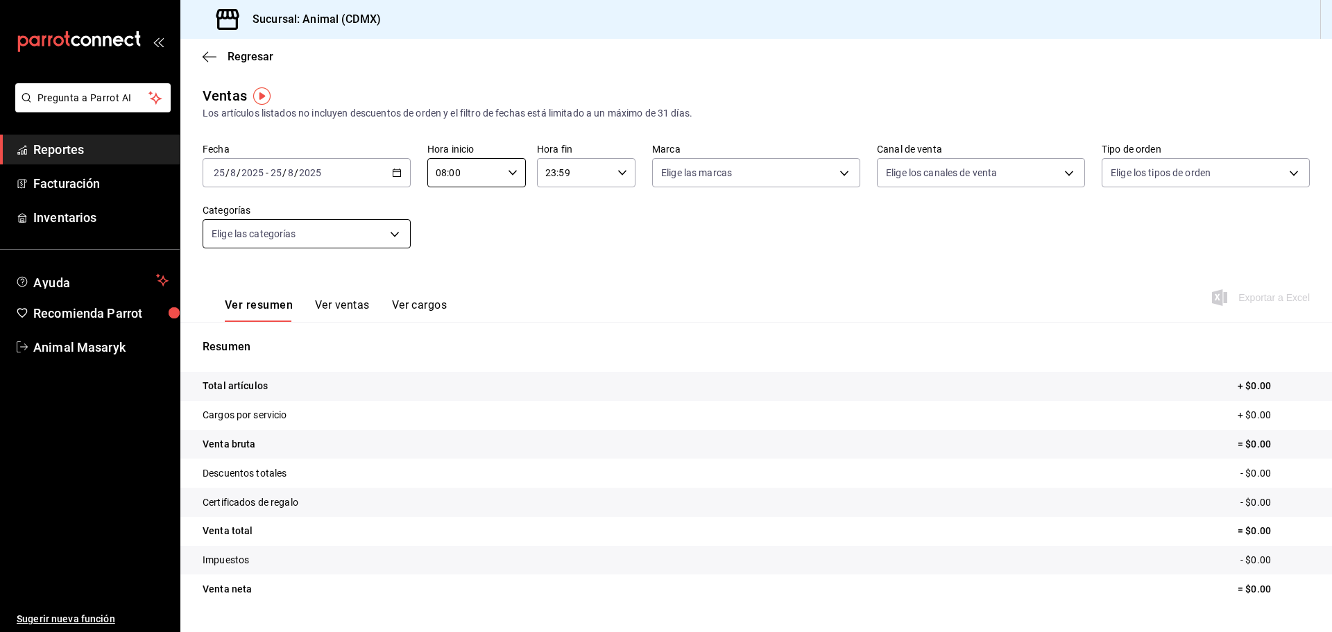
click at [393, 223] on body "Pregunta a Parrot AI Reportes Facturación Inventarios Ayuda Recomienda Parrot A…" at bounding box center [666, 316] width 1332 height 632
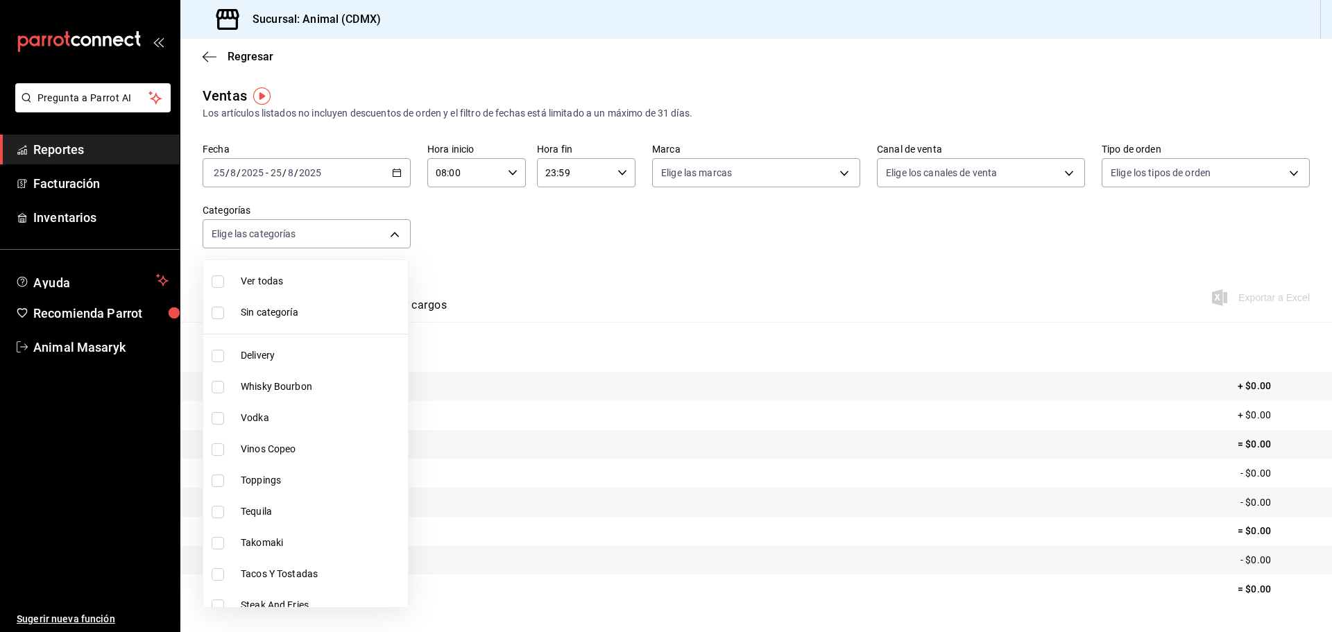
click at [395, 170] on div at bounding box center [666, 316] width 1332 height 632
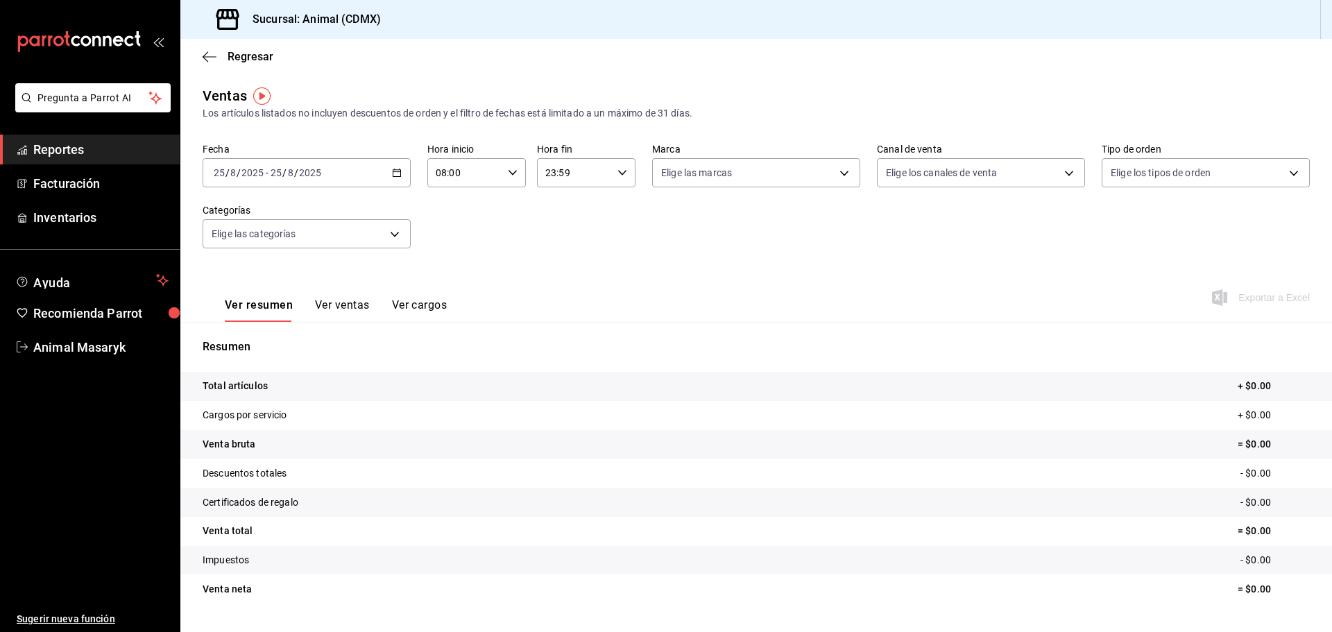
click at [395, 170] on div at bounding box center [666, 316] width 1332 height 632
click at [395, 170] on \(Stroke\) "button" at bounding box center [397, 173] width 8 height 8
click at [283, 346] on span "Rango de fechas" at bounding box center [268, 339] width 108 height 15
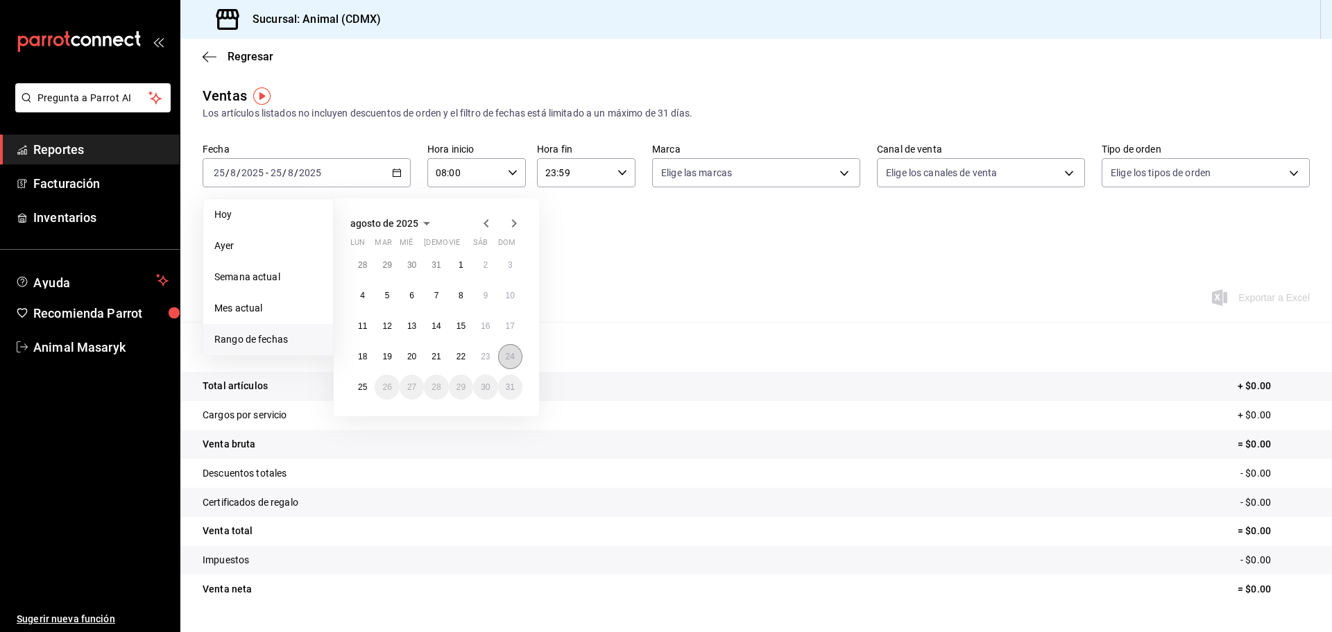
click at [513, 359] on abbr "24" at bounding box center [510, 357] width 9 height 10
click at [349, 384] on div "agosto de 2025 lun mar mié jue vie sáb dom 28 29 30 31 1 2 3 4 5 6 7 8 9 10 11 …" at bounding box center [436, 307] width 205 height 218
click at [357, 389] on button "25" at bounding box center [362, 387] width 24 height 25
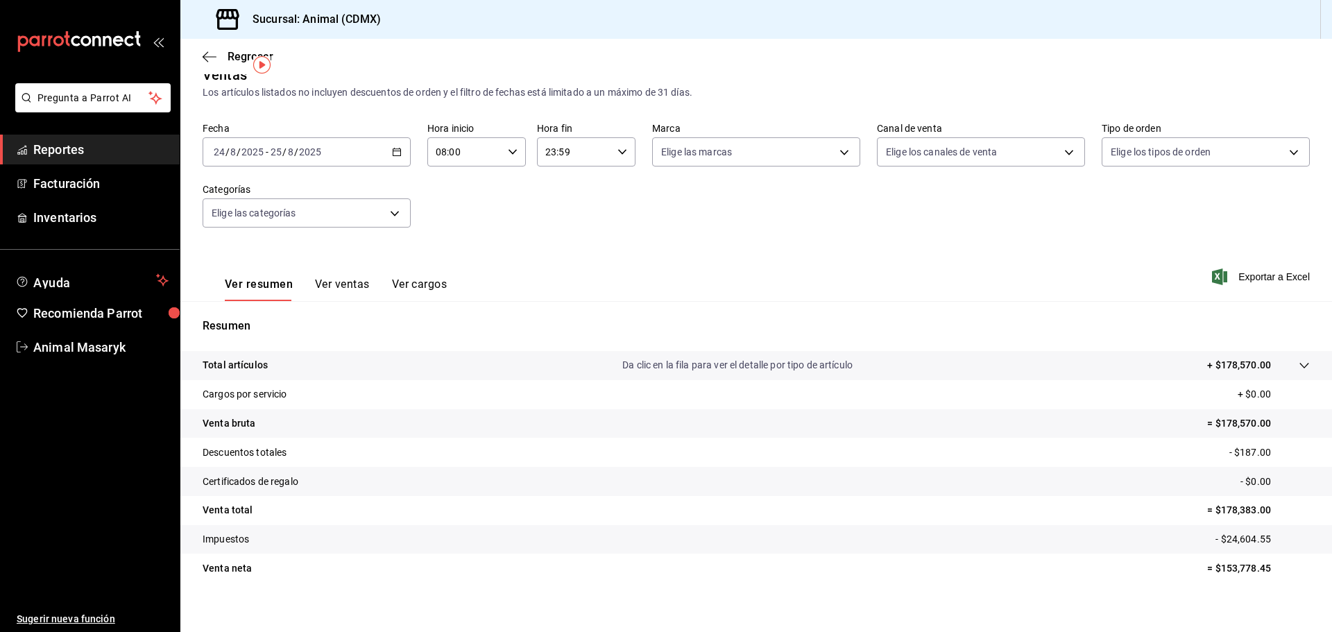
scroll to position [33, 0]
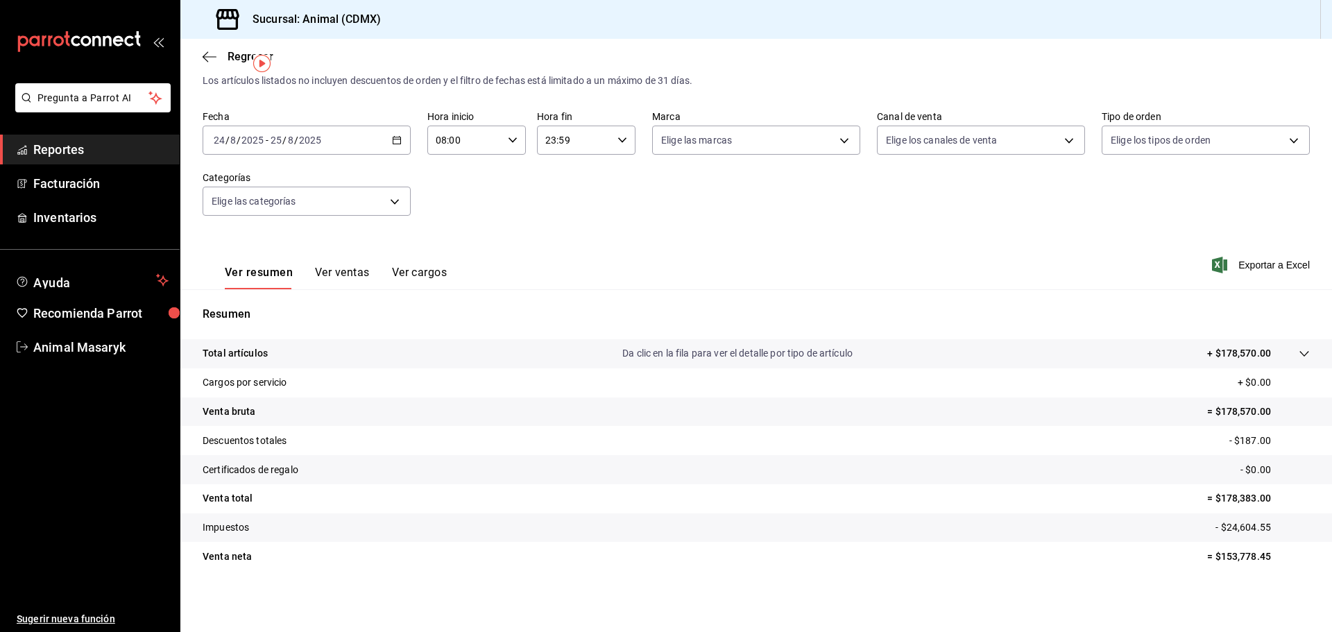
click at [1290, 346] on div at bounding box center [1290, 353] width 39 height 15
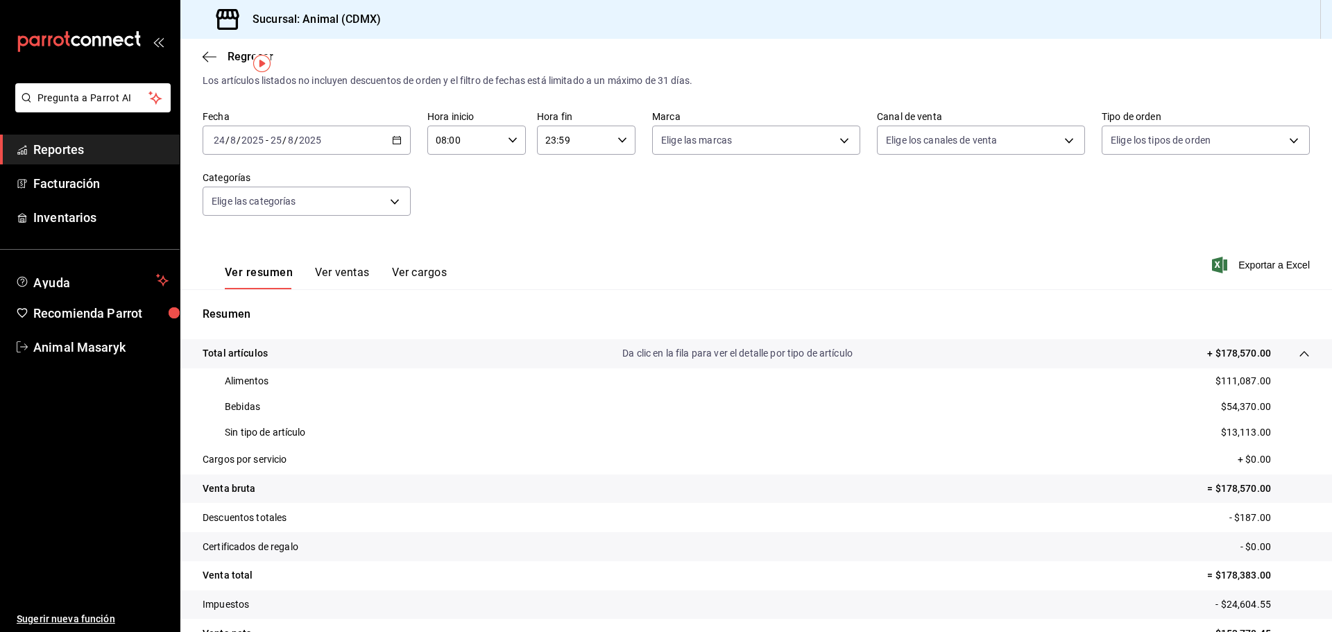
click at [1253, 435] on p "$13,113.00" at bounding box center [1246, 432] width 50 height 15
drag, startPoint x: 1270, startPoint y: 431, endPoint x: 1216, endPoint y: 435, distance: 53.6
click at [1216, 435] on div "Sin tipo de artículo $13,113.00" at bounding box center [756, 433] width 1107 height 26
copy p "13,113.00"
